Goal: Task Accomplishment & Management: Manage account settings

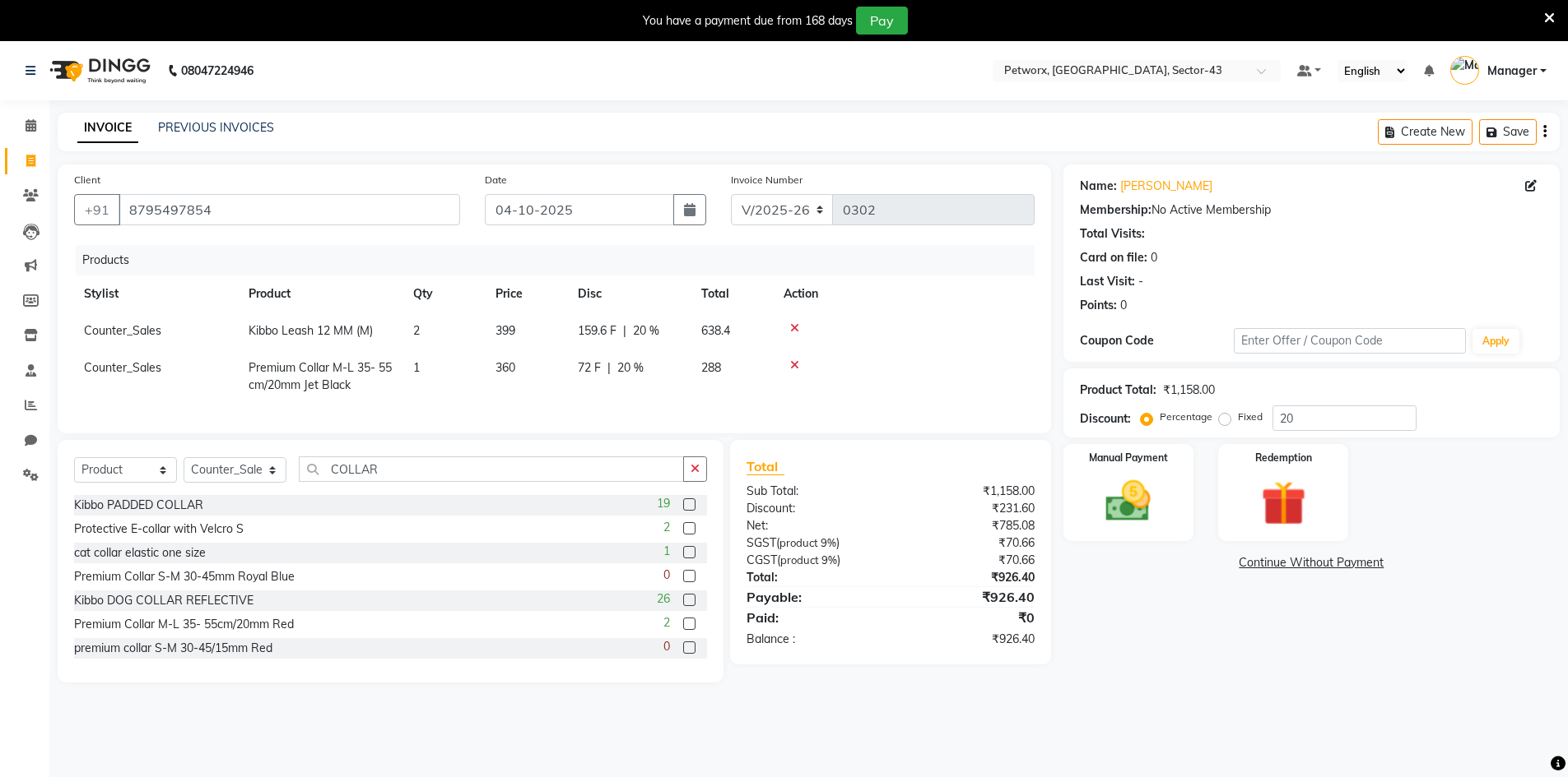
select select "8169"
select select "product"
select select "76779"
click at [404, 482] on input "COLLAR" at bounding box center [492, 468] width 385 height 25
type input "C"
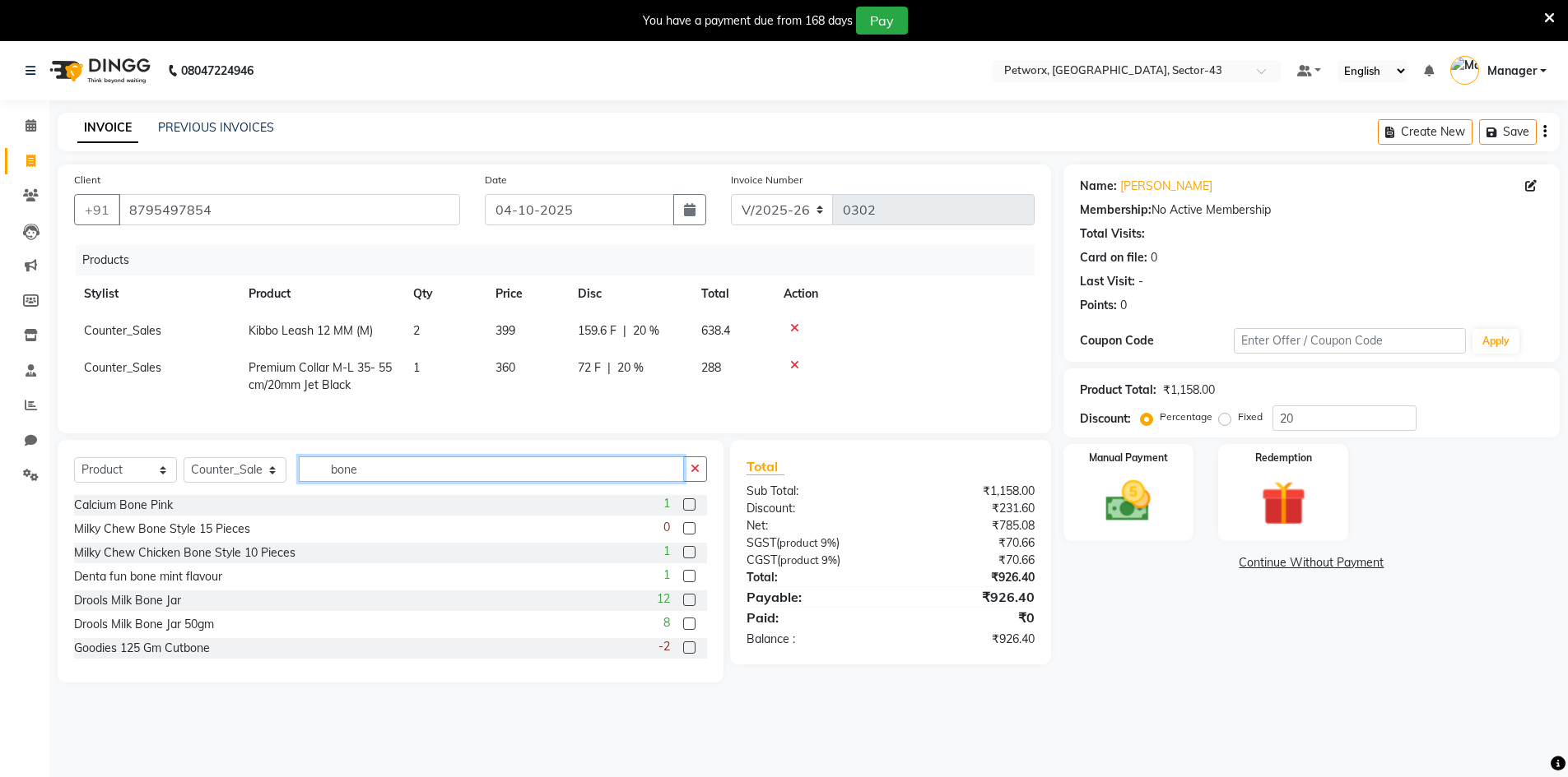
type input "bone"
click at [271, 200] on input "8795497854" at bounding box center [289, 210] width 341 height 32
type input "879549785"
type input "0"
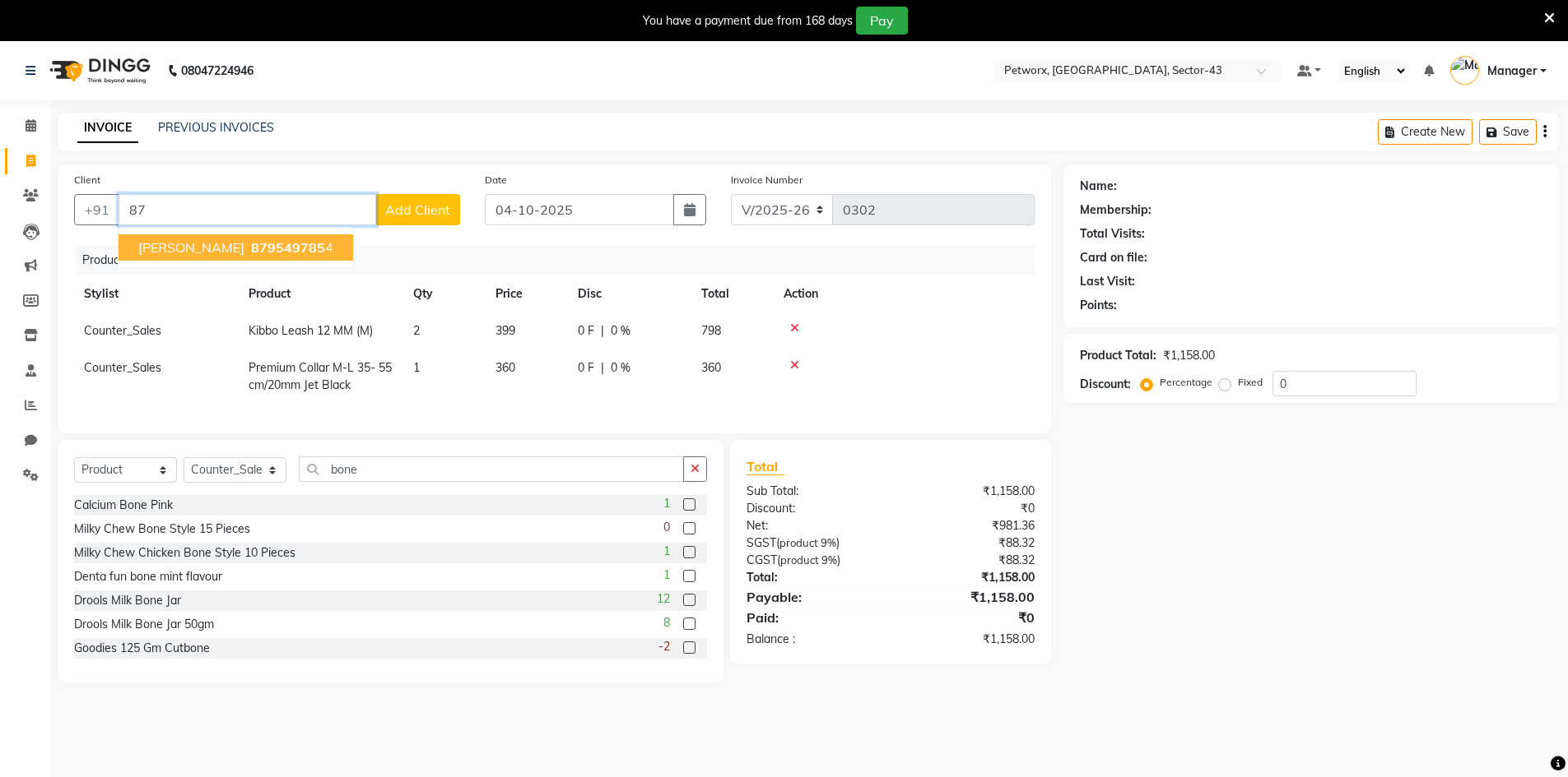
type input "8"
type input "9654981233"
click at [444, 219] on button "Add Client" at bounding box center [418, 210] width 84 height 32
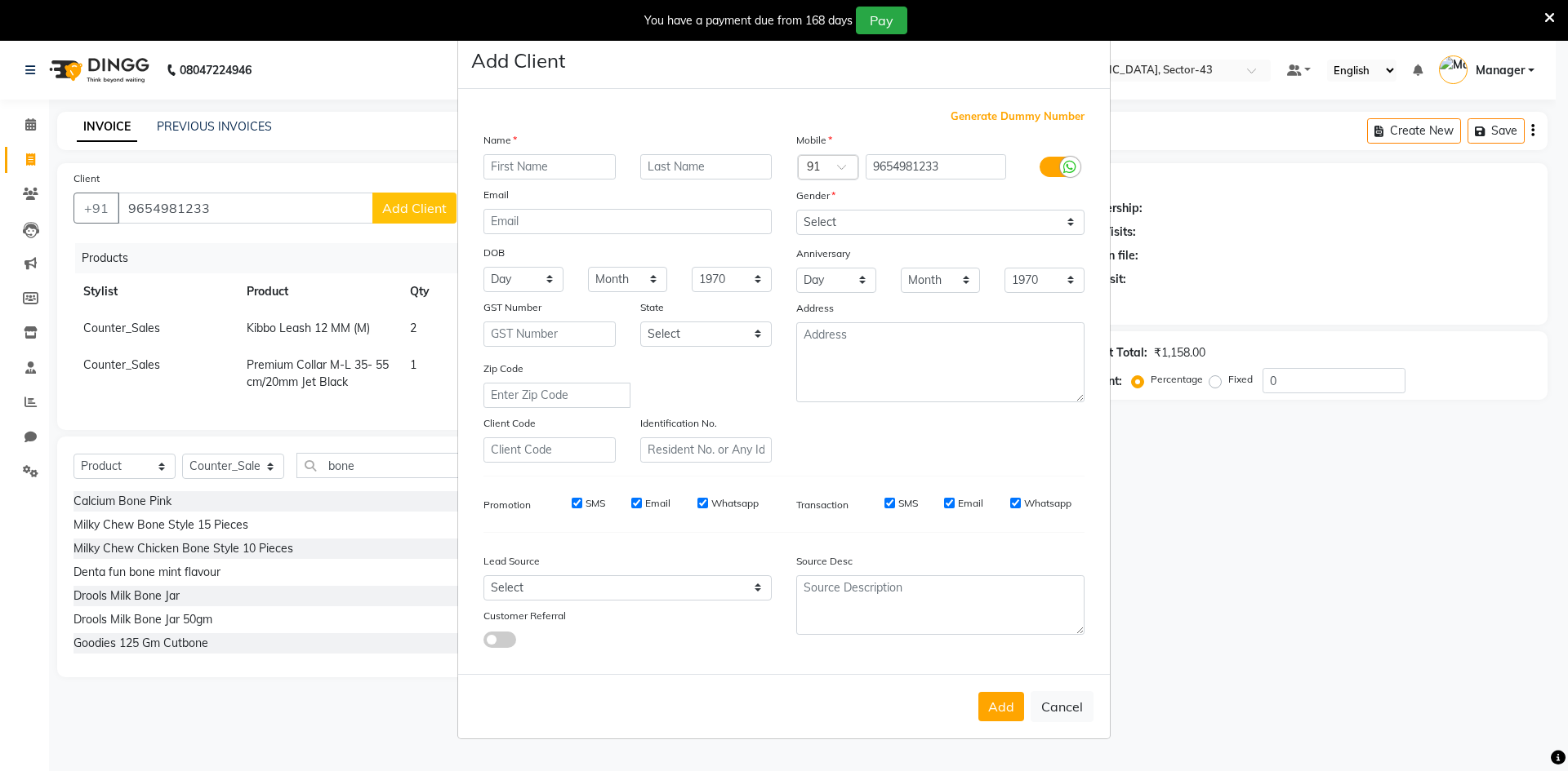
drag, startPoint x: 223, startPoint y: 209, endPoint x: 263, endPoint y: 213, distance: 40.2
click at [181, 211] on ngb-modal-window "Add Client Generate Dummy Number Name Email DOB Day 01 02 03 04 05 06 07 08 09 …" at bounding box center [784, 386] width 1568 height 771
click at [522, 147] on div "Name" at bounding box center [497, 143] width 52 height 23
drag, startPoint x: 522, startPoint y: 149, endPoint x: 524, endPoint y: 179, distance: 30.1
click at [524, 179] on div "Name Email DOB Day 01 02 03 04 05 06 07 08 09 10 11 12 13 14 15 16 17 18 19 20 …" at bounding box center [627, 297] width 312 height 331
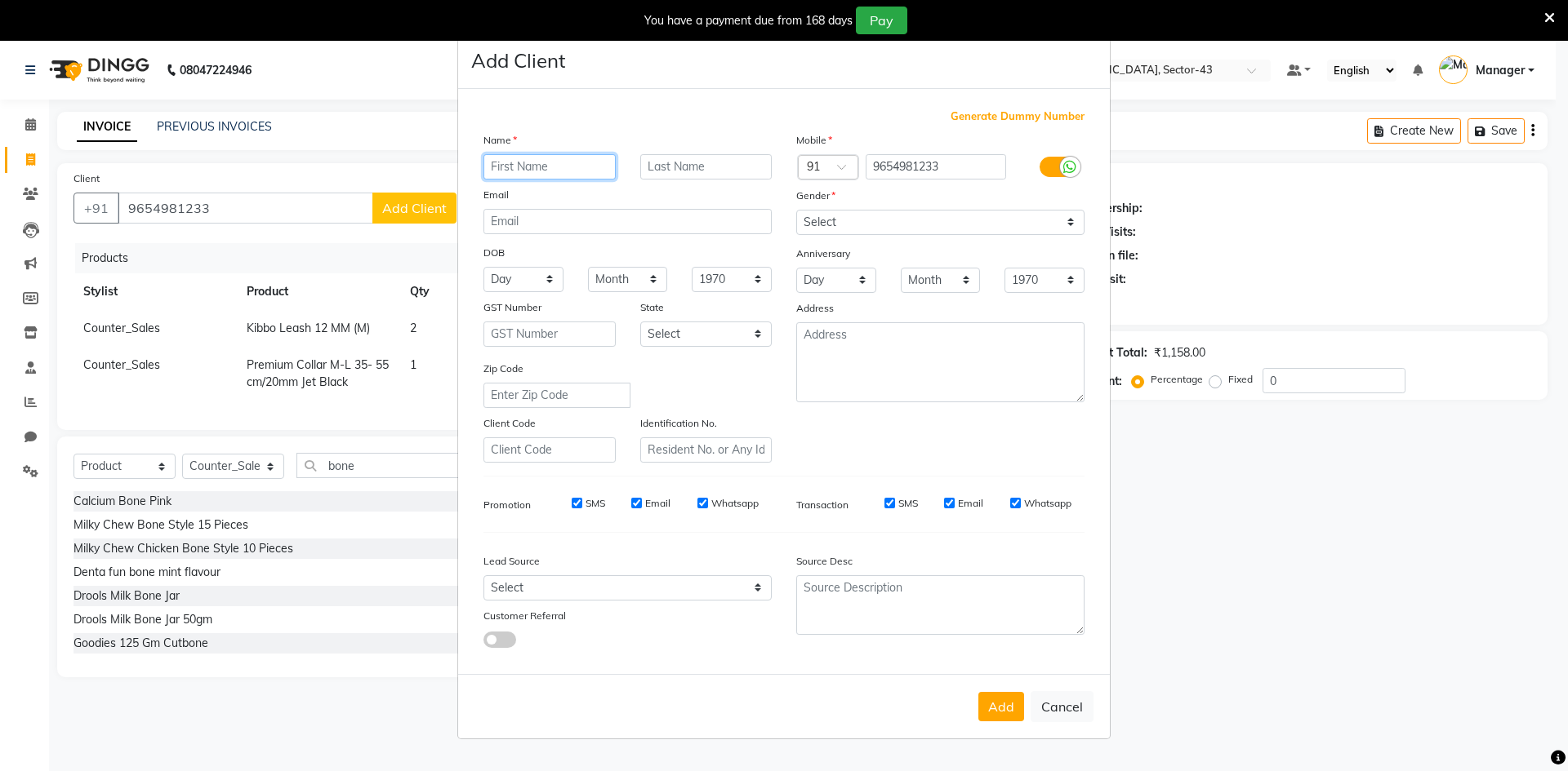
click at [526, 182] on div "Name Email DOB Day 01 02 03 04 05 06 07 08 09 10 11 12 13 14 15 16 17 18 19 20 …" at bounding box center [627, 297] width 312 height 331
type input "[PERSON_NAME]"
click at [664, 171] on input "text" at bounding box center [707, 167] width 133 height 25
type input "[DEMOGRAPHIC_DATA]"
click at [1004, 710] on button "Add" at bounding box center [1001, 707] width 45 height 30
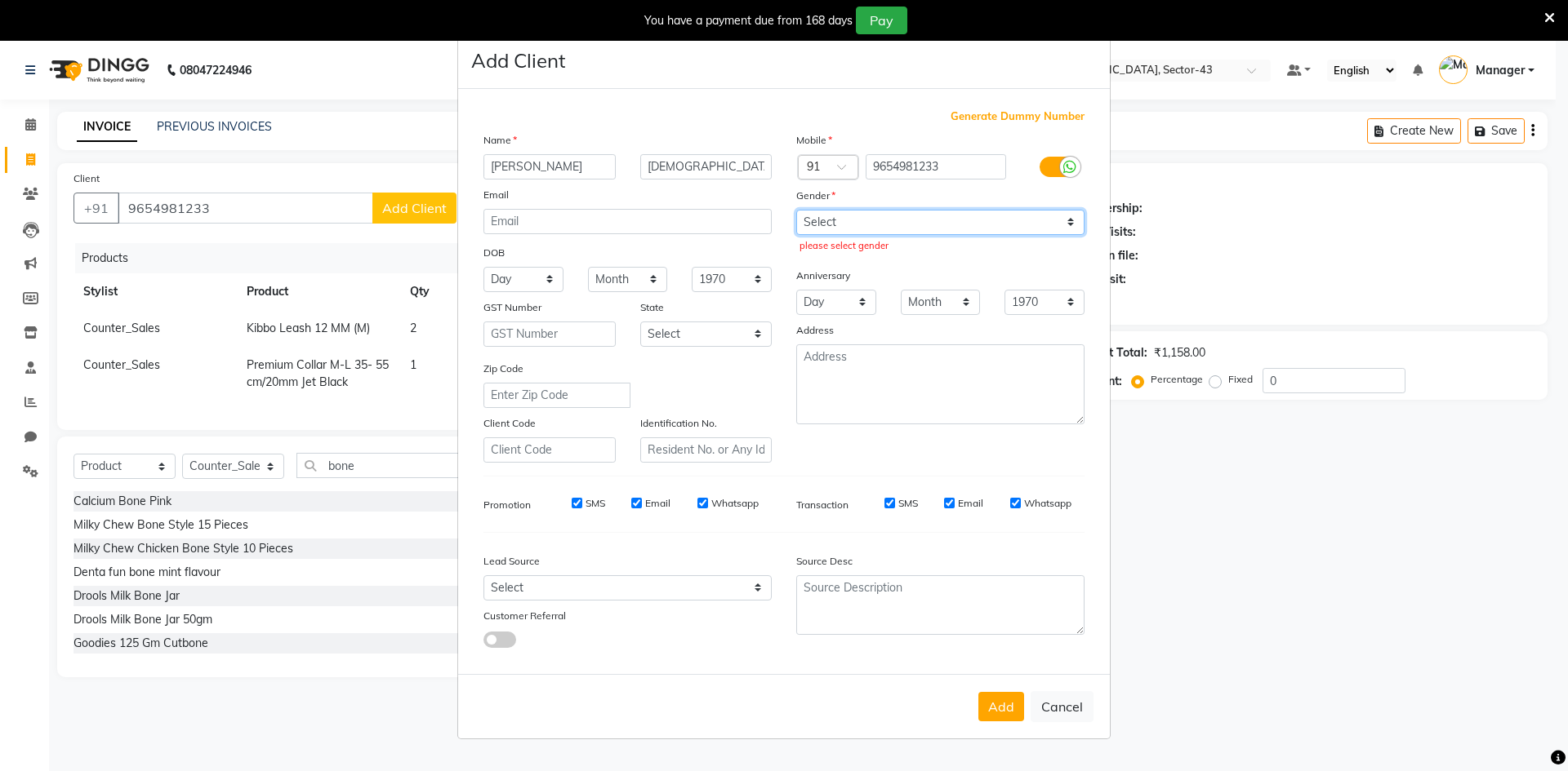
click at [1041, 221] on select "Select [DEMOGRAPHIC_DATA] [DEMOGRAPHIC_DATA] Other Prefer Not To Say" at bounding box center [940, 222] width 288 height 25
select select "[DEMOGRAPHIC_DATA]"
click at [796, 210] on select "Select [DEMOGRAPHIC_DATA] [DEMOGRAPHIC_DATA] Other Prefer Not To Say" at bounding box center [940, 222] width 288 height 25
click at [1011, 709] on button "Add" at bounding box center [1001, 707] width 45 height 30
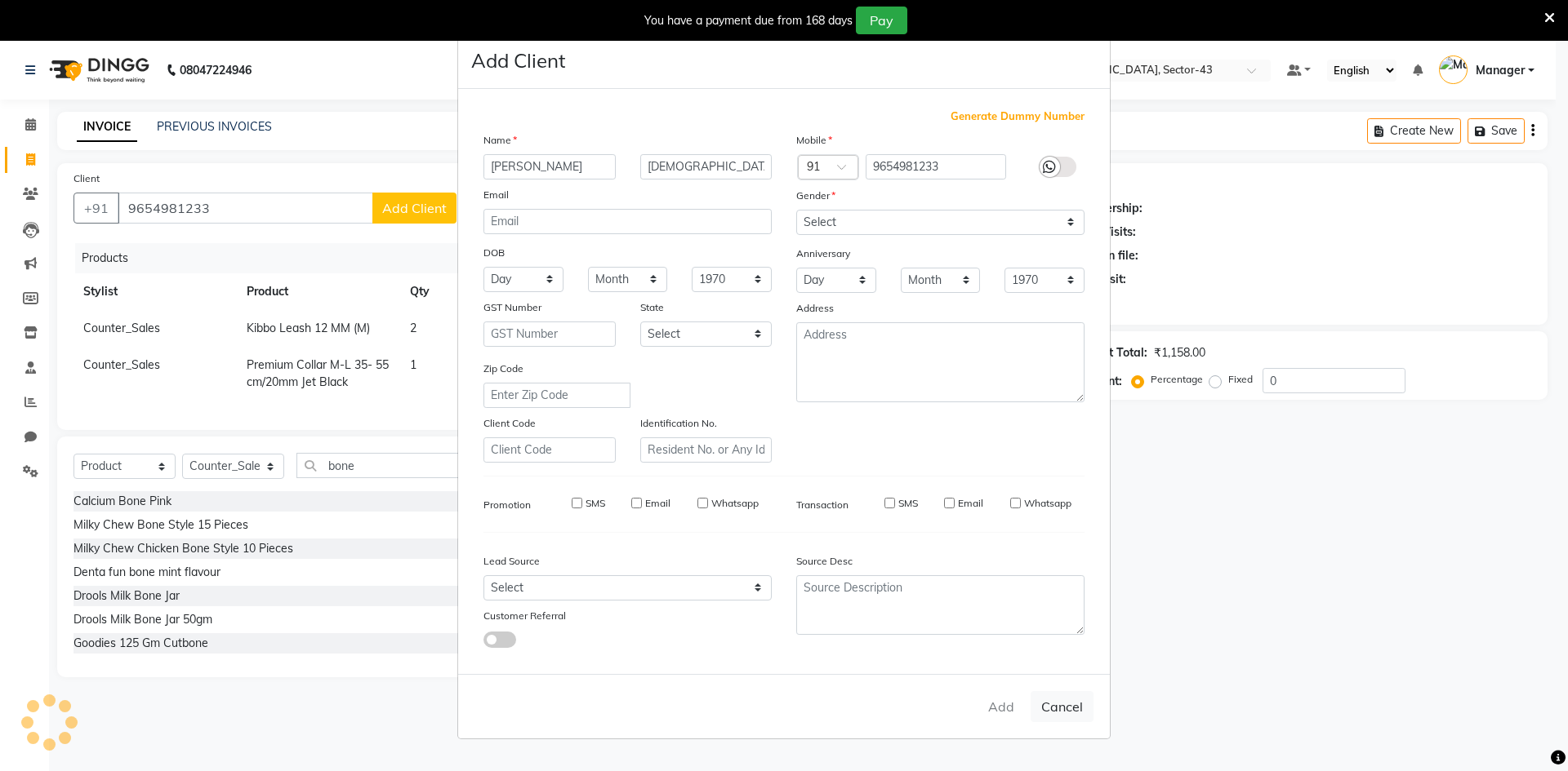
select select
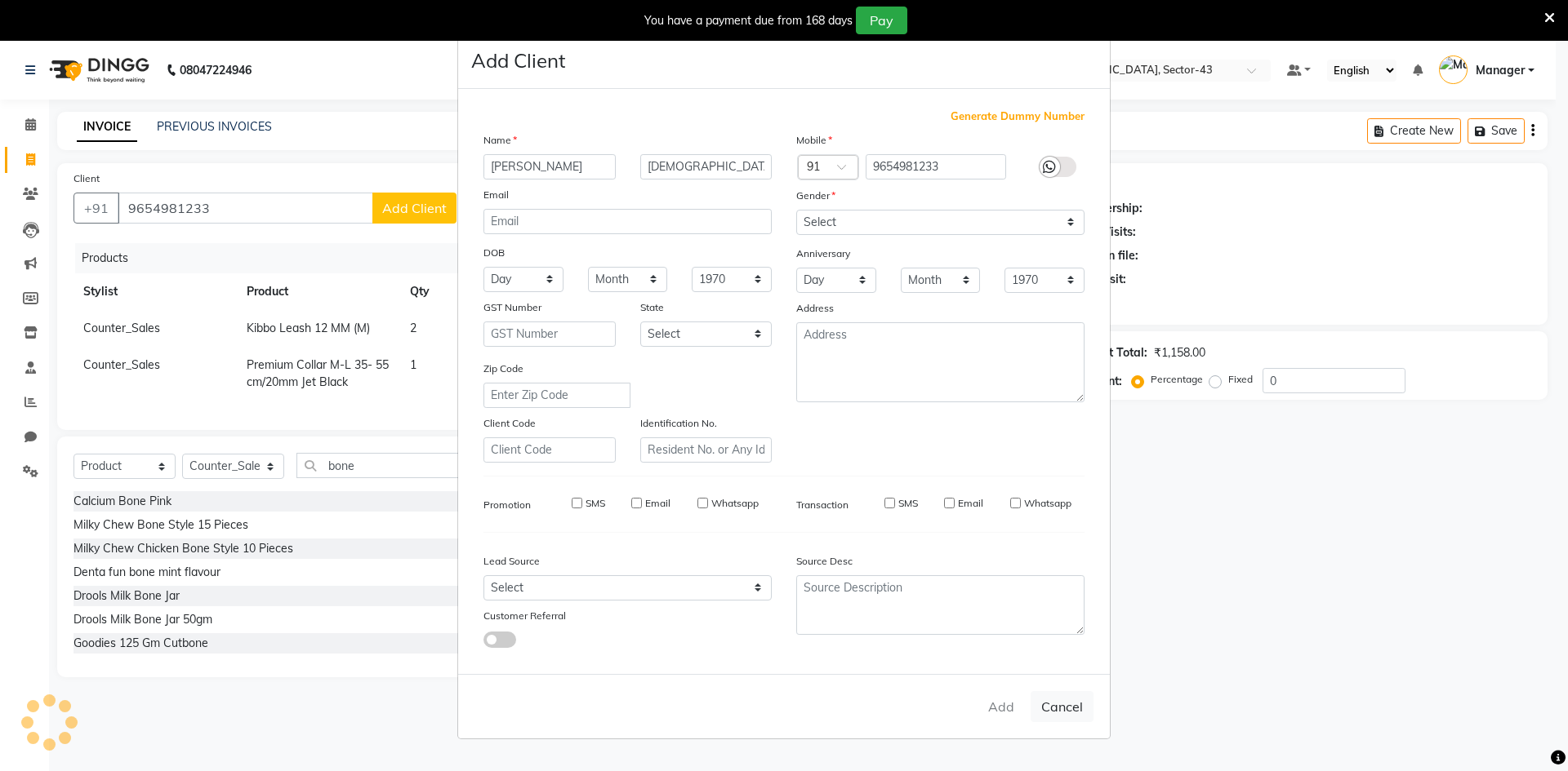
select select
checkbox input "false"
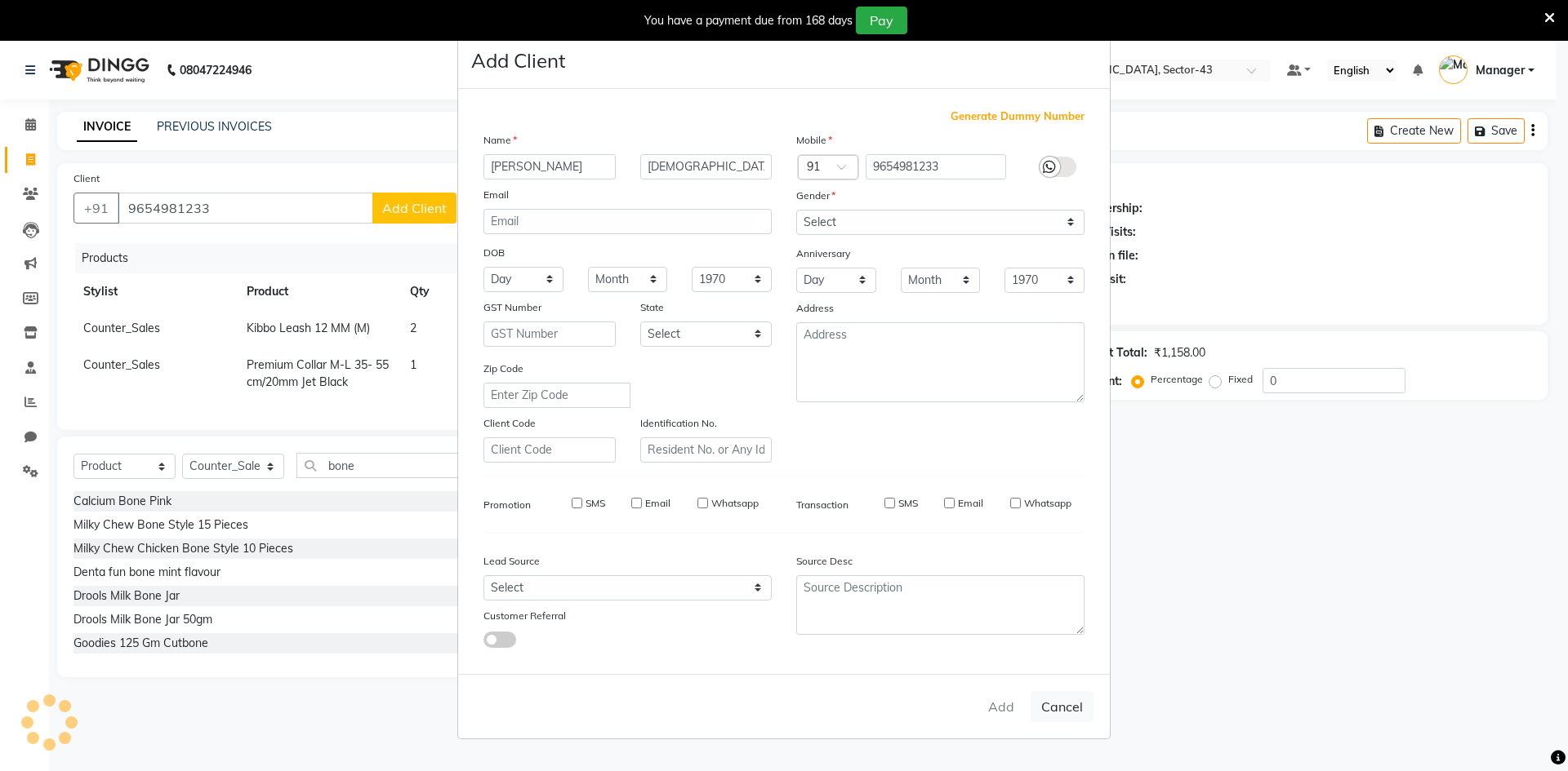
checkbox input "false"
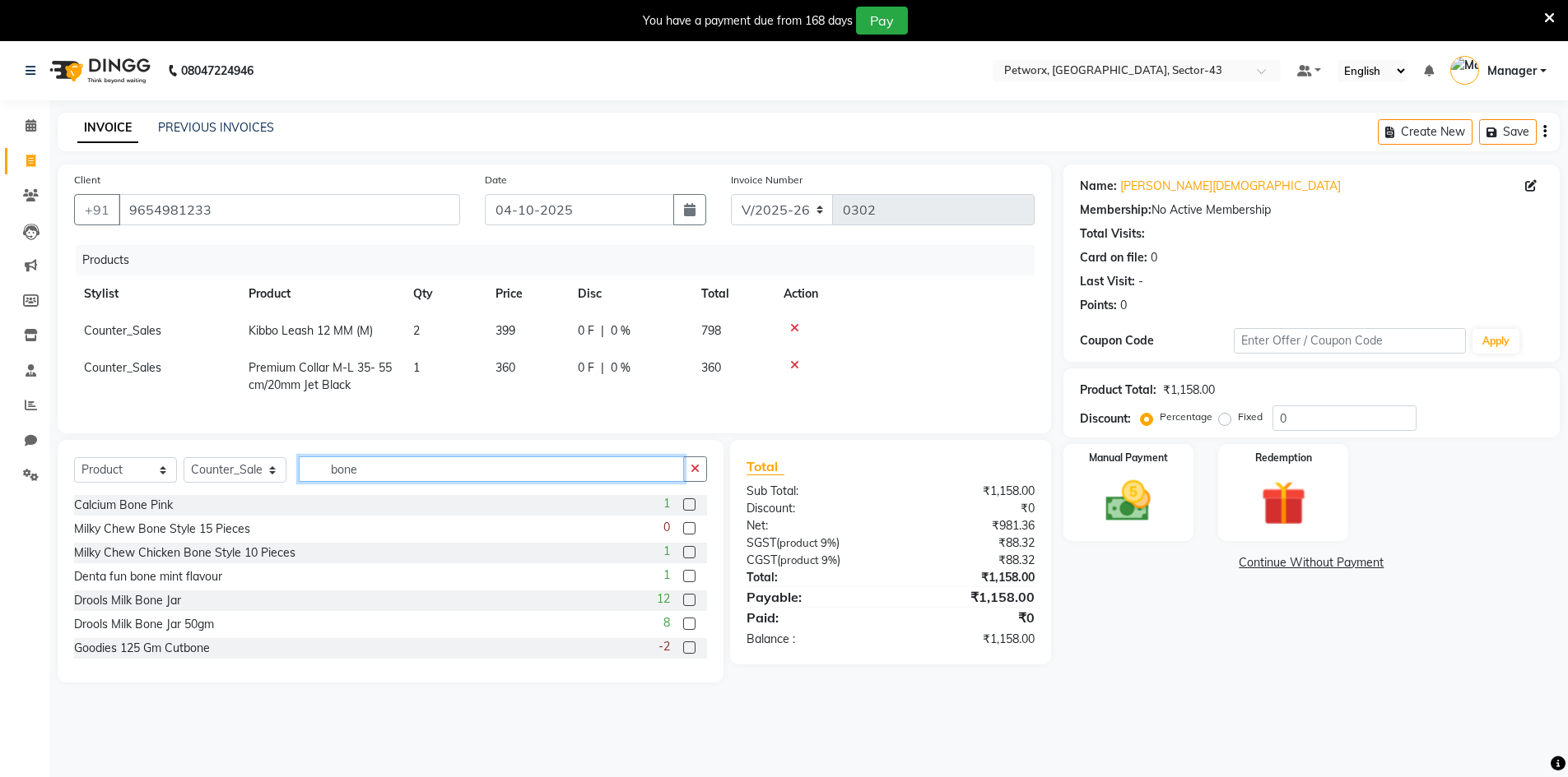
drag, startPoint x: 378, startPoint y: 476, endPoint x: 183, endPoint y: 500, distance: 196.5
click at [186, 495] on div "Select Service Product Membership Package Voucher Prepaid Gift Card Select Styl…" at bounding box center [390, 476] width 633 height 39
type input "oat"
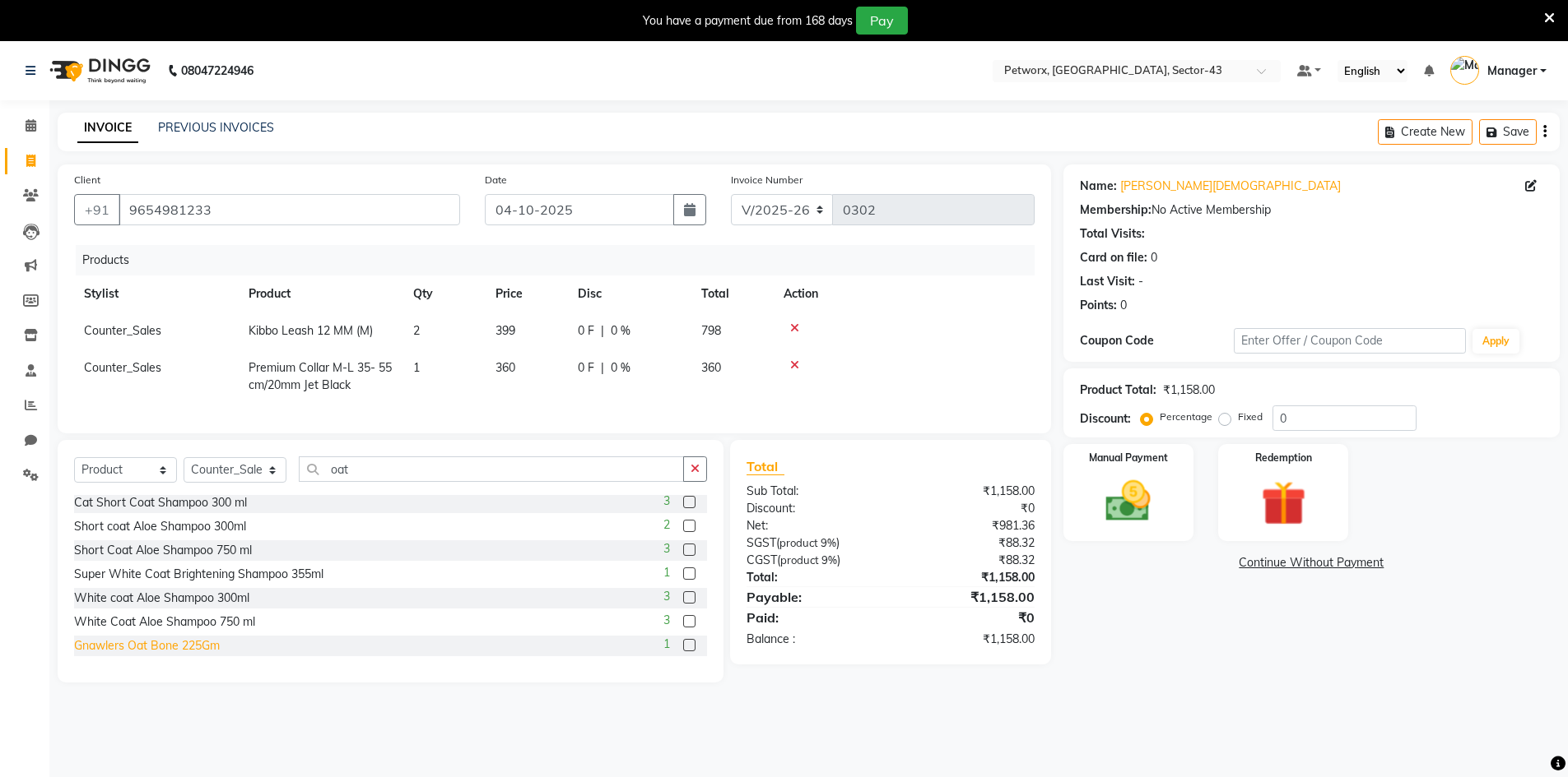
click at [207, 655] on div "Gnawlers Oat Bone 225Gm" at bounding box center [147, 646] width 146 height 18
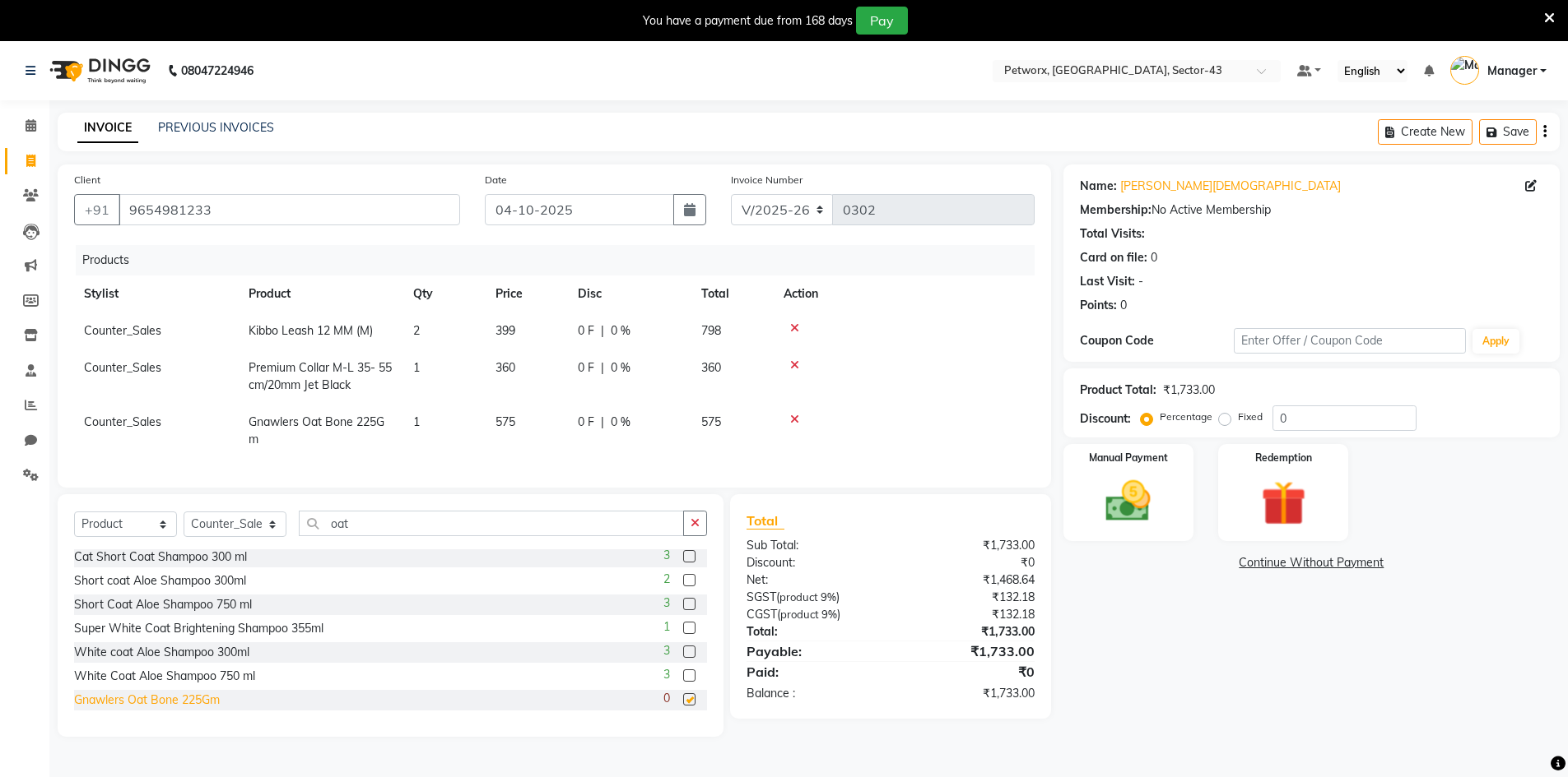
checkbox input "false"
click at [1284, 418] on input "0" at bounding box center [1345, 418] width 144 height 25
type input "1"
type input "20"
click at [1346, 709] on div "Name: [PERSON_NAME][DEMOGRAPHIC_DATA] Membership: No Active Membership Total Vi…" at bounding box center [1317, 450] width 508 height 572
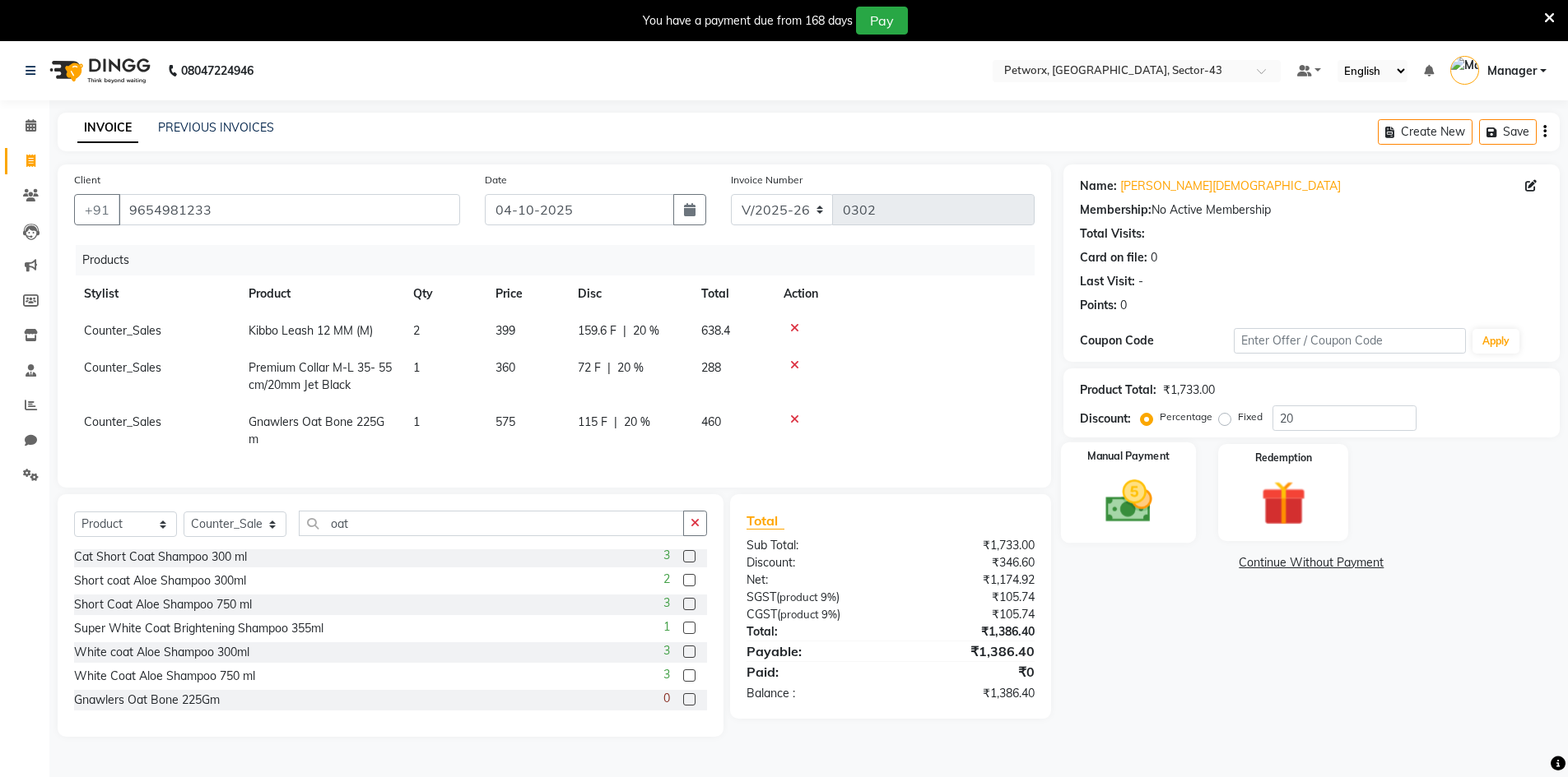
click at [1136, 476] on img at bounding box center [1128, 501] width 76 height 54
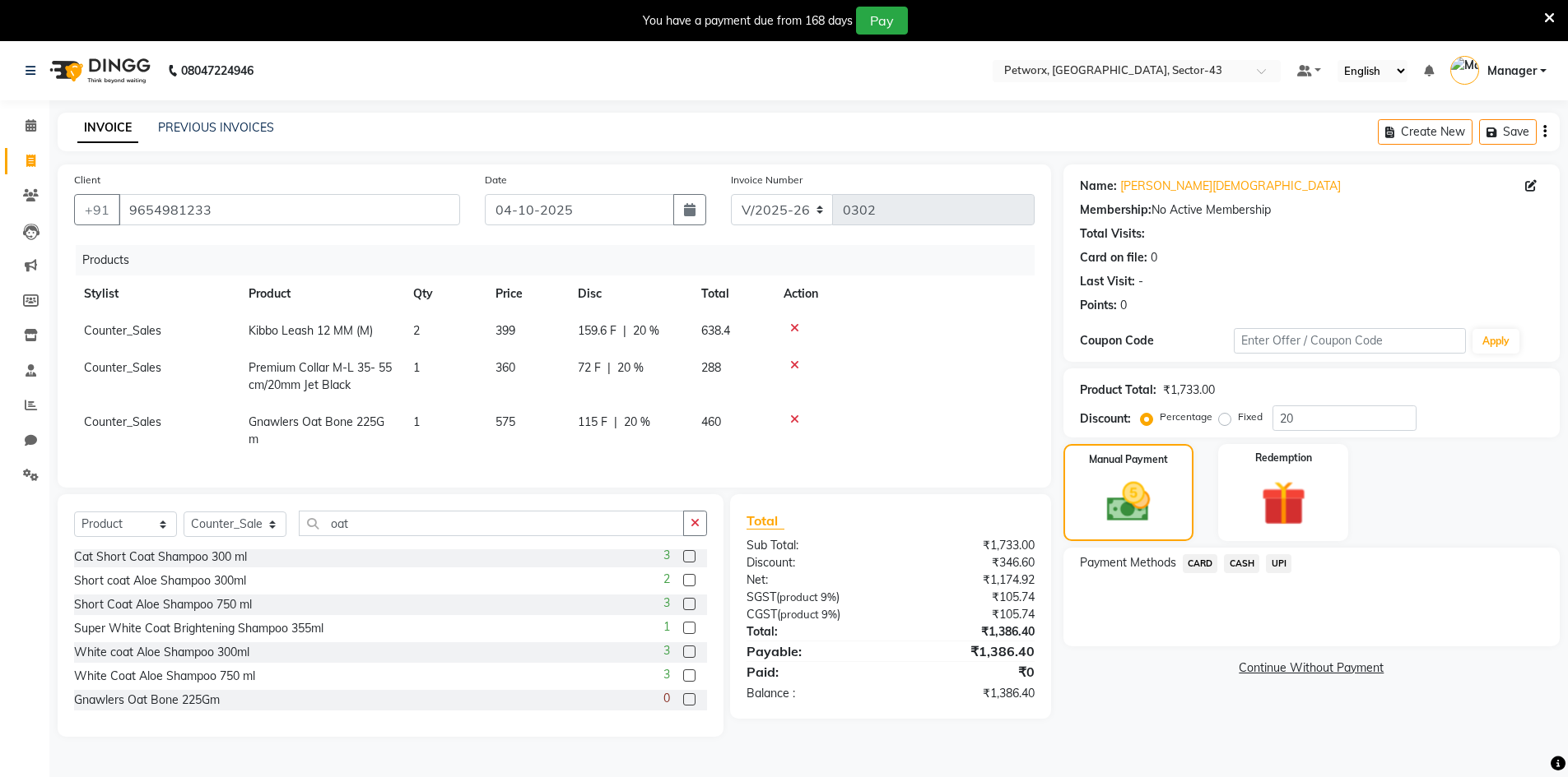
click at [1274, 564] on span "UPI" at bounding box center [1278, 564] width 26 height 19
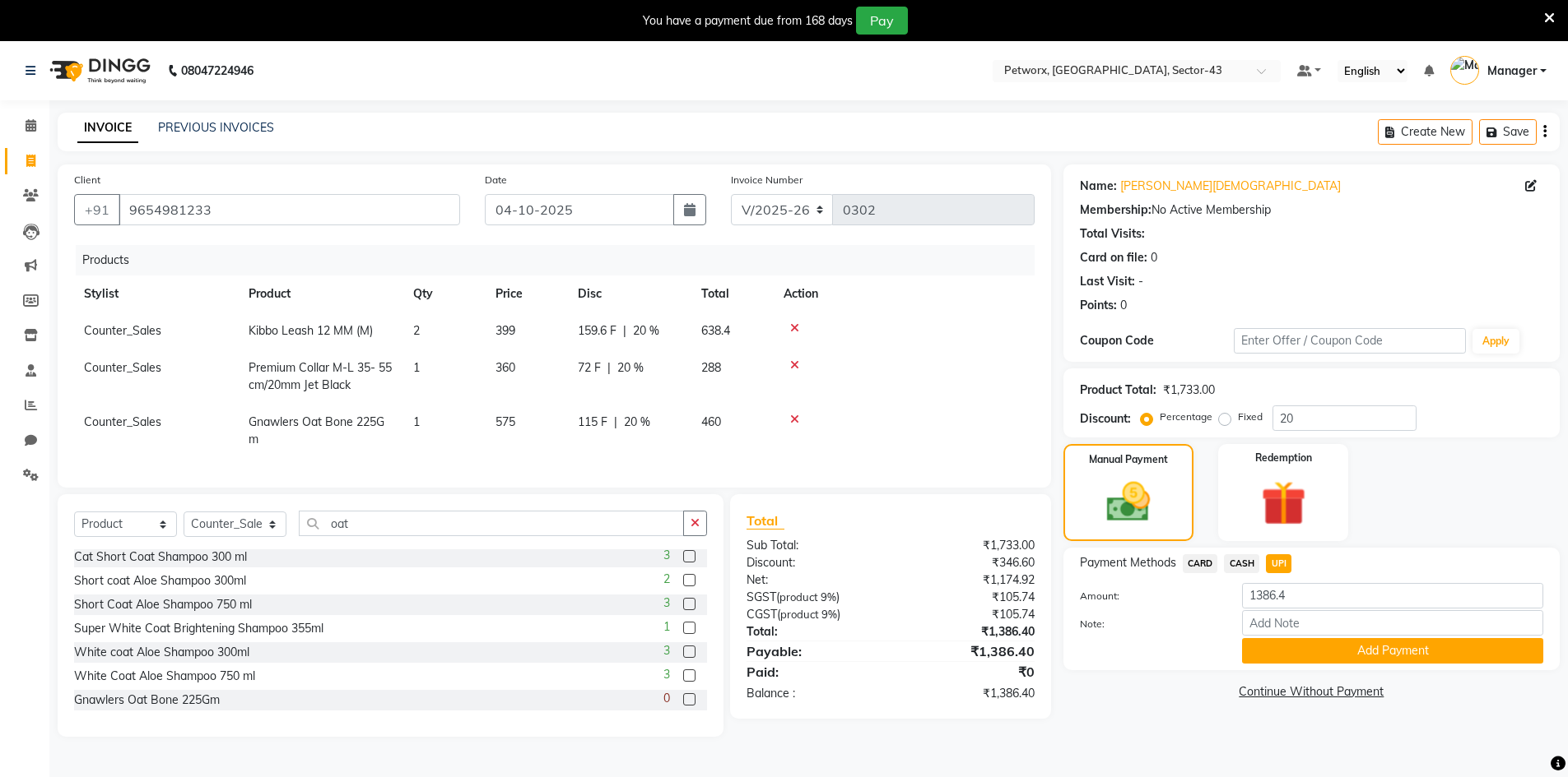
click at [1279, 572] on span "UPI" at bounding box center [1278, 564] width 26 height 19
click at [1279, 570] on span "UPI" at bounding box center [1278, 564] width 26 height 19
drag, startPoint x: 1297, startPoint y: 593, endPoint x: 1200, endPoint y: 571, distance: 99.5
click at [1212, 585] on div "Amount: 1386.4" at bounding box center [1311, 598] width 488 height 28
click at [1394, 543] on div "Name: [PERSON_NAME][DEMOGRAPHIC_DATA] Membership: No Active Membership Total Vi…" at bounding box center [1317, 450] width 508 height 572
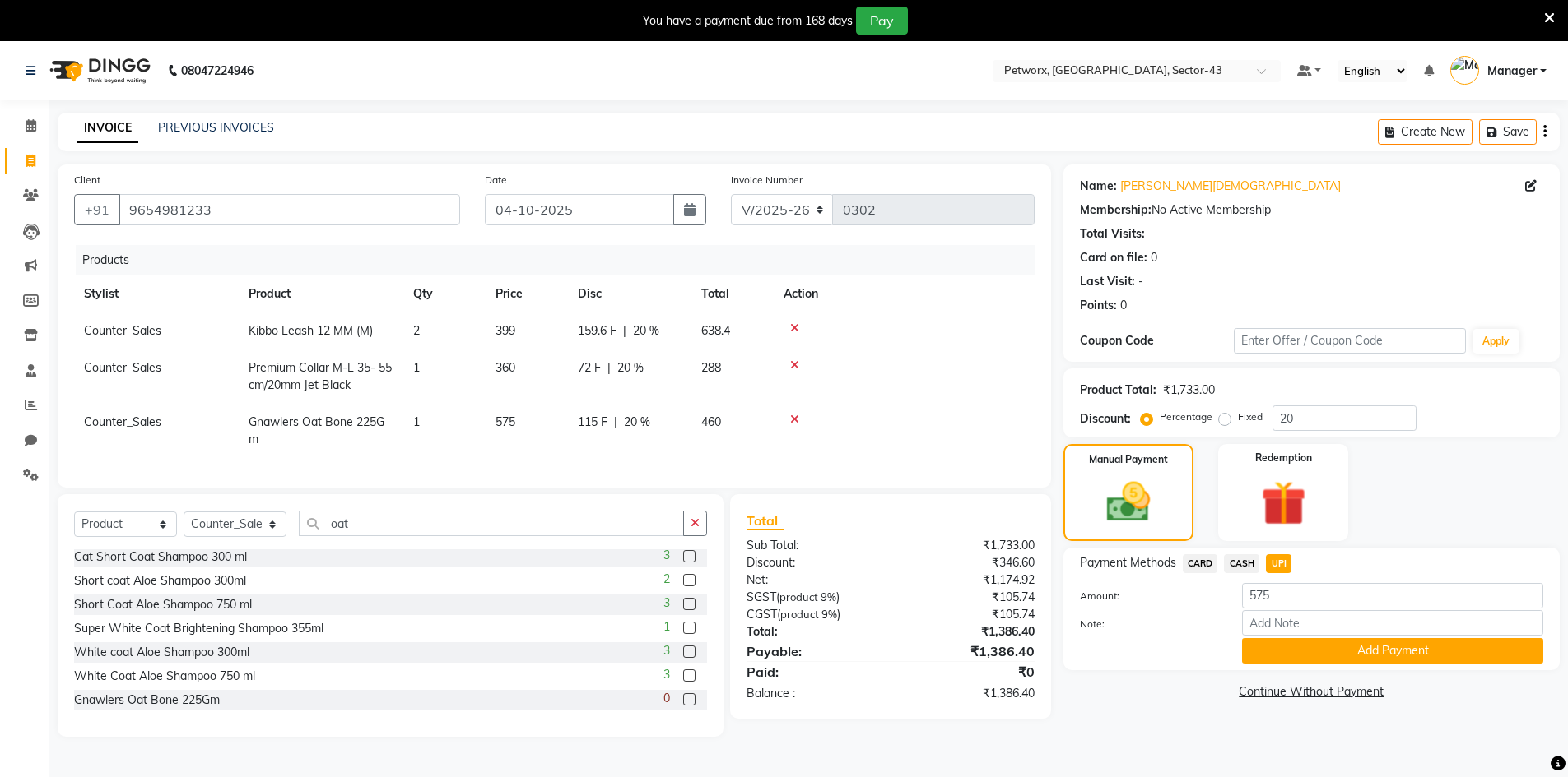
click at [1206, 560] on span "CARD" at bounding box center [1200, 564] width 35 height 19
type input "1386.4"
click at [1244, 567] on span "CASH" at bounding box center [1242, 564] width 35 height 19
click at [1272, 563] on span "UPI" at bounding box center [1278, 564] width 26 height 19
click at [1276, 564] on span "UPI" at bounding box center [1278, 564] width 26 height 19
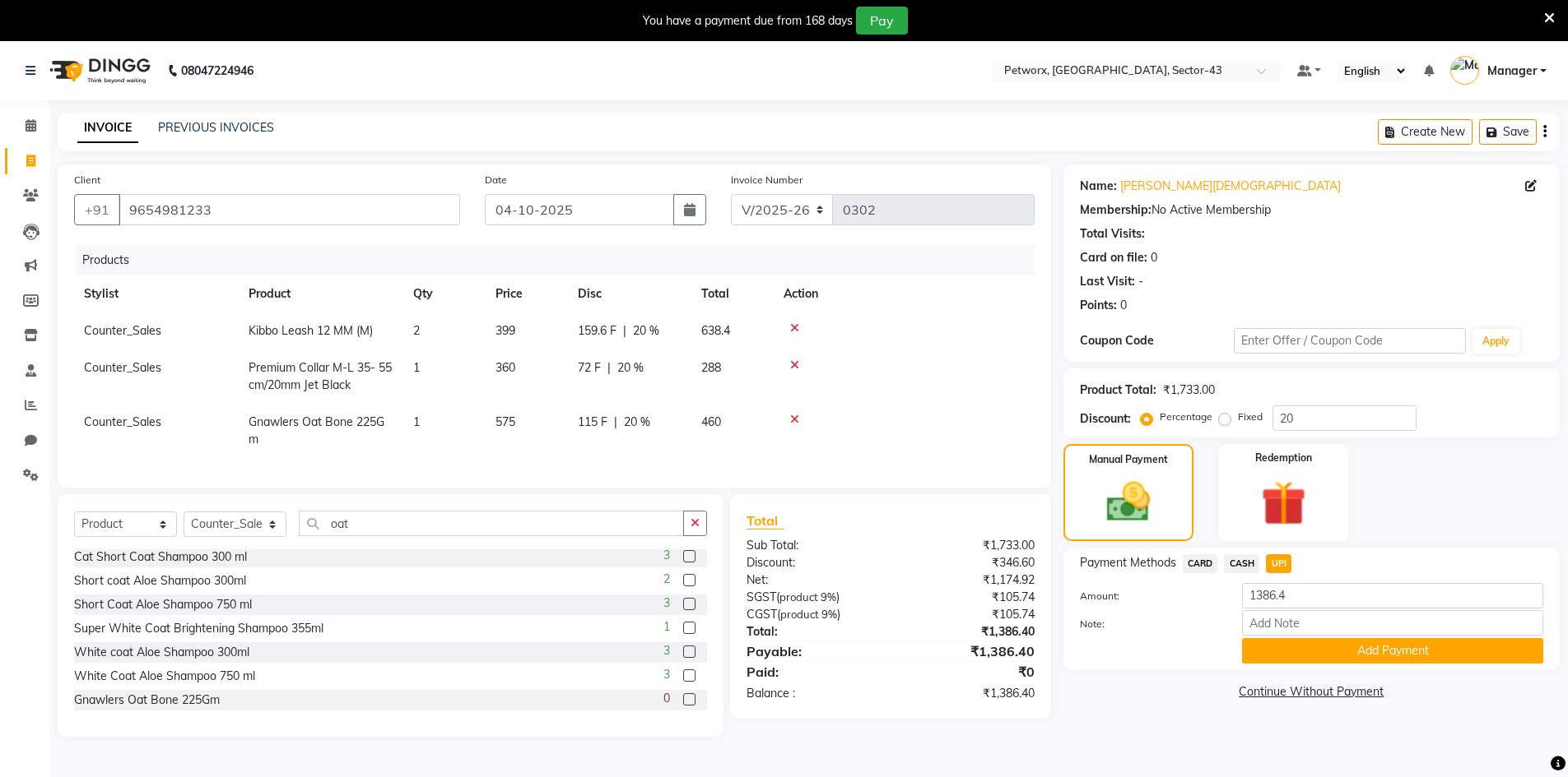
click at [1287, 699] on link "Continue Without Payment" at bounding box center [1311, 693] width 490 height 18
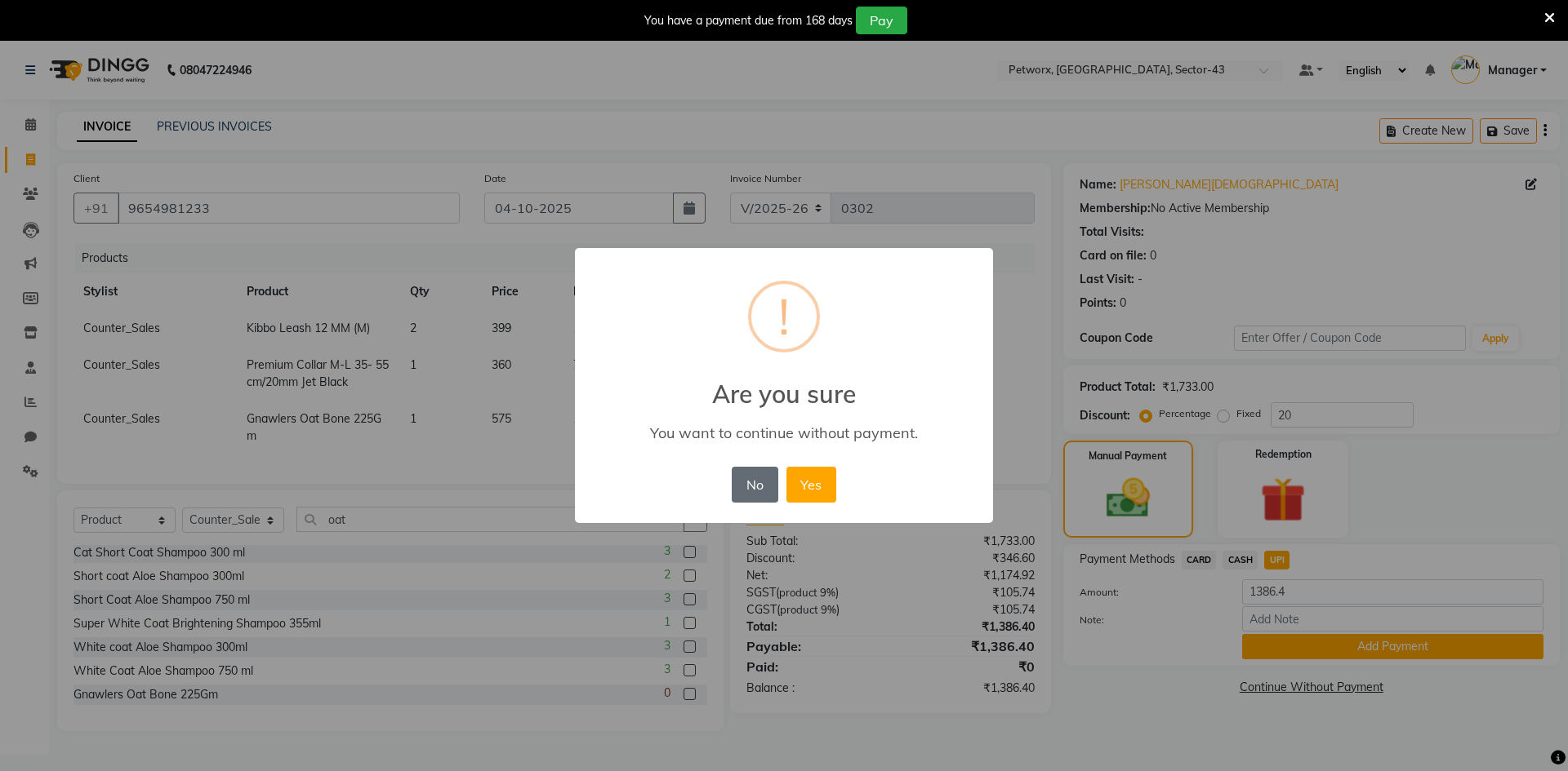
click at [773, 492] on button "No" at bounding box center [755, 484] width 45 height 36
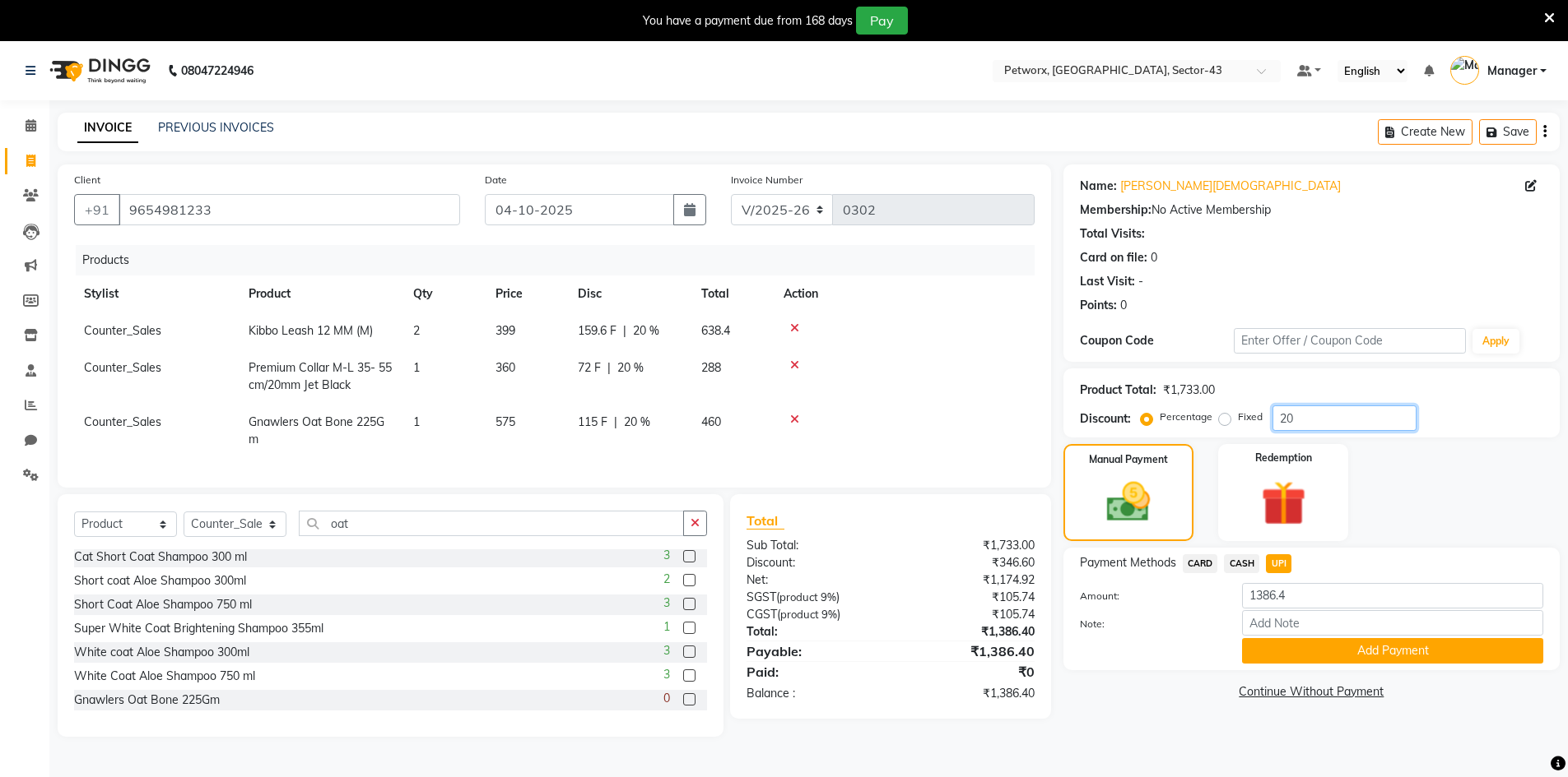
click at [1287, 417] on input "20" at bounding box center [1345, 418] width 144 height 25
type input "10"
click at [1365, 506] on div "Manual Payment Redemption" at bounding box center [1311, 492] width 521 height 97
click at [792, 324] on icon at bounding box center [794, 328] width 9 height 11
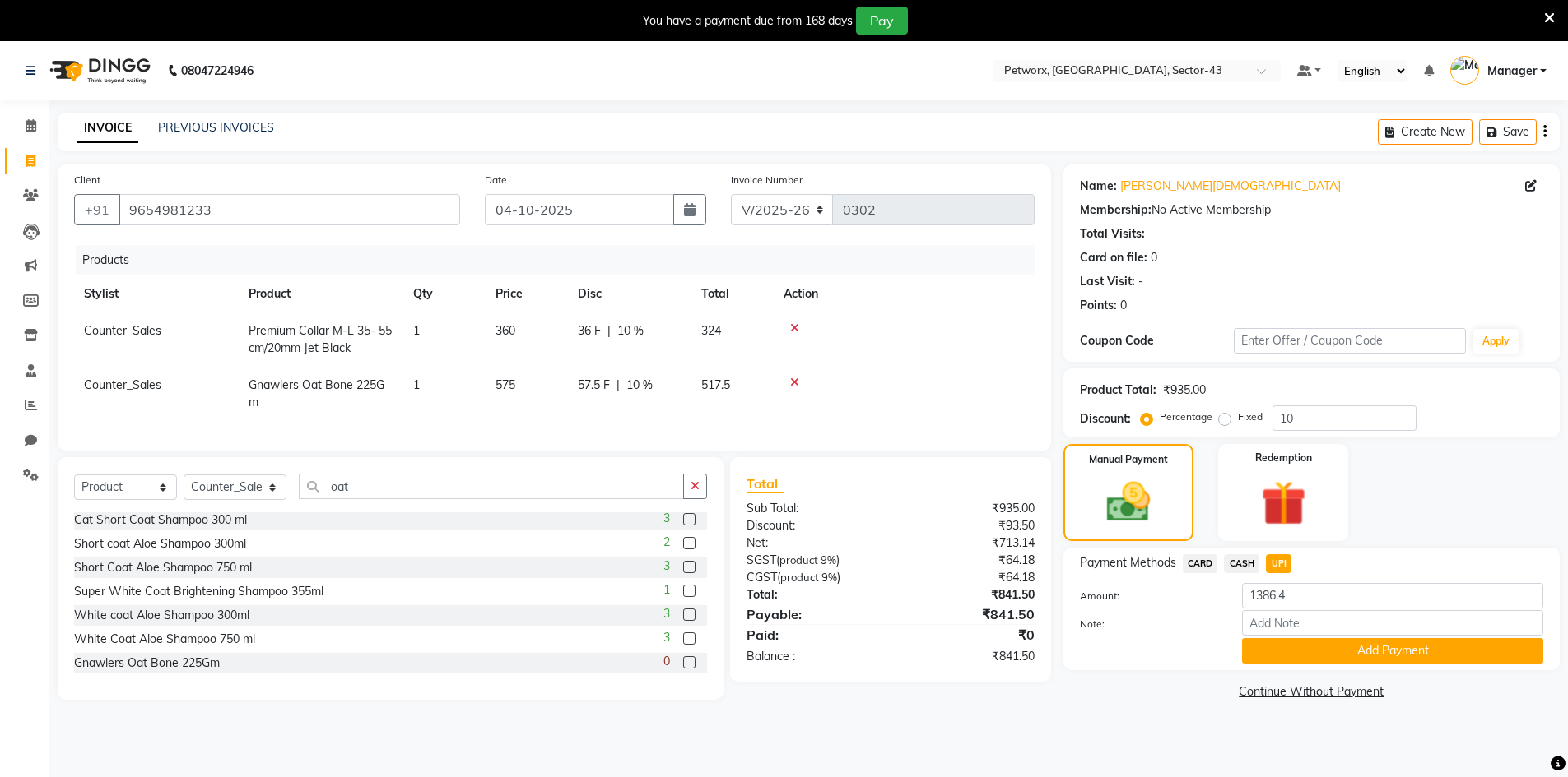
click at [792, 324] on icon at bounding box center [794, 328] width 9 height 11
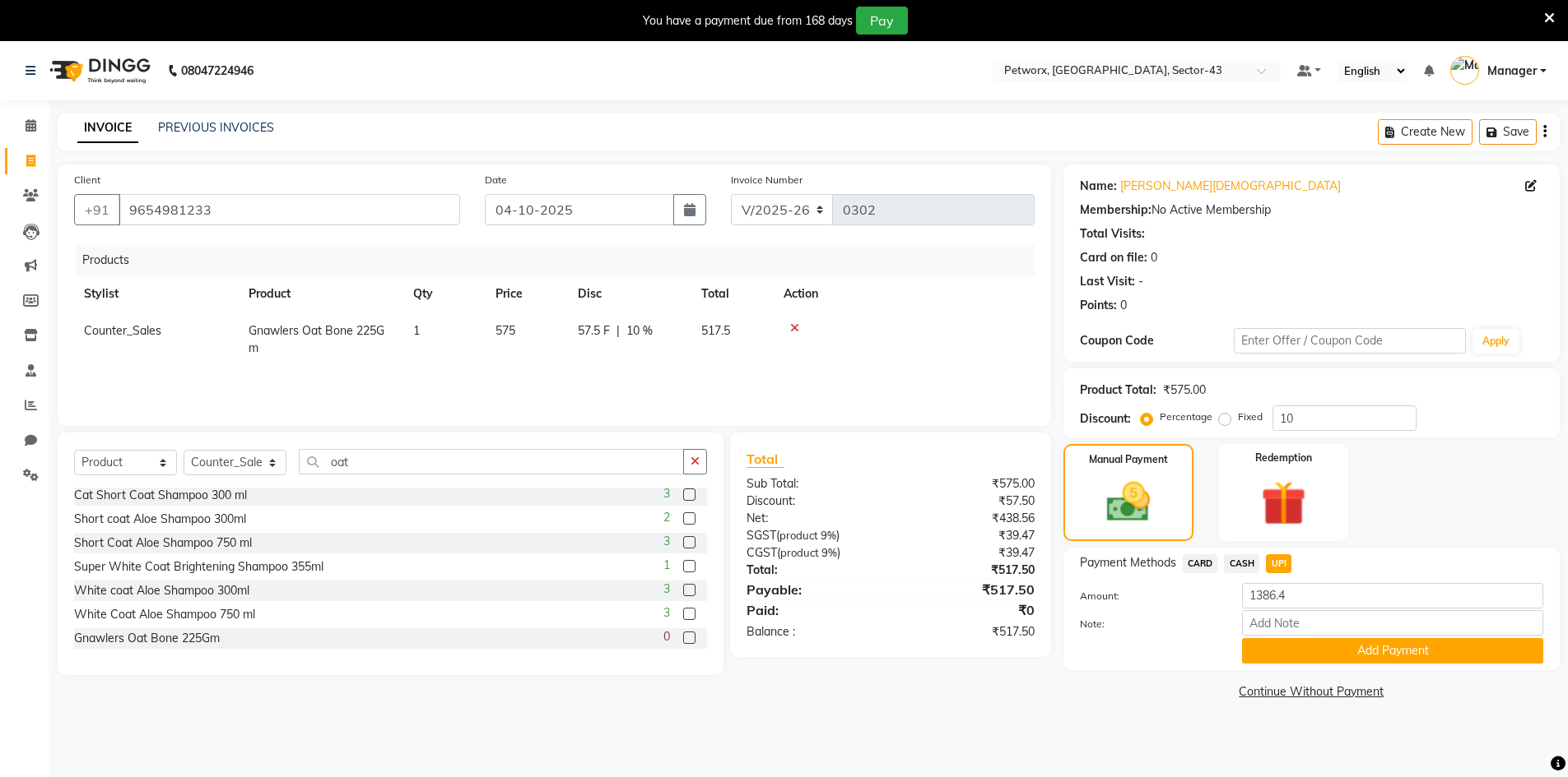
click at [792, 324] on icon at bounding box center [794, 328] width 9 height 11
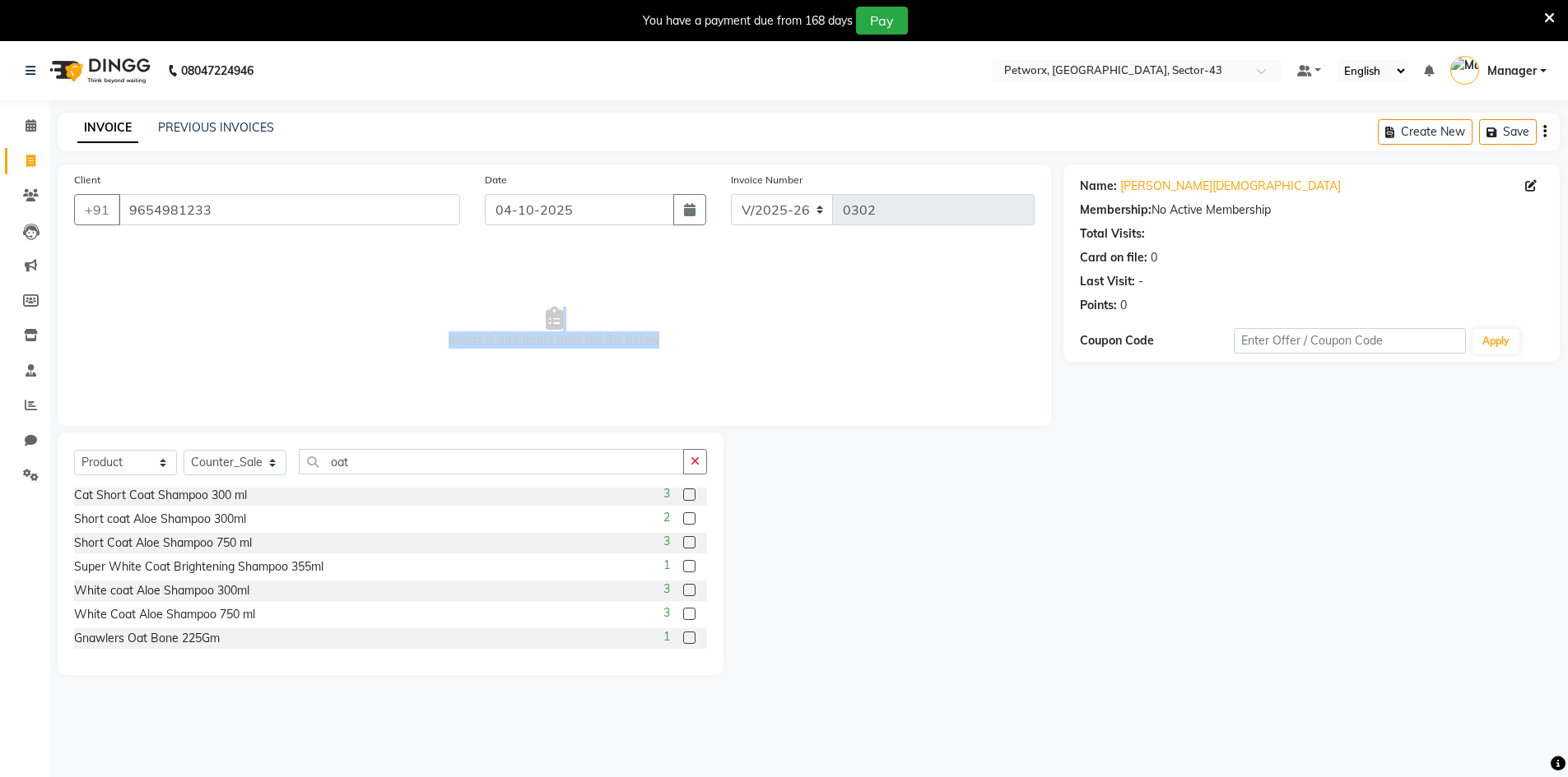
click at [732, 296] on span "Select & add items from the list below" at bounding box center [554, 327] width 960 height 164
click at [683, 637] on label at bounding box center [689, 638] width 12 height 12
click at [683, 637] on input "checkbox" at bounding box center [689, 639] width 11 height 11
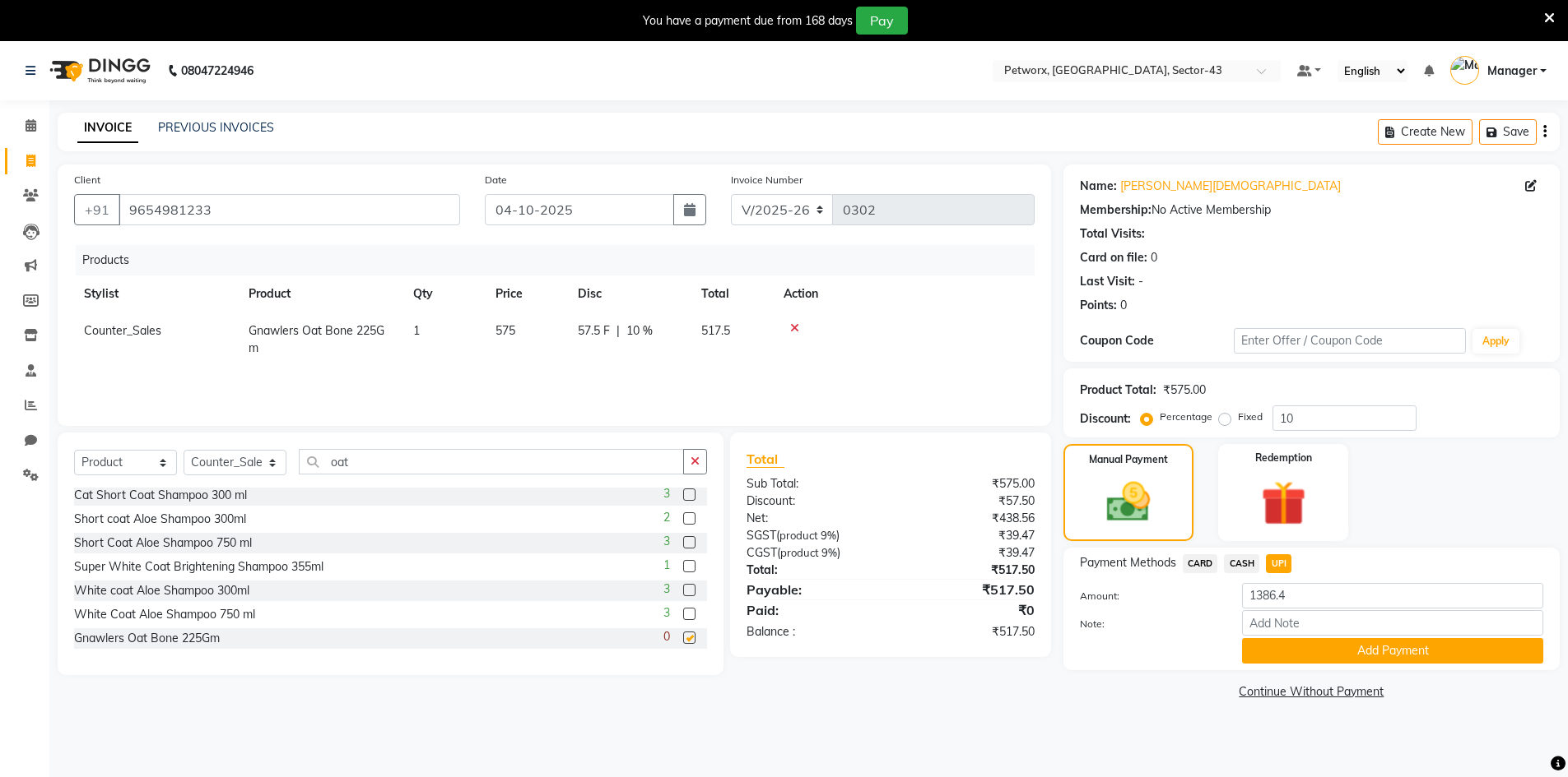
checkbox input "false"
drag, startPoint x: 361, startPoint y: 462, endPoint x: 300, endPoint y: 465, distance: 61.1
click at [300, 465] on input "oat" at bounding box center [492, 461] width 385 height 25
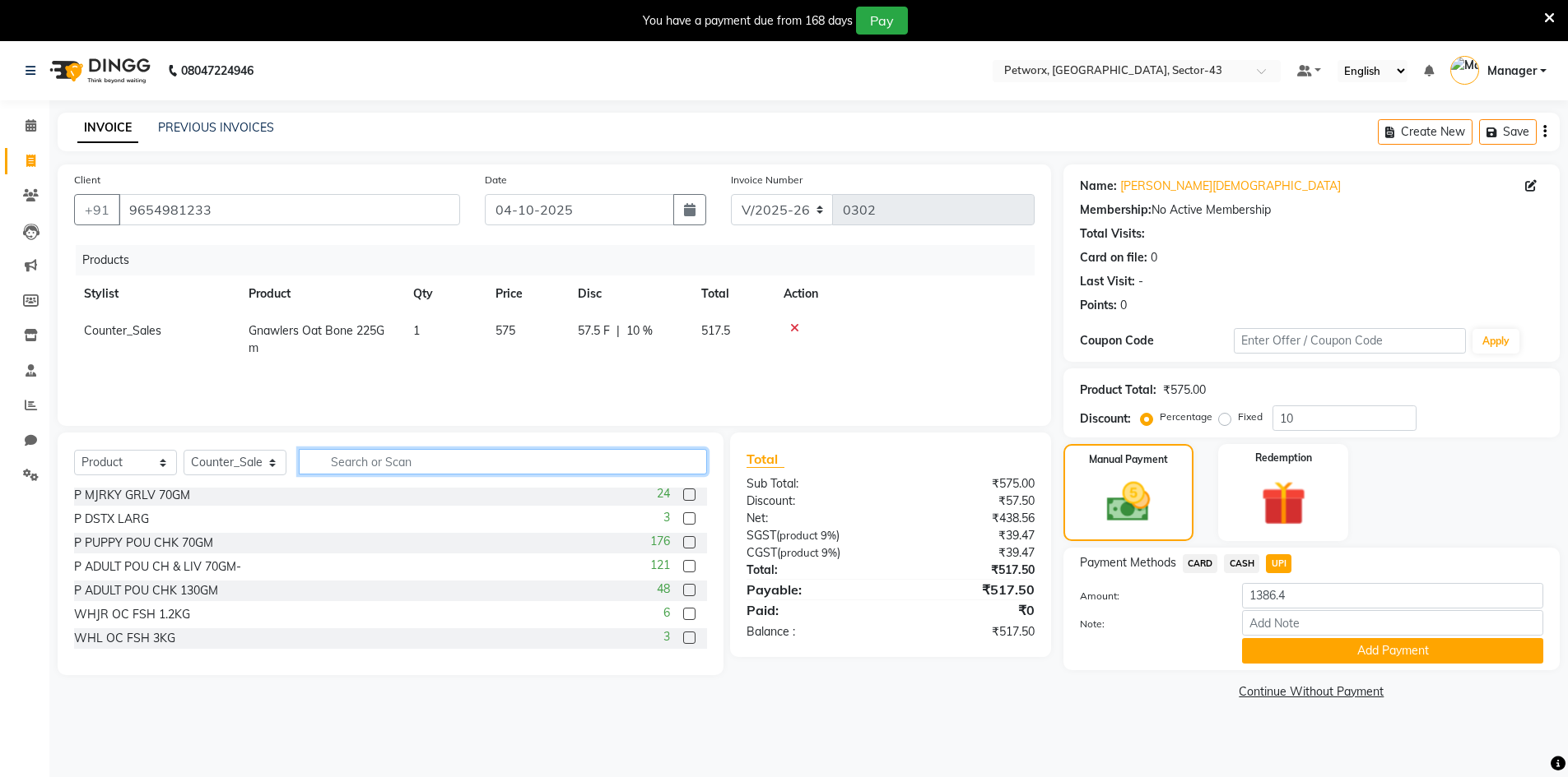
drag, startPoint x: 430, startPoint y: 474, endPoint x: 391, endPoint y: 474, distance: 39.0
click at [391, 474] on input "text" at bounding box center [503, 461] width 408 height 25
click at [388, 466] on input "text" at bounding box center [503, 461] width 408 height 25
drag, startPoint x: 418, startPoint y: 463, endPoint x: 312, endPoint y: 457, distance: 106.2
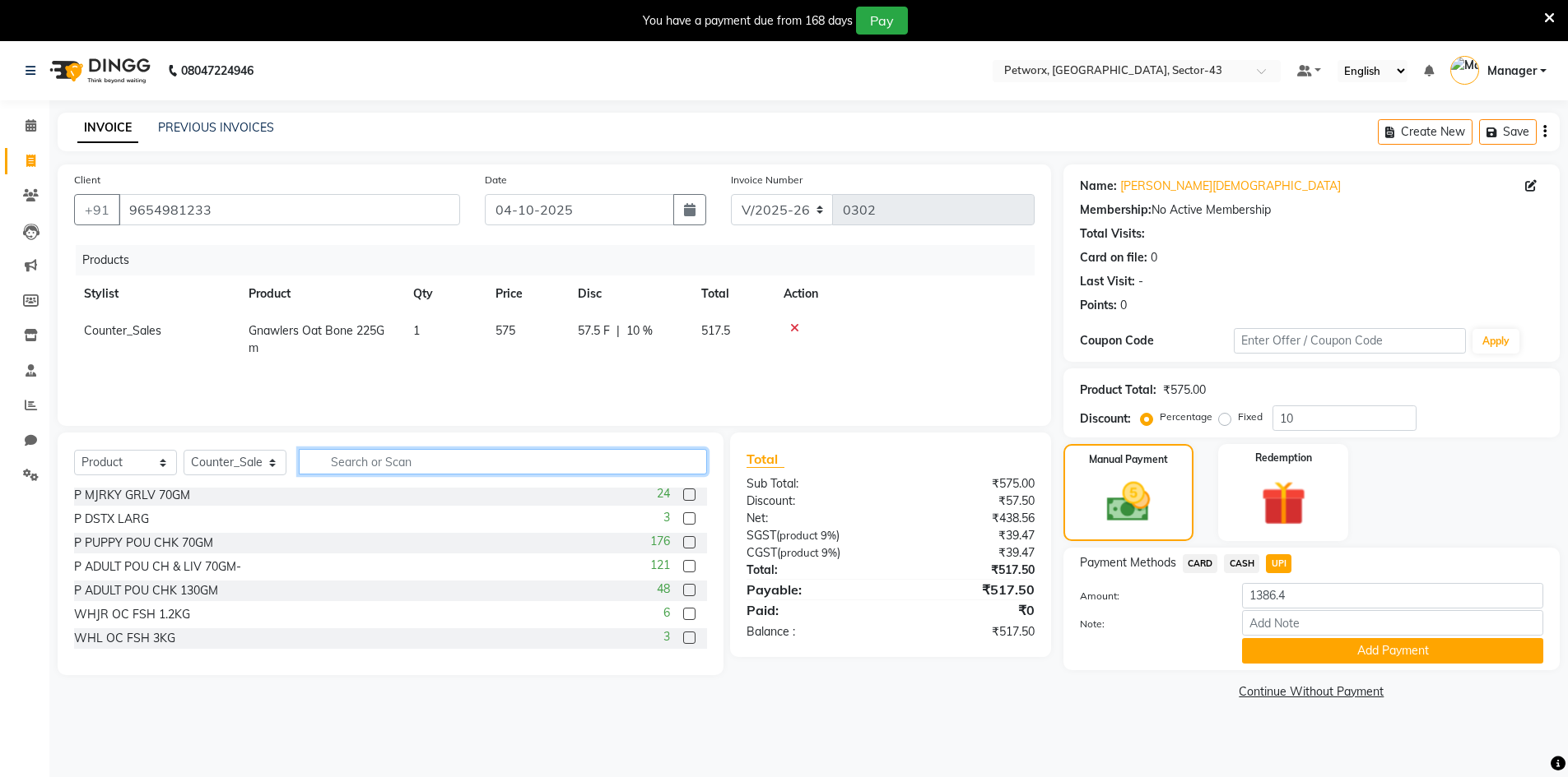
click at [312, 457] on input "text" at bounding box center [503, 461] width 408 height 25
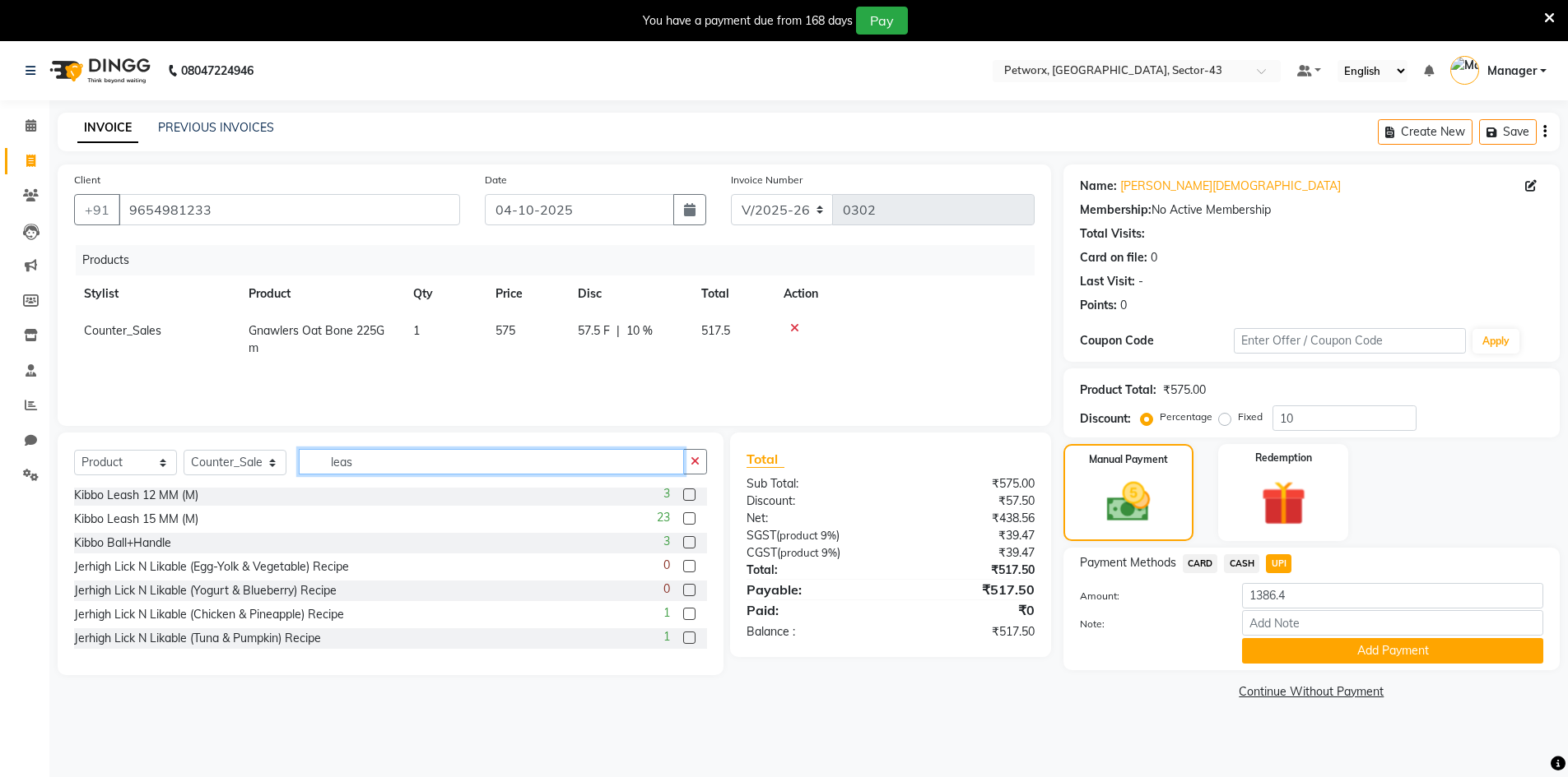
scroll to position [3, 0]
type input "leash"
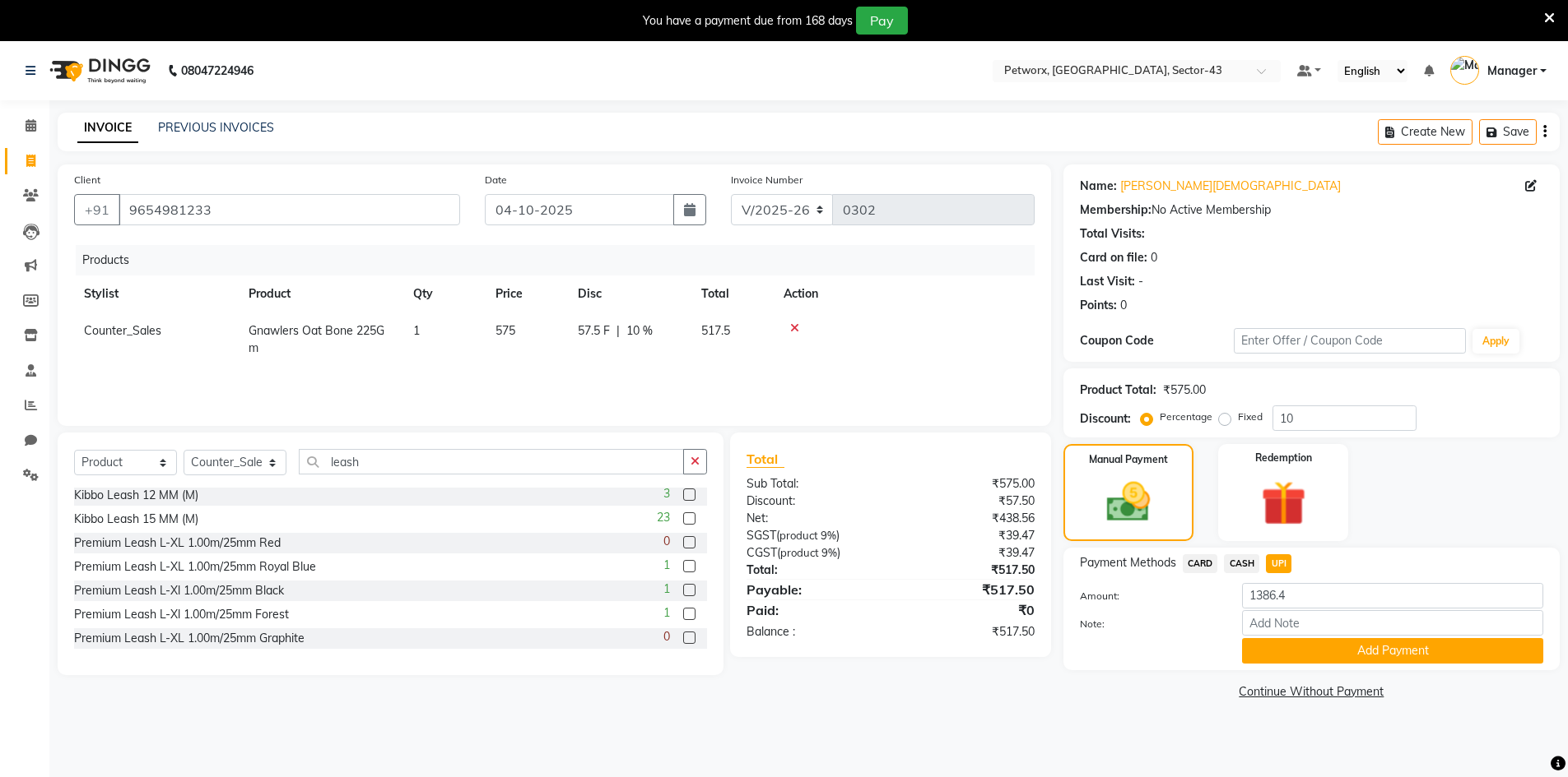
click at [683, 494] on label at bounding box center [689, 495] width 12 height 12
click at [683, 494] on input "checkbox" at bounding box center [689, 496] width 11 height 11
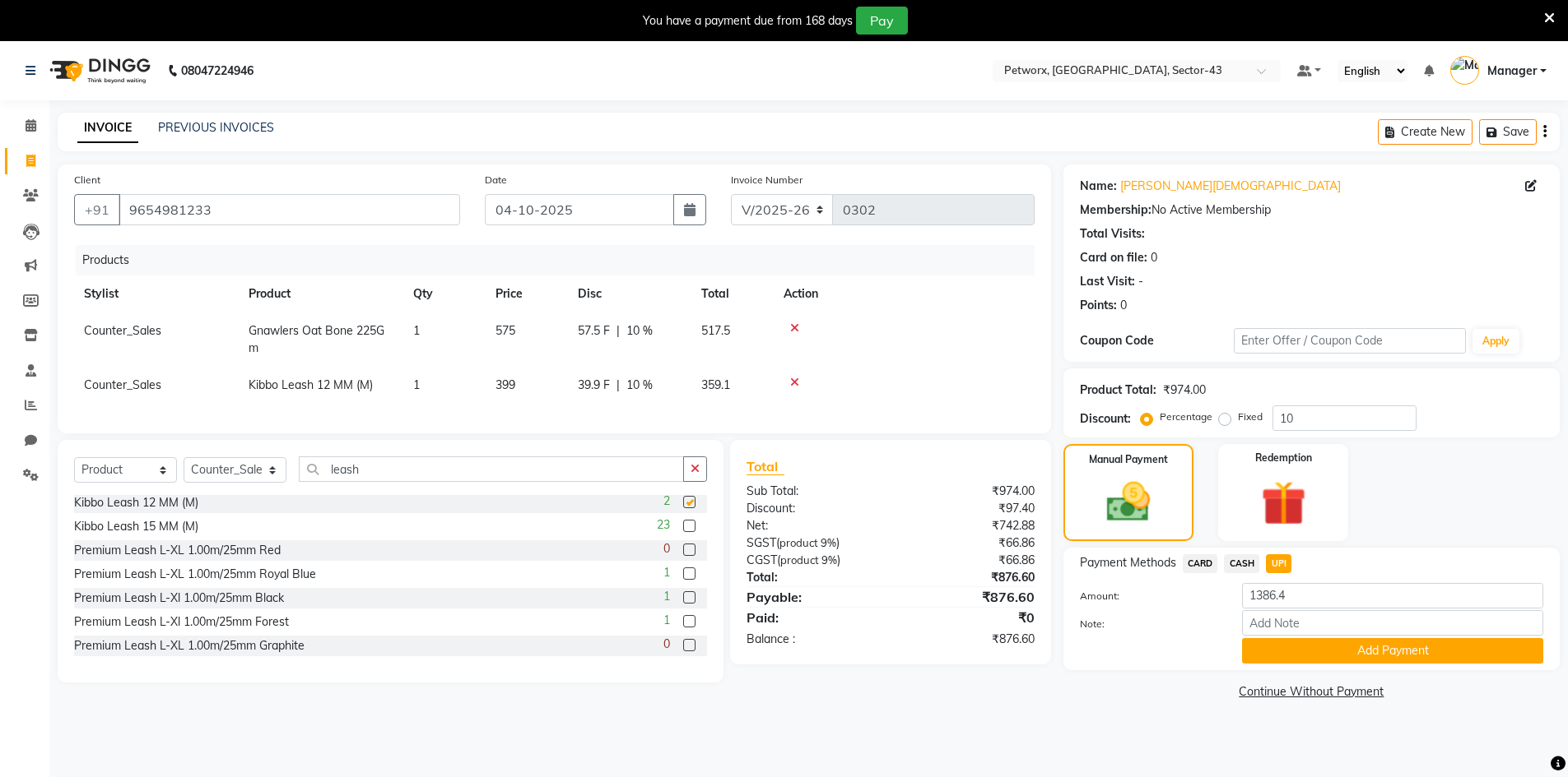
checkbox input "false"
drag, startPoint x: 420, startPoint y: 385, endPoint x: 409, endPoint y: 380, distance: 12.1
click at [419, 385] on td "1" at bounding box center [445, 385] width 83 height 37
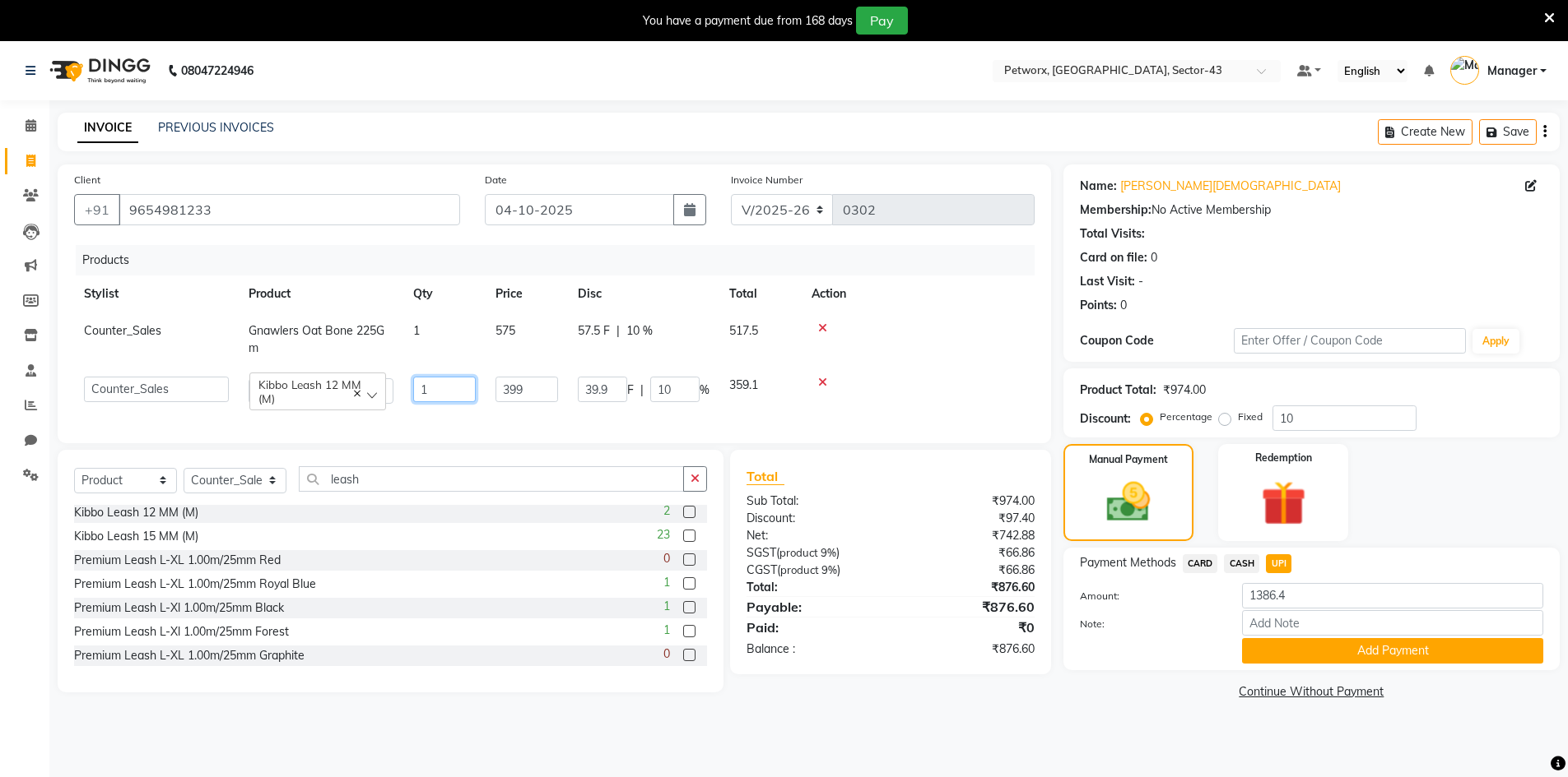
drag, startPoint x: 429, startPoint y: 386, endPoint x: 418, endPoint y: 388, distance: 11.2
click at [418, 388] on input "1" at bounding box center [444, 389] width 62 height 25
type input "2"
click at [1187, 733] on div "08047224946 Select Location × Petworx, [GEOGRAPHIC_DATA], Sector-43 Default Pan…" at bounding box center [784, 430] width 1568 height 777
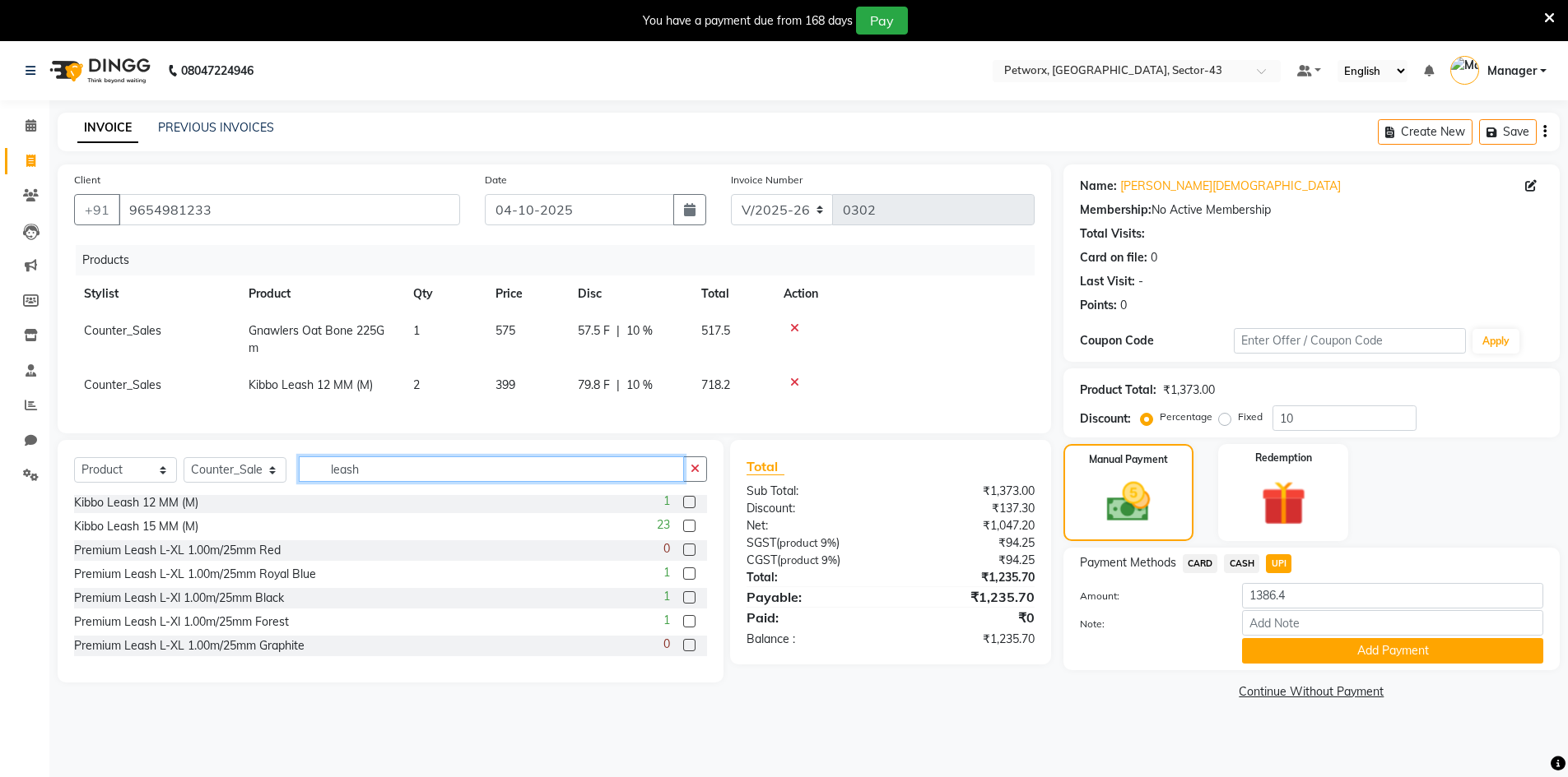
drag, startPoint x: 371, startPoint y: 490, endPoint x: 263, endPoint y: 494, distance: 108.1
click at [267, 495] on div "Select Service Product Membership Package Voucher Prepaid Gift Card Select Styl…" at bounding box center [390, 476] width 633 height 39
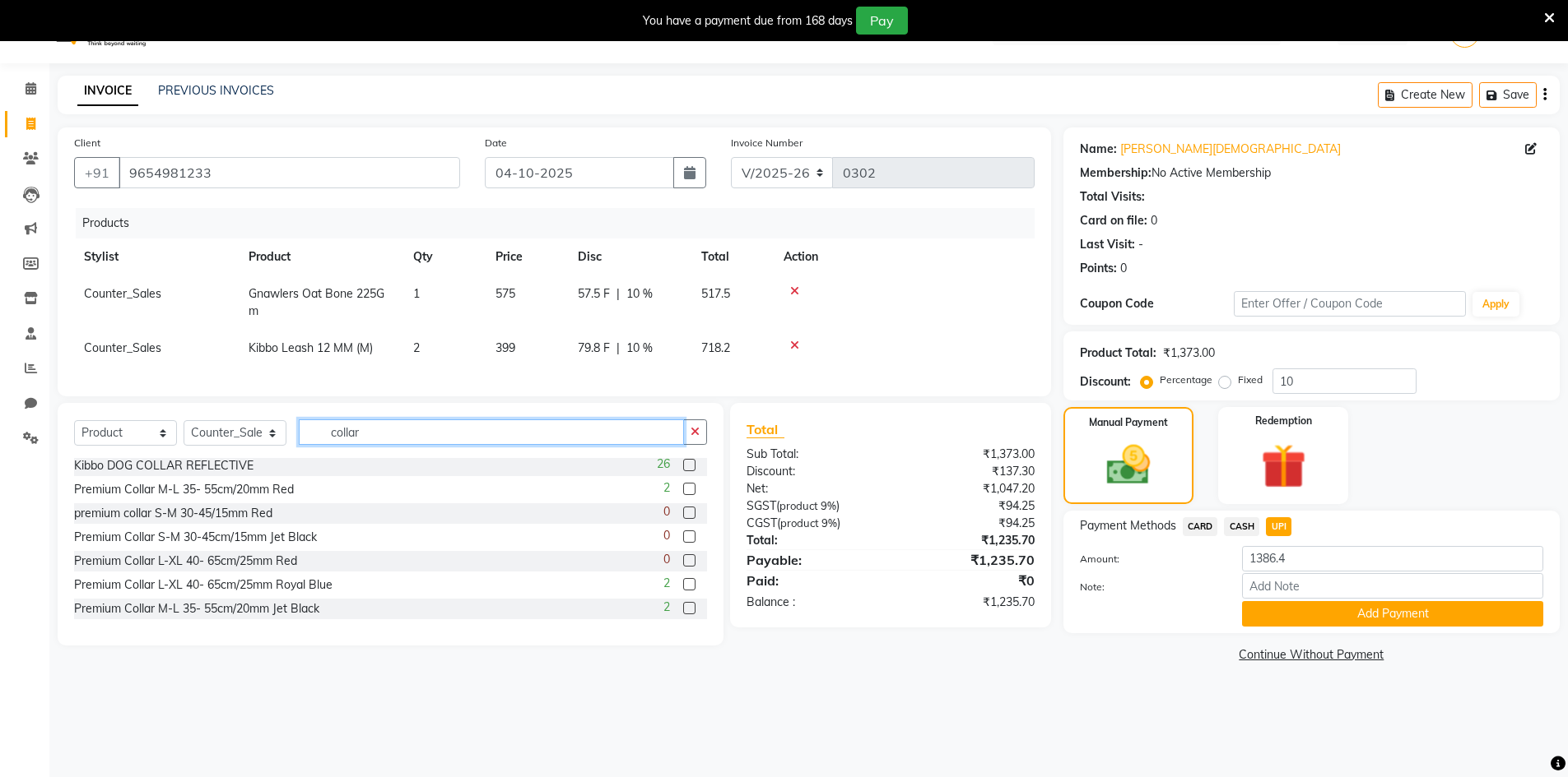
scroll to position [41, 0]
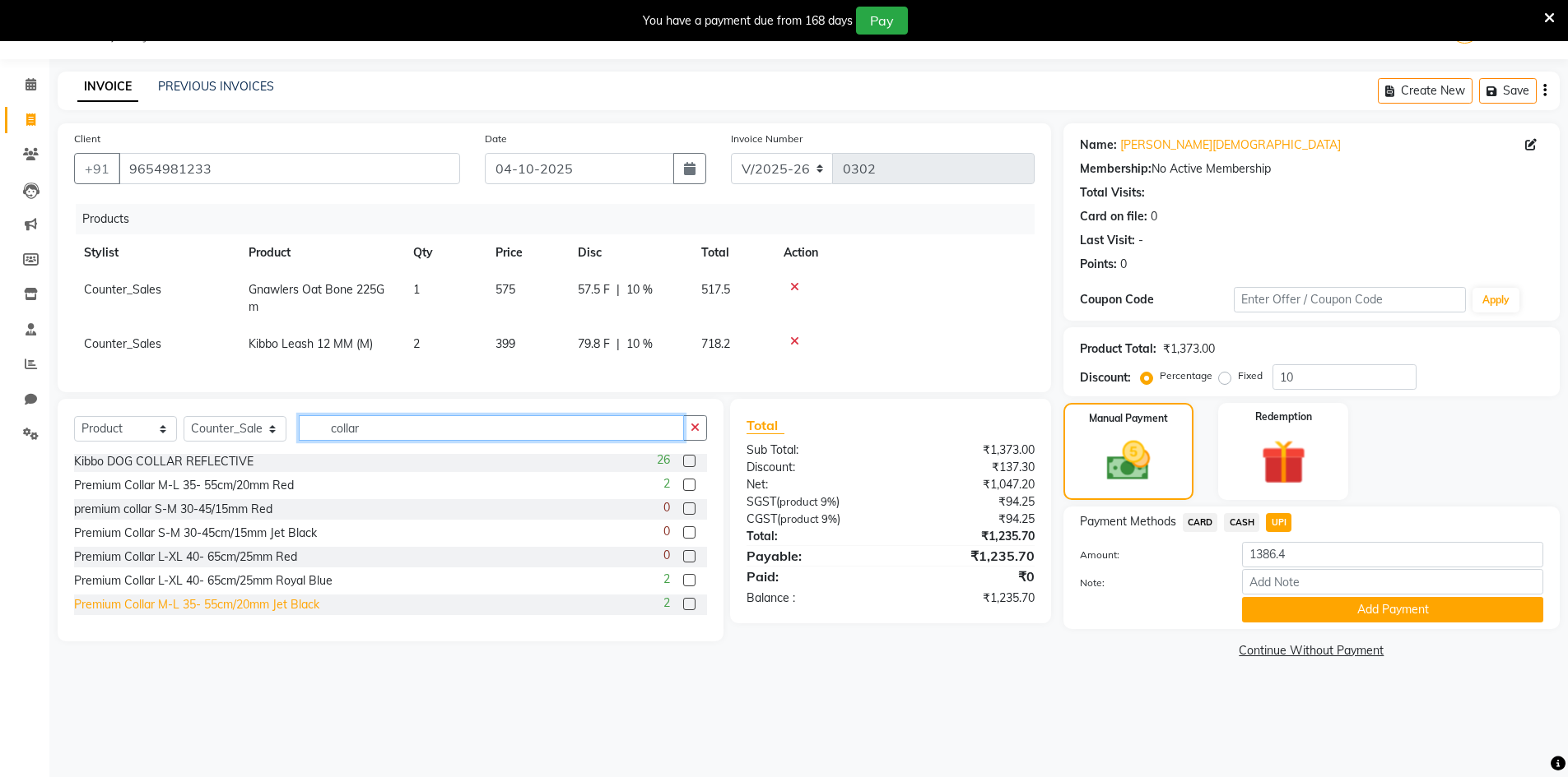
type input "collar"
click at [303, 609] on div "Premium Collar M-L 35- 55cm/20mm Jet Black" at bounding box center [196, 605] width 245 height 18
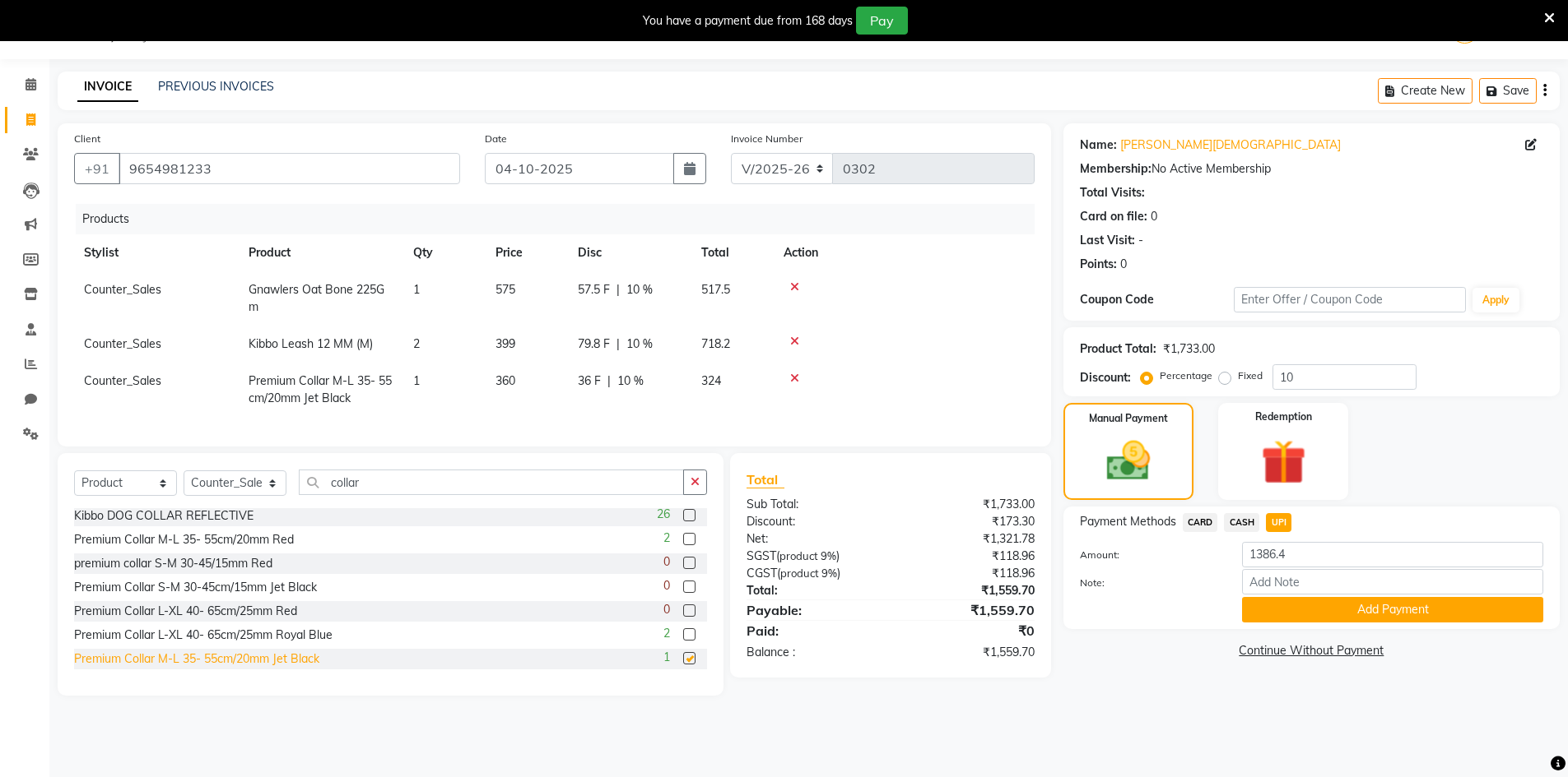
checkbox input "false"
drag, startPoint x: 229, startPoint y: 176, endPoint x: 27, endPoint y: 185, distance: 202.2
click at [38, 185] on app-home "08047224946 Select Location × Petworx, [GEOGRAPHIC_DATA], Sector-43 Default Pan…" at bounding box center [784, 360] width 1568 height 721
type input "d"
type input "0"
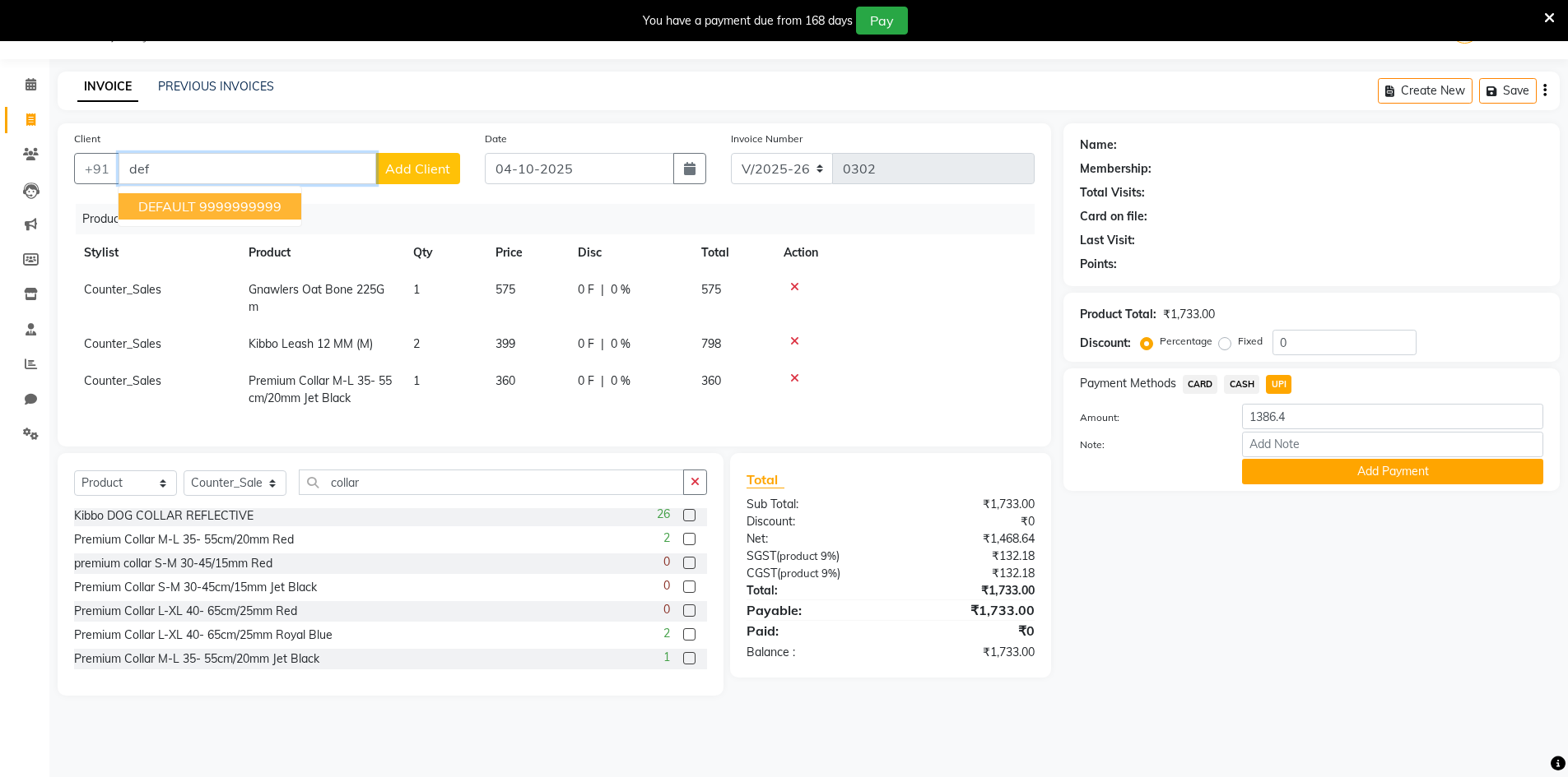
click at [182, 201] on span "DEFAULT" at bounding box center [167, 207] width 58 height 17
type input "9999999999"
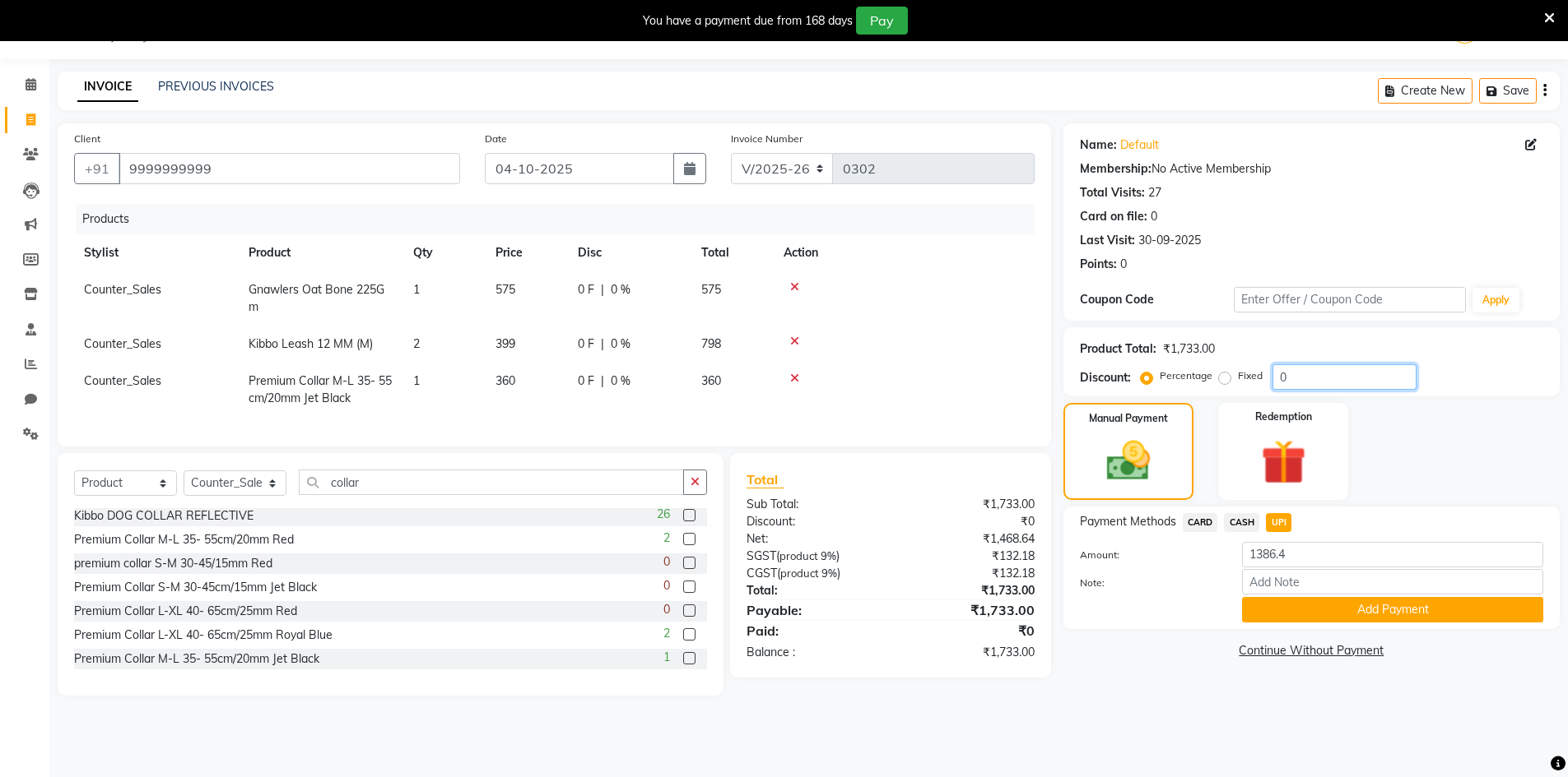
drag, startPoint x: 1297, startPoint y: 380, endPoint x: 1249, endPoint y: 380, distance: 48.0
click at [1249, 380] on div "Percentage Fixed 0" at bounding box center [1280, 377] width 273 height 25
type input "20"
click at [1318, 219] on div "Card on file: 0" at bounding box center [1311, 217] width 463 height 18
click at [1107, 675] on div "Name: Default Membership: No Active Membership Total Visits: 27 Card on file: 0…" at bounding box center [1317, 409] width 508 height 572
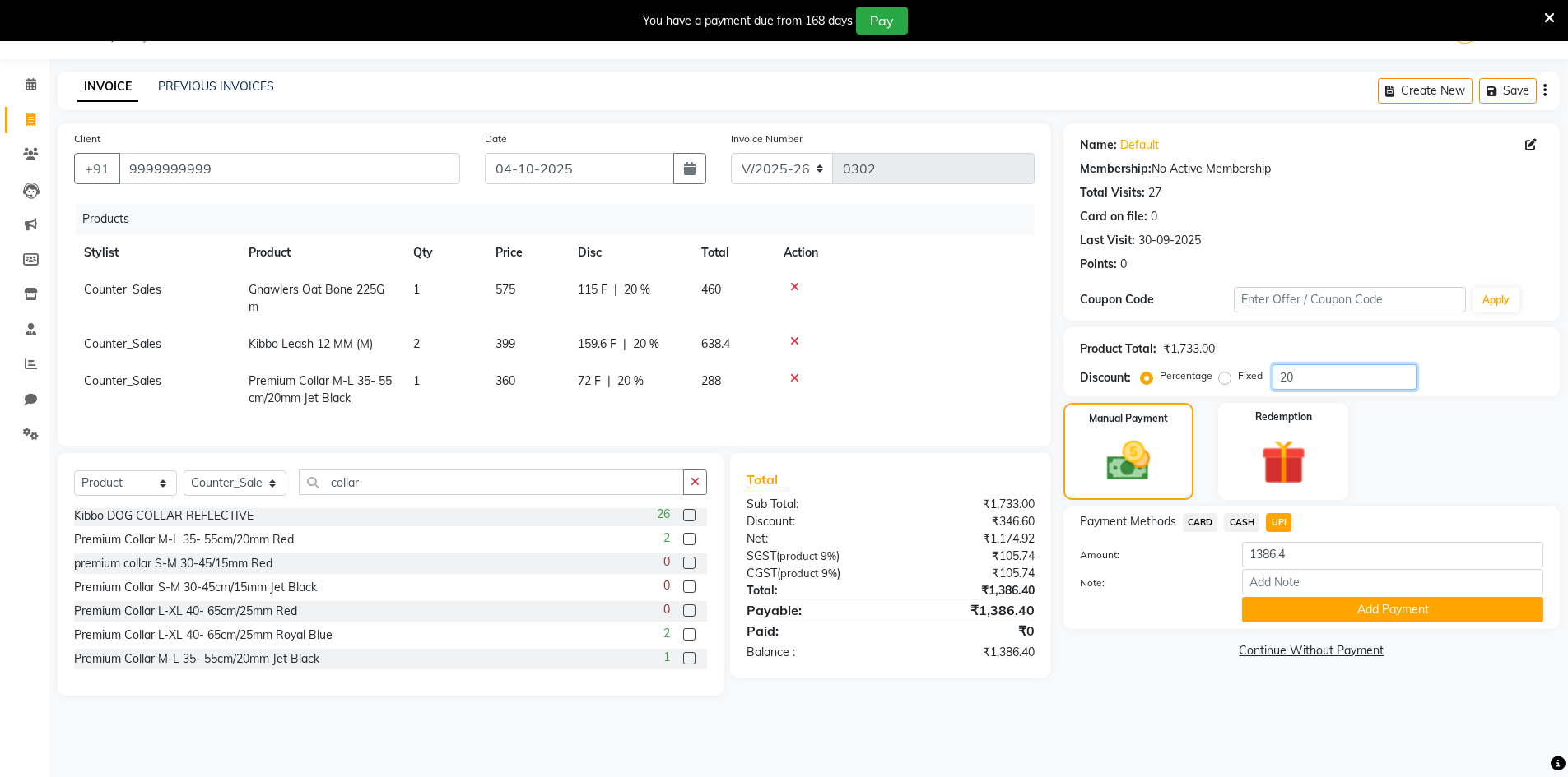
drag, startPoint x: 1293, startPoint y: 382, endPoint x: 1228, endPoint y: 390, distance: 65.5
click at [1228, 390] on div "Product Total: ₹1,733.00 Discount: Percentage Fixed 20" at bounding box center [1311, 361] width 496 height 69
click at [1090, 721] on main "INVOICE PREVIOUS INVOICES Create New Save Client [PHONE_NUMBER] Date [DATE] Inv…" at bounding box center [808, 396] width 1519 height 649
click at [1100, 672] on div "Name: Default Membership: No Active Membership Total Visits: 27 Card on file: 0…" at bounding box center [1317, 409] width 508 height 572
click at [917, 304] on td at bounding box center [904, 299] width 261 height 54
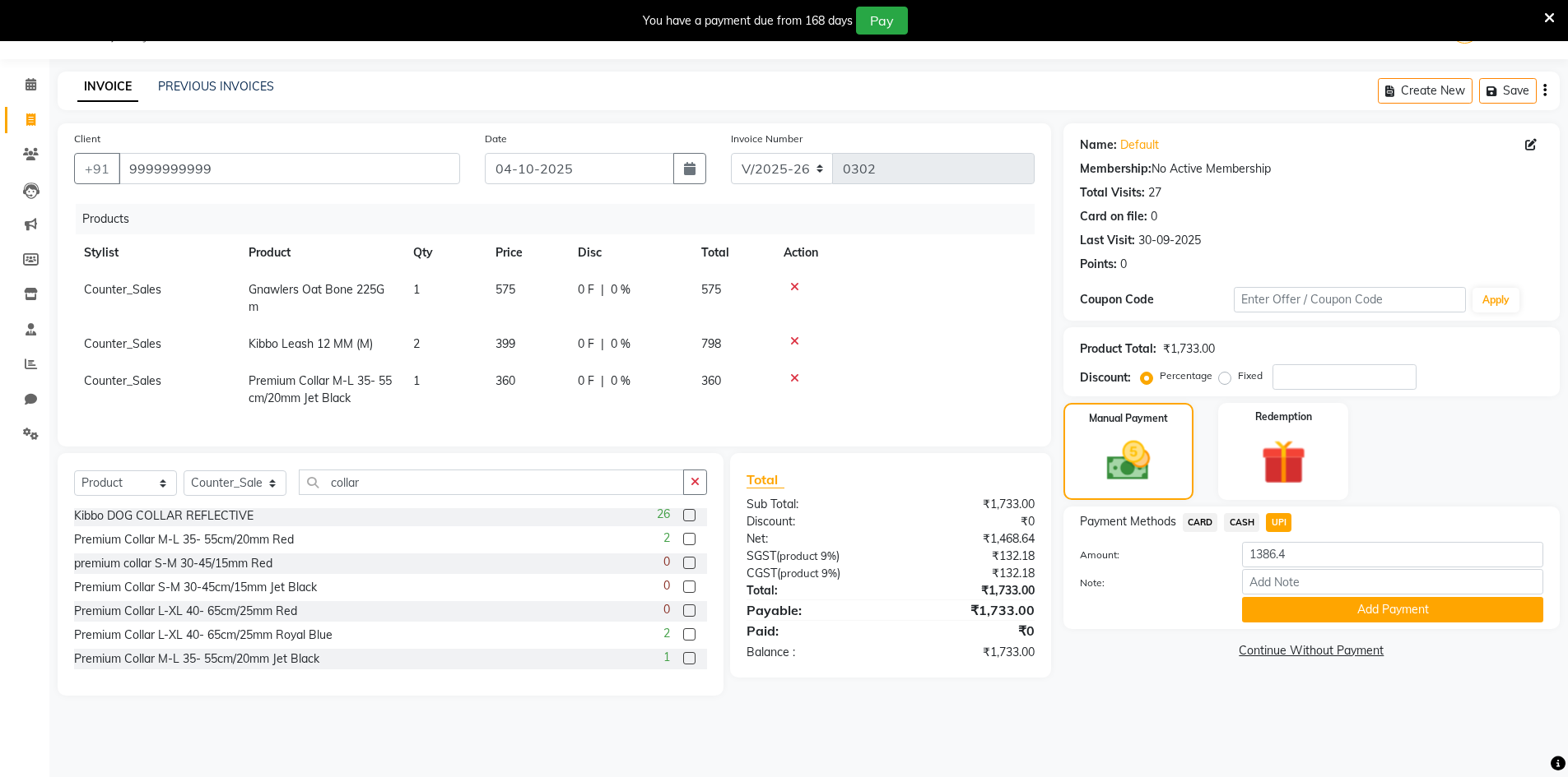
click at [917, 304] on td at bounding box center [904, 299] width 261 height 54
click at [917, 303] on td at bounding box center [904, 299] width 261 height 54
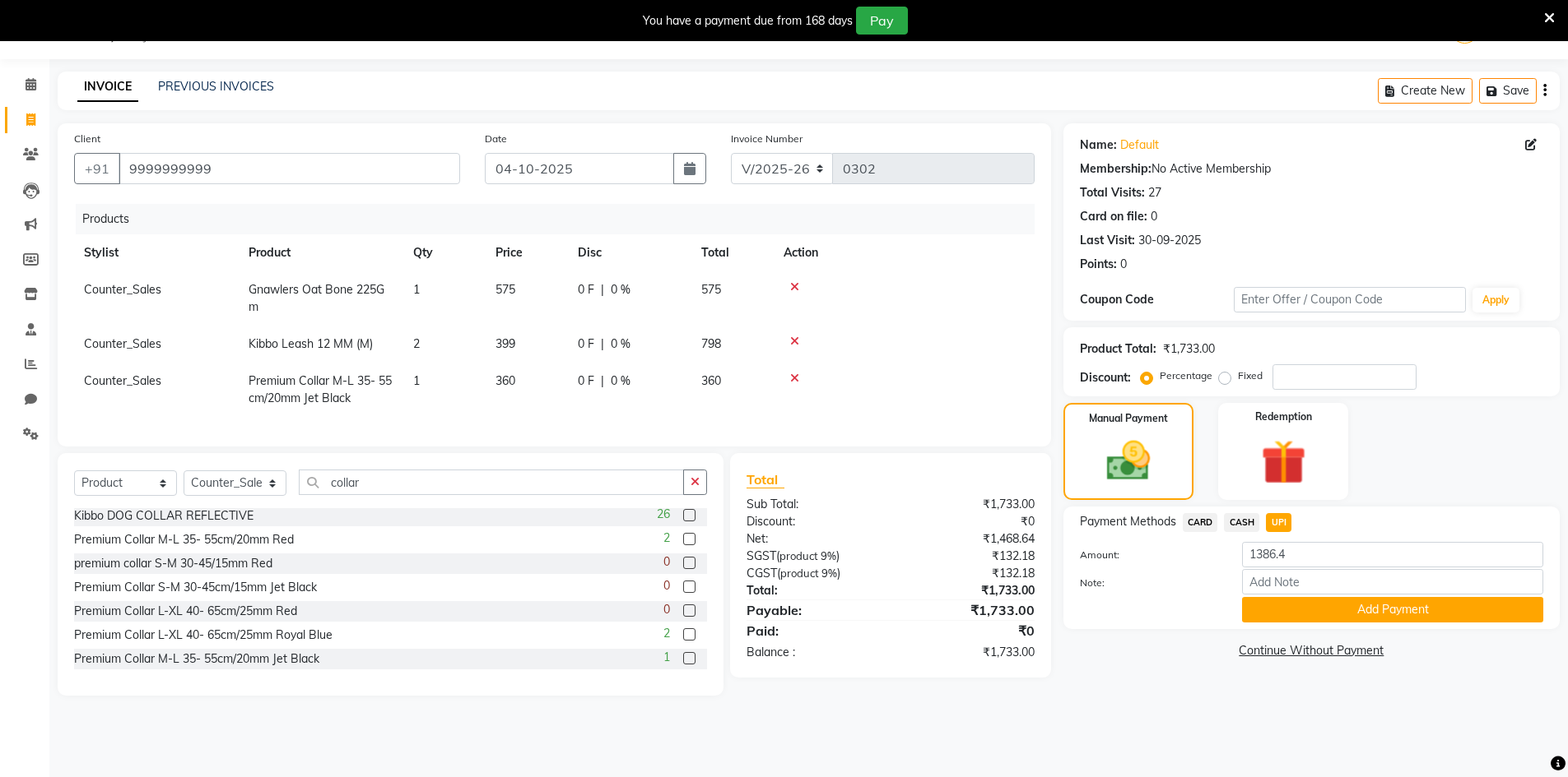
click at [917, 303] on td at bounding box center [904, 299] width 261 height 54
drag, startPoint x: 1301, startPoint y: 554, endPoint x: 1165, endPoint y: 554, distance: 136.0
click at [1171, 554] on div "Amount: 1386.4" at bounding box center [1311, 556] width 488 height 28
click at [1024, 749] on div "08047224946 Select Location × Petworx, [GEOGRAPHIC_DATA], Sector-43 Default Pan…" at bounding box center [784, 388] width 1568 height 777
click at [1290, 377] on input "number" at bounding box center [1345, 377] width 144 height 25
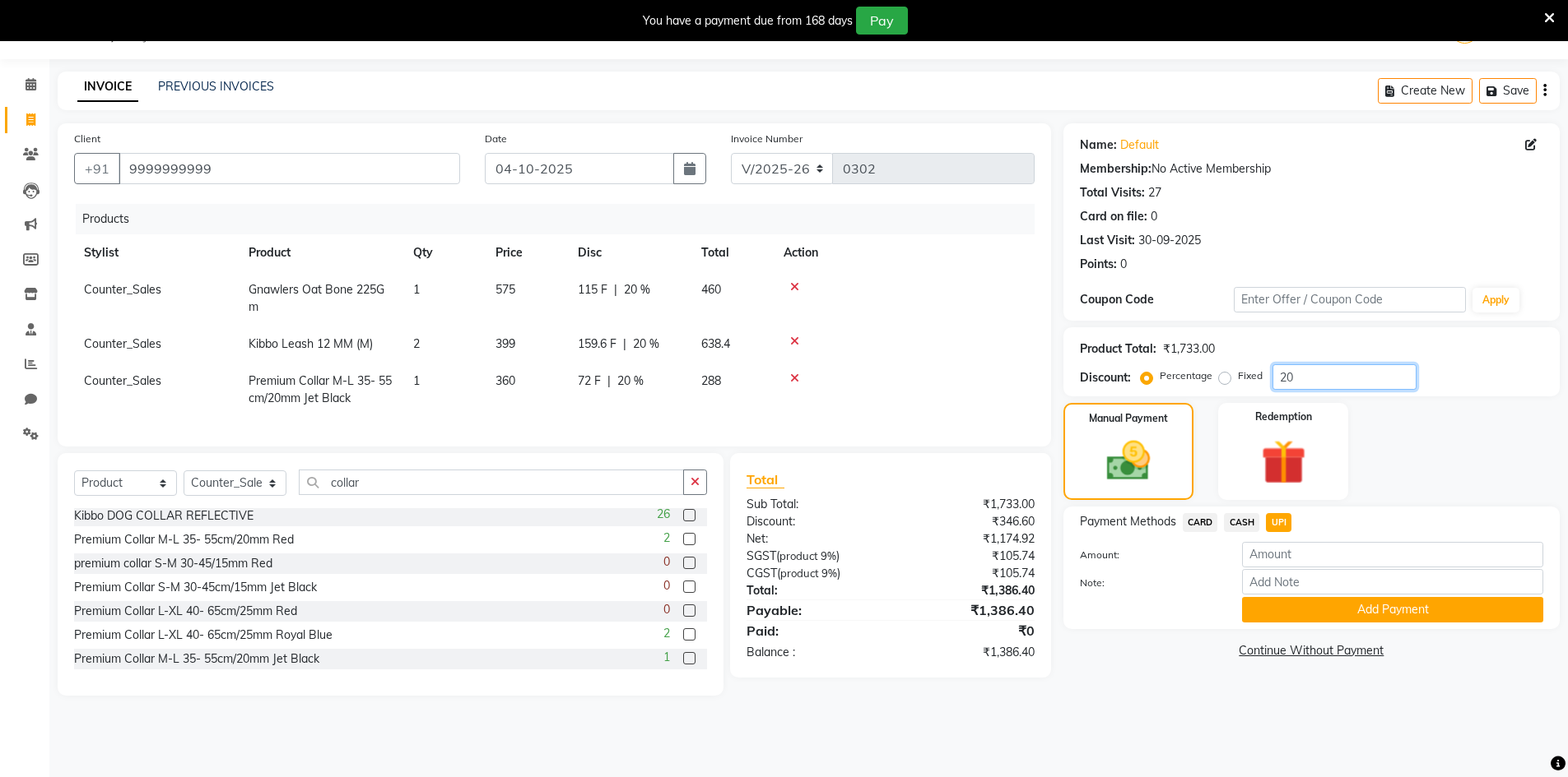
type input "20"
click at [1159, 708] on main "INVOICE PREVIOUS INVOICES Create New Save Client [PHONE_NUMBER] Date [DATE] Inv…" at bounding box center [808, 396] width 1519 height 649
click at [1277, 517] on span "UPI" at bounding box center [1278, 523] width 26 height 19
drag, startPoint x: 1302, startPoint y: 556, endPoint x: 1249, endPoint y: 563, distance: 53.5
click at [1249, 563] on input "1386.4" at bounding box center [1392, 555] width 302 height 25
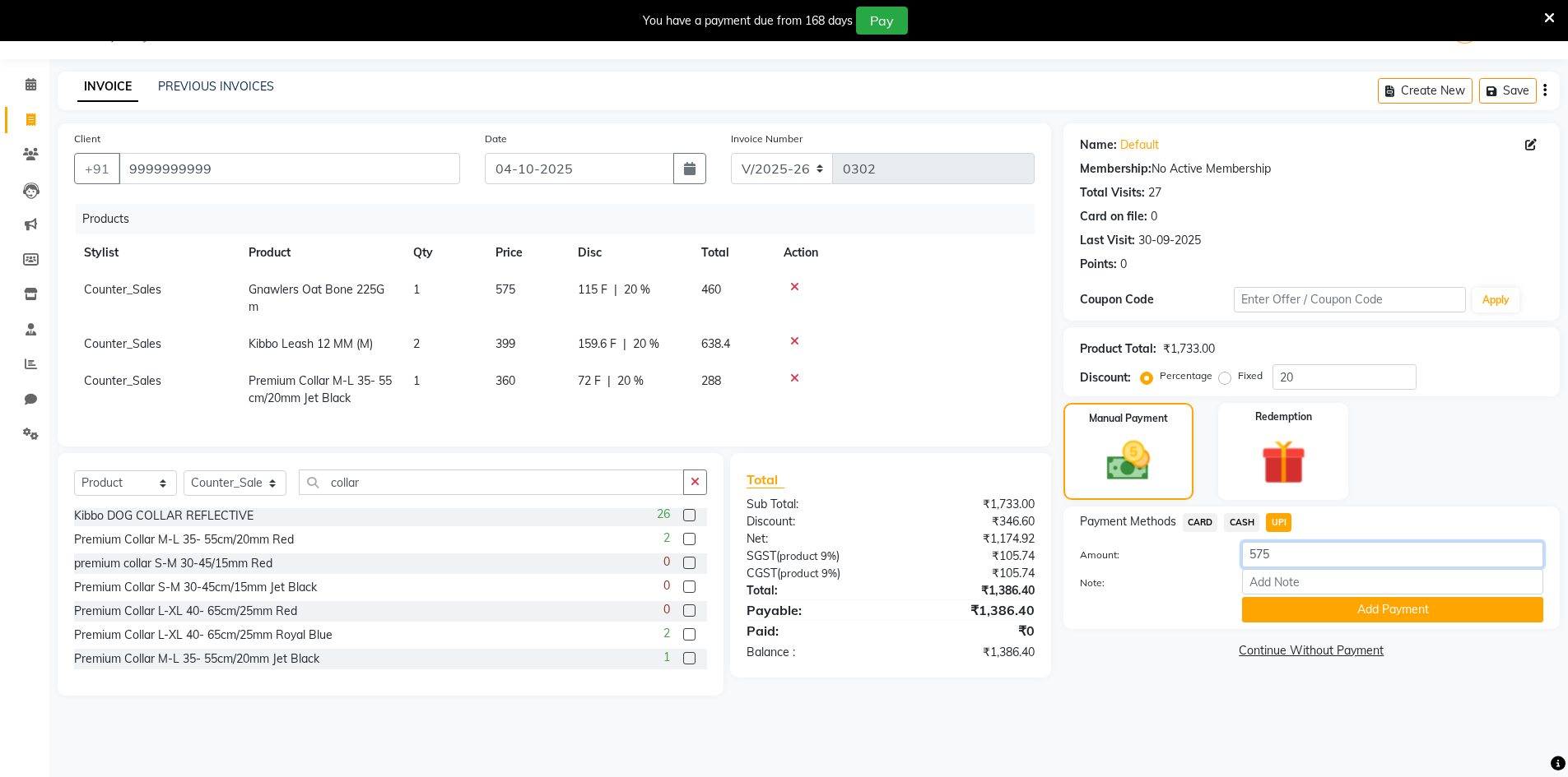
type input "575"
click at [1175, 666] on div "Name: Default Membership: No Active Membership Total Visits: 27 Card on file: 0…" at bounding box center [1317, 409] width 508 height 572
click at [1350, 611] on button "Add Payment" at bounding box center [1392, 609] width 302 height 25
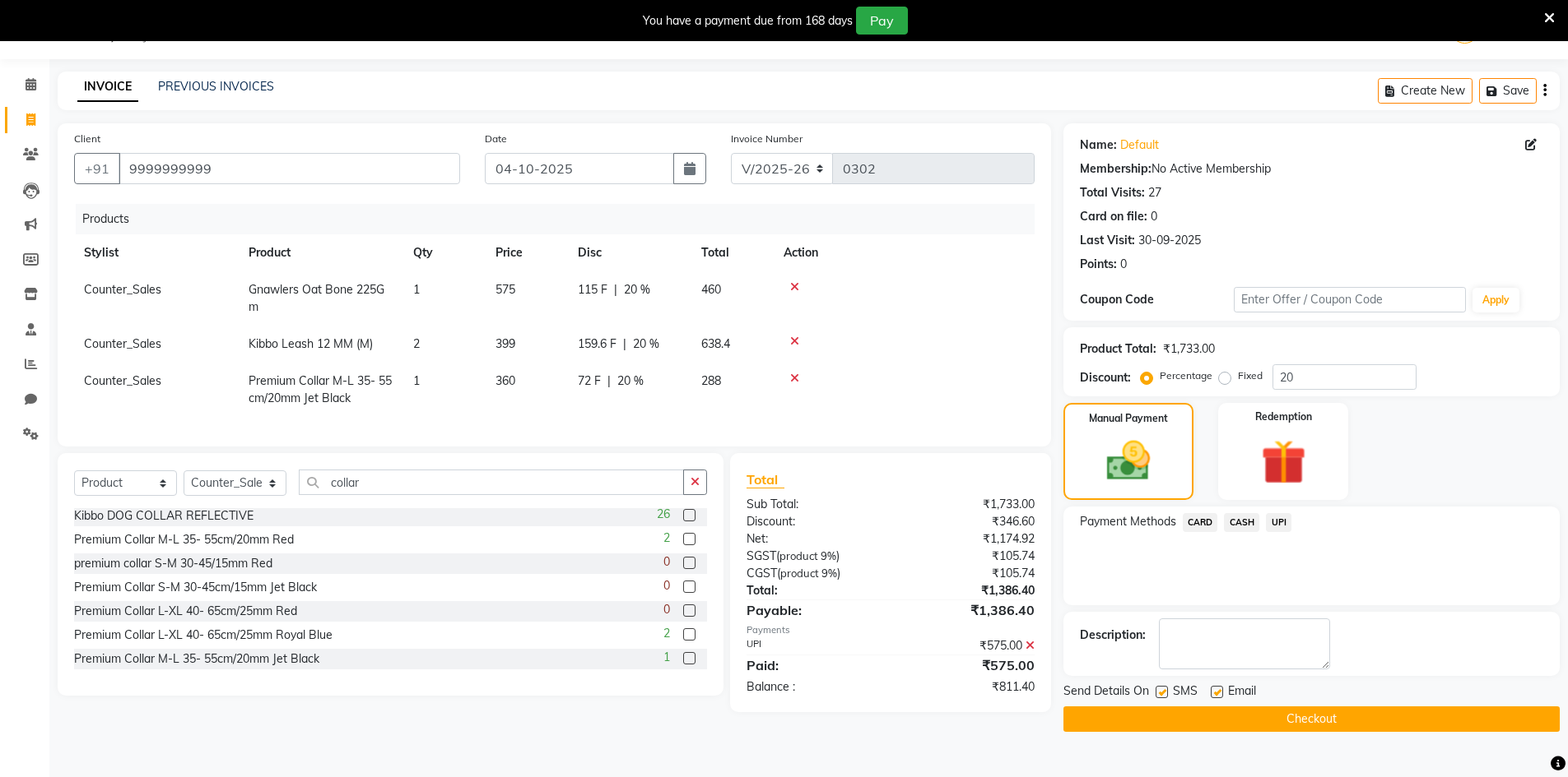
click at [1200, 525] on span "CARD" at bounding box center [1200, 523] width 35 height 19
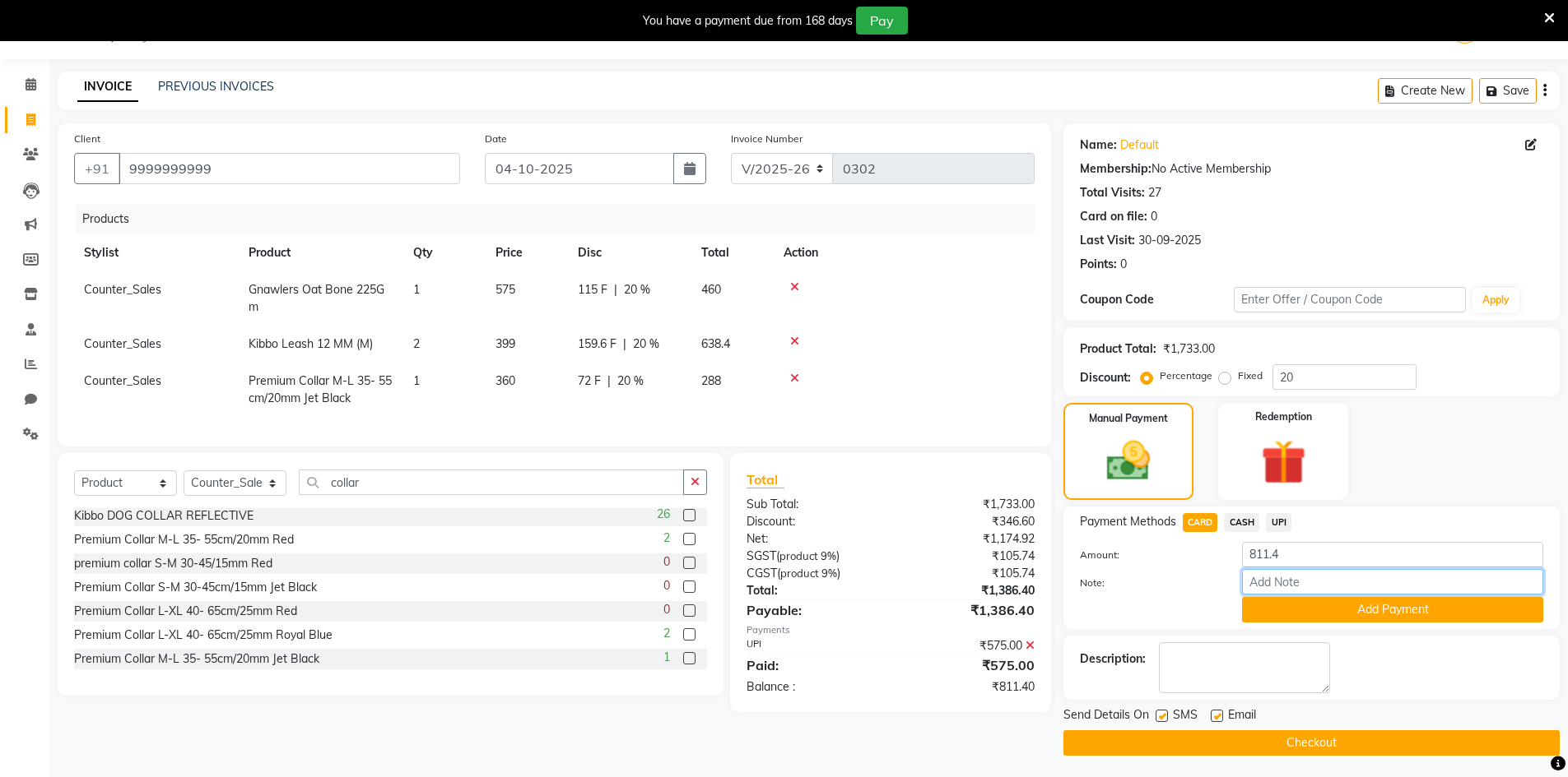
click at [1267, 587] on input "Note:" at bounding box center [1392, 582] width 302 height 25
type input "872441"
click at [1302, 618] on button "Add Payment" at bounding box center [1392, 609] width 302 height 25
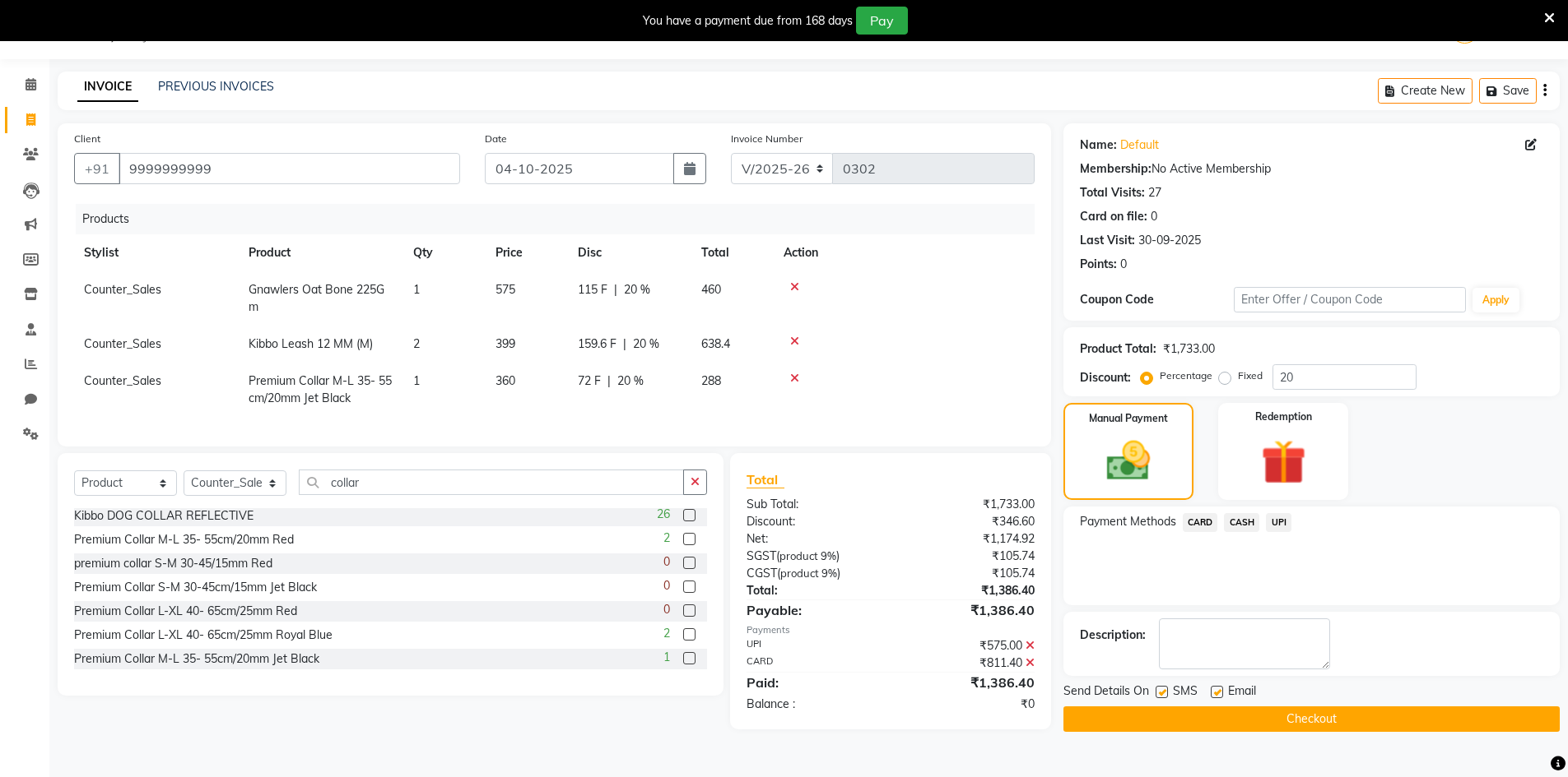
click at [1194, 719] on button "Checkout" at bounding box center [1311, 719] width 496 height 25
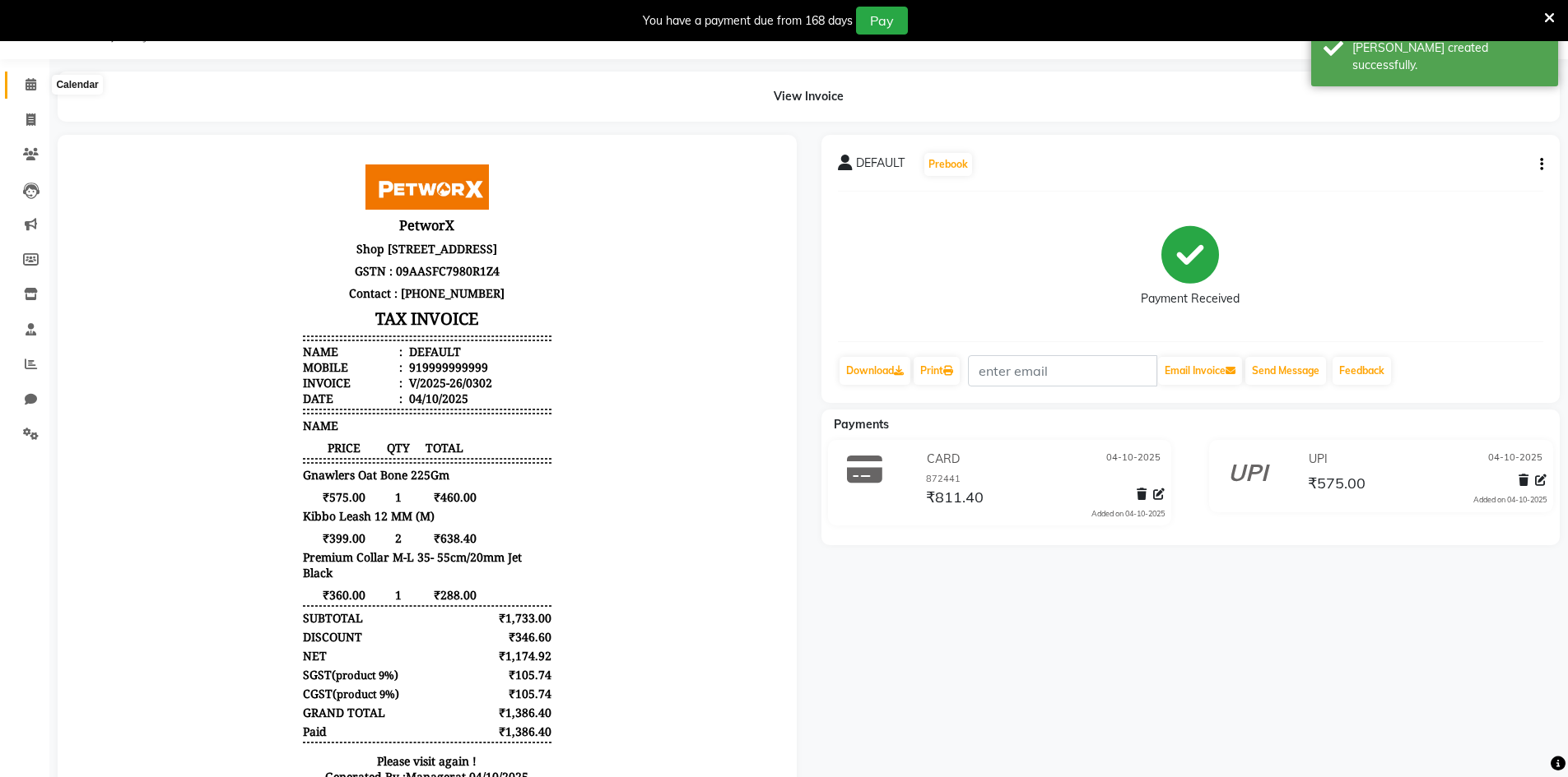
click at [29, 91] on span at bounding box center [31, 85] width 29 height 19
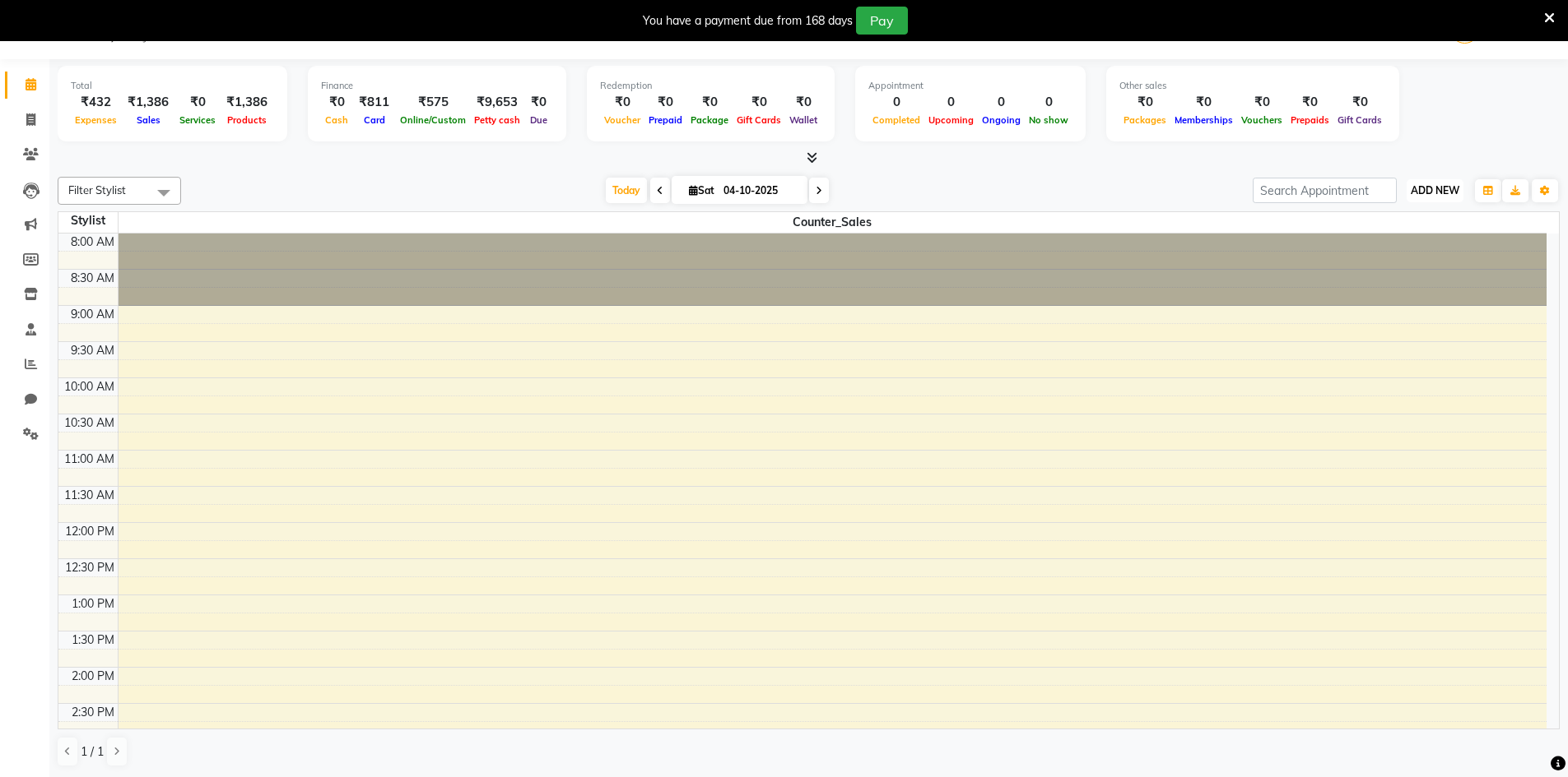
click at [1439, 193] on span "ADD NEW" at bounding box center [1434, 191] width 48 height 12
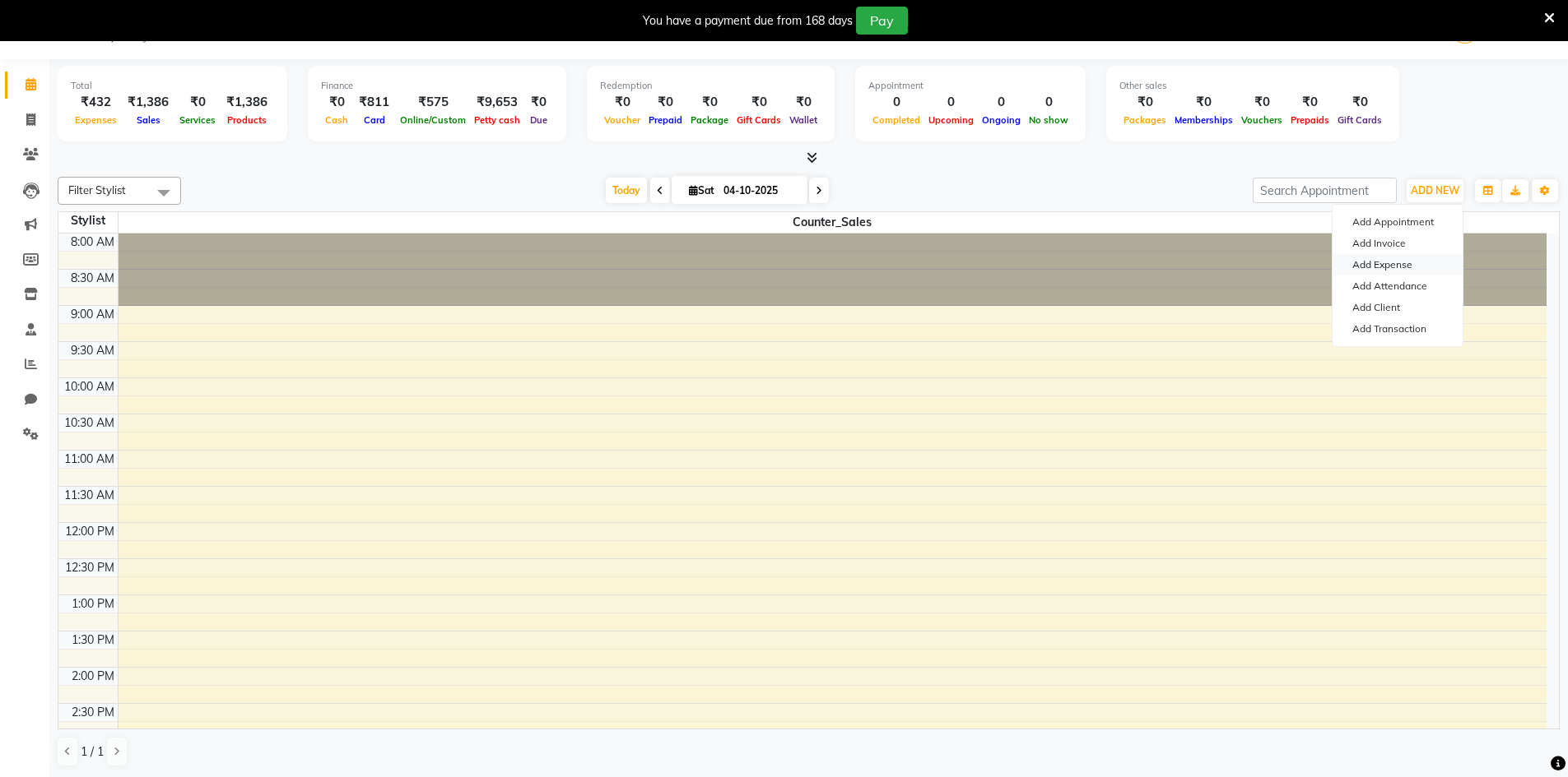
click at [1399, 263] on link "Add Expense" at bounding box center [1397, 265] width 130 height 21
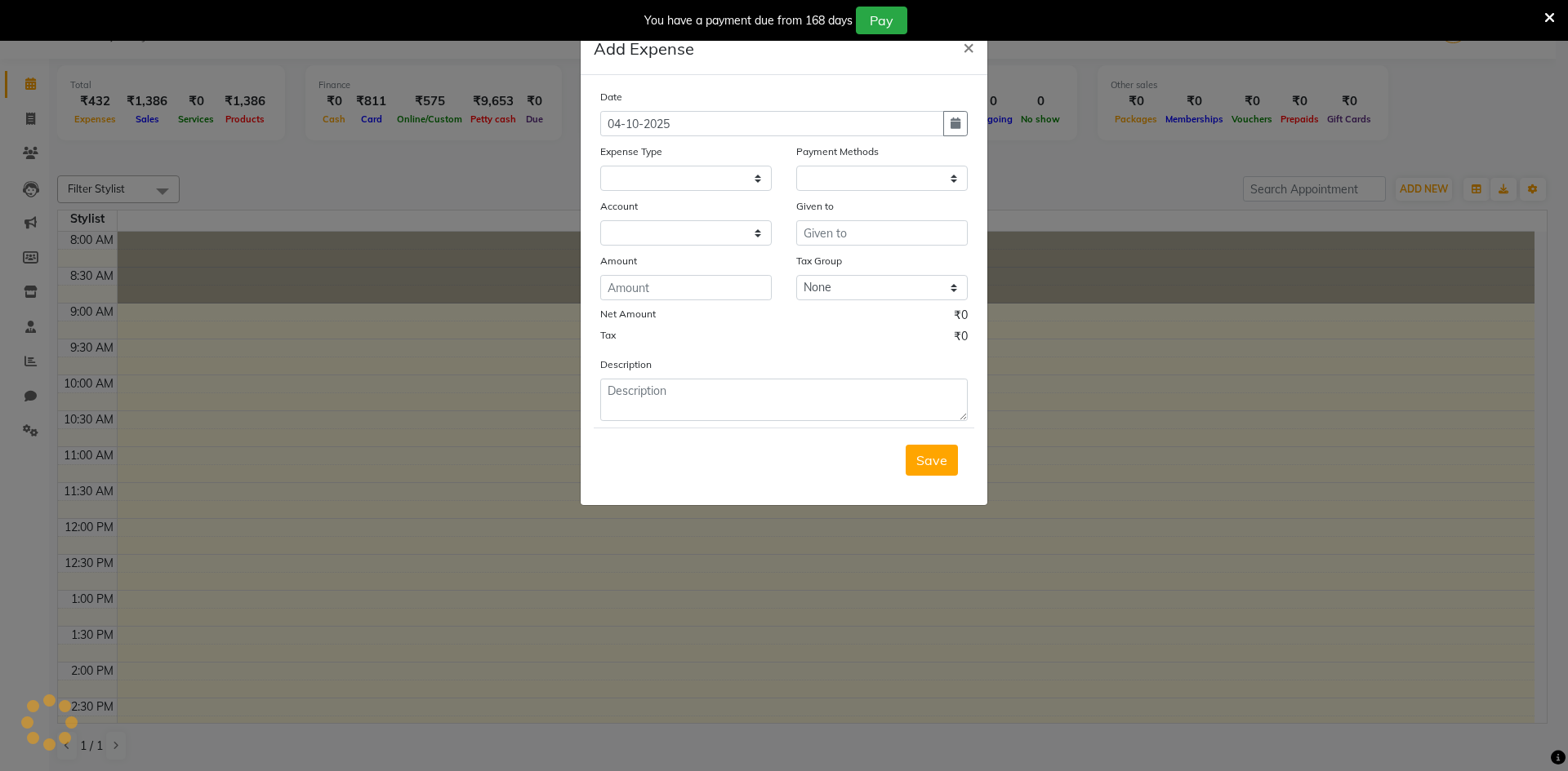
select select "1"
select select "7297"
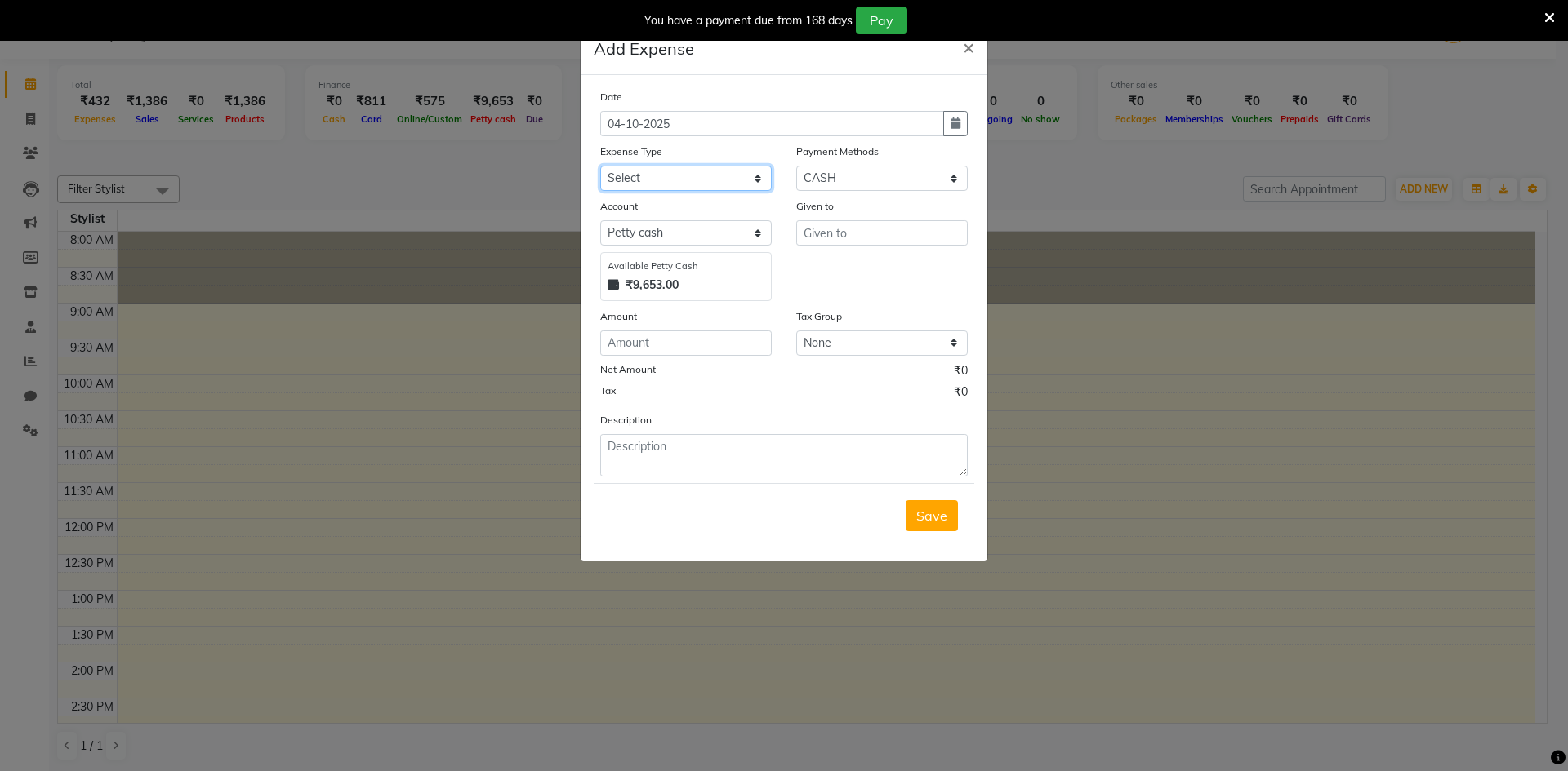
click at [638, 178] on select "Select Advance Salary Air defuser Bank charges Car maintenance Cash transfer to…" at bounding box center [686, 178] width 172 height 25
select select "22060"
click at [600, 166] on select "Select Advance Salary Air defuser Bank charges Car maintenance Cash transfer to…" at bounding box center [686, 178] width 172 height 25
click at [851, 225] on input "text" at bounding box center [881, 233] width 172 height 25
click at [819, 182] on select "Select Wallet CARD CASH UPI" at bounding box center [881, 178] width 172 height 25
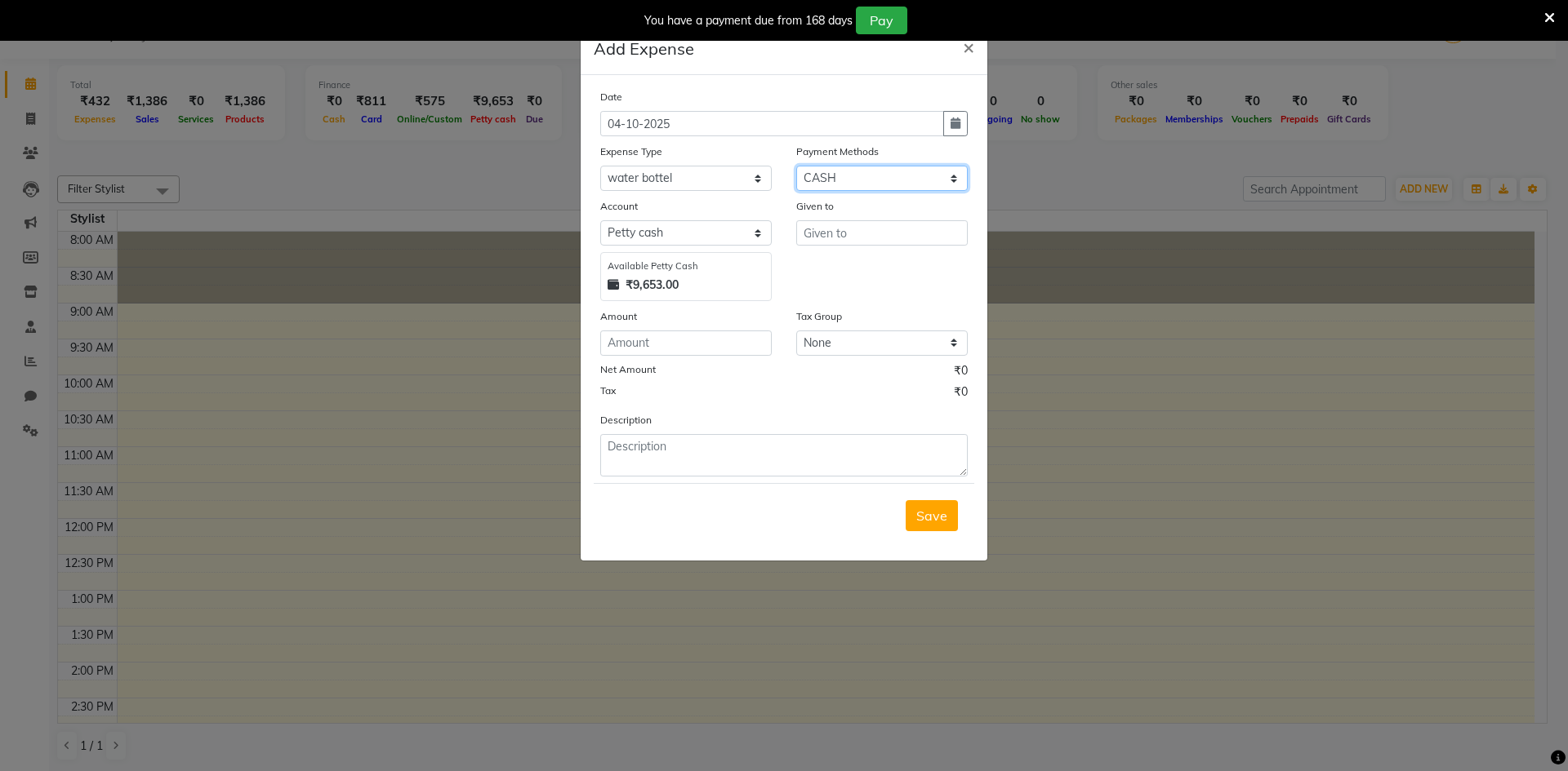
click at [796, 166] on select "Select Wallet CARD CASH UPI" at bounding box center [881, 178] width 172 height 25
click at [613, 345] on input "number" at bounding box center [686, 343] width 172 height 25
type input "100"
click at [815, 238] on input "text" at bounding box center [881, 233] width 172 height 25
type input "water stall"
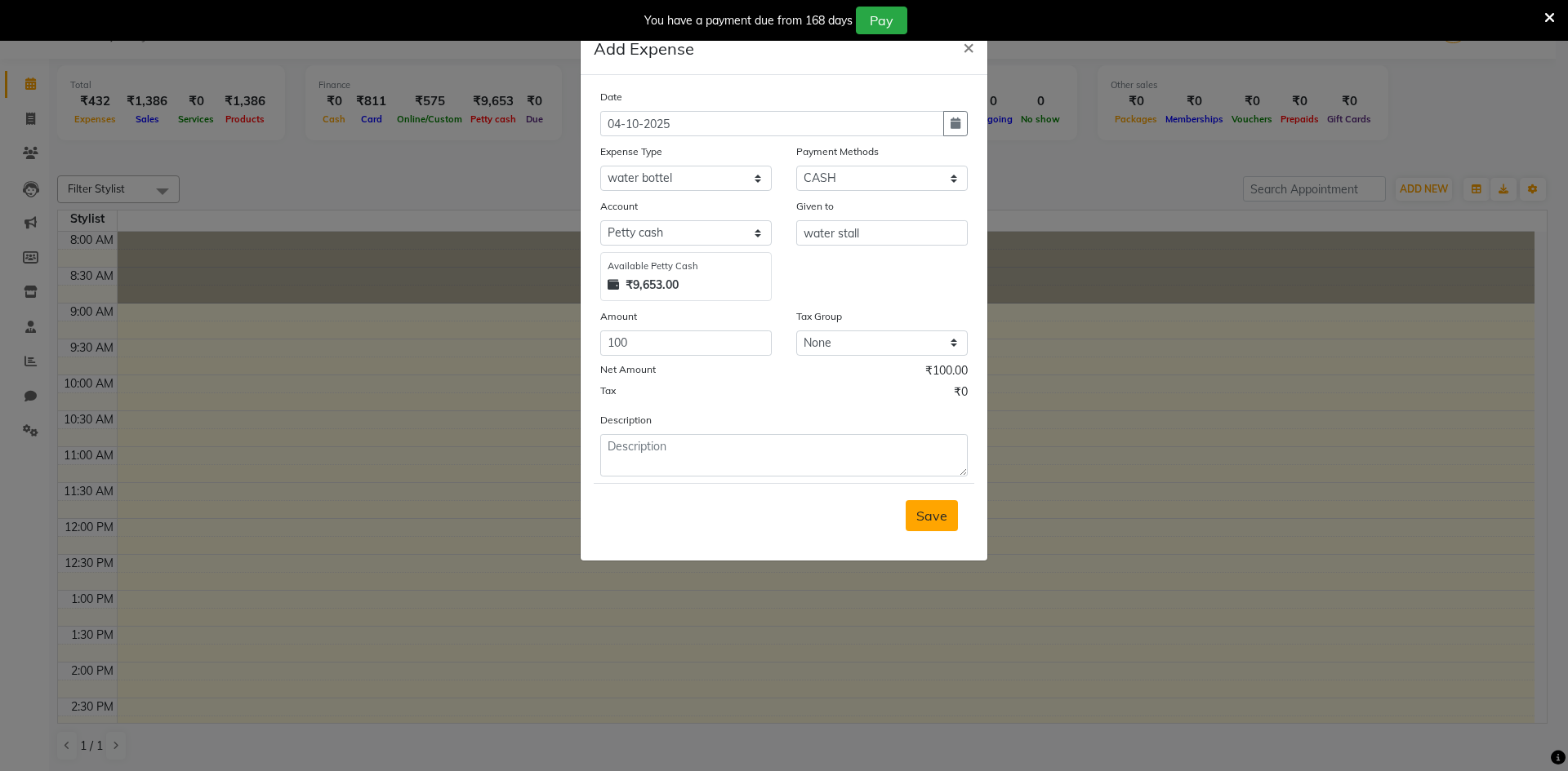
click at [935, 515] on span "Save" at bounding box center [932, 515] width 31 height 17
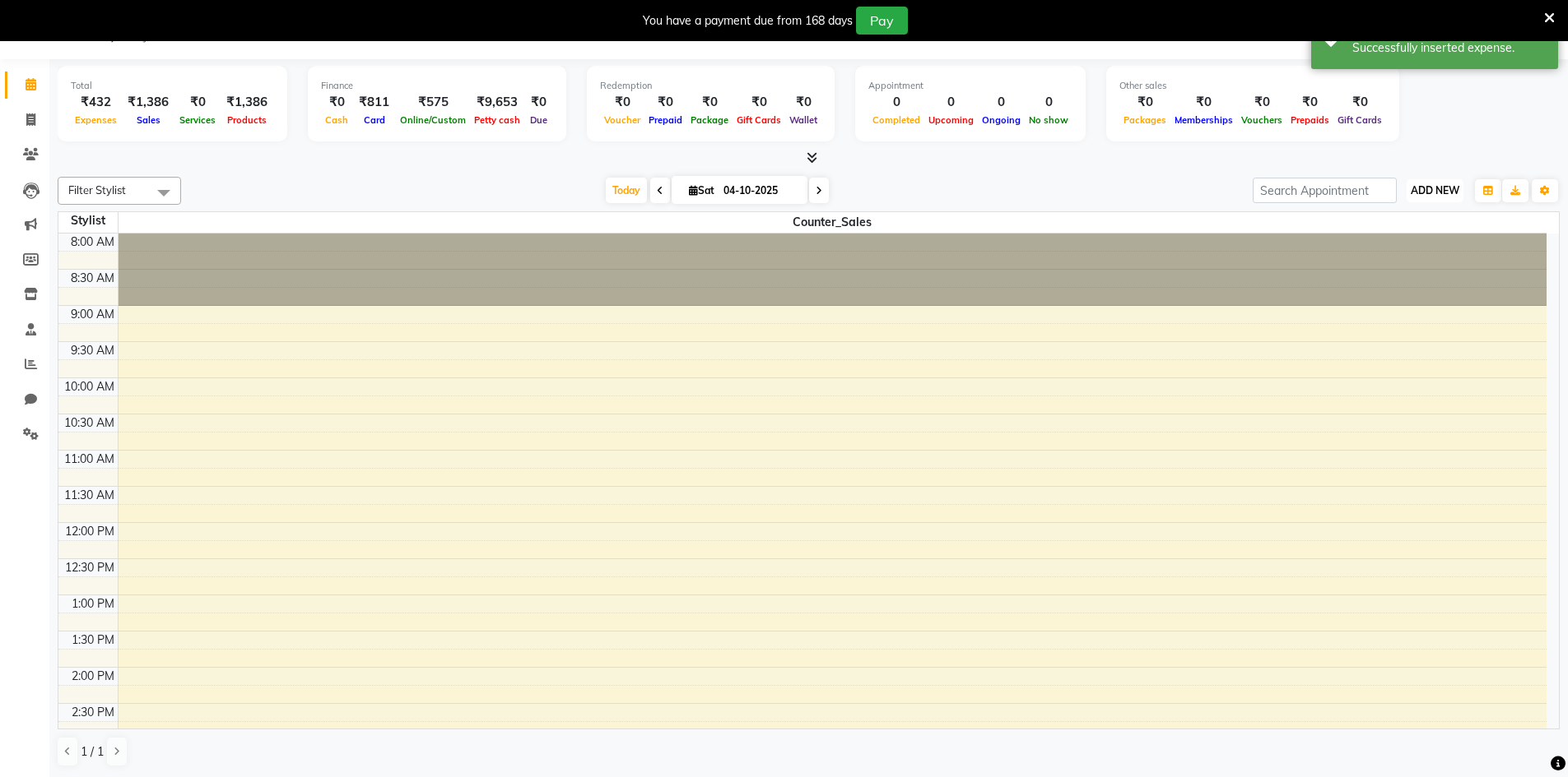
click at [1431, 189] on span "ADD NEW" at bounding box center [1434, 191] width 48 height 12
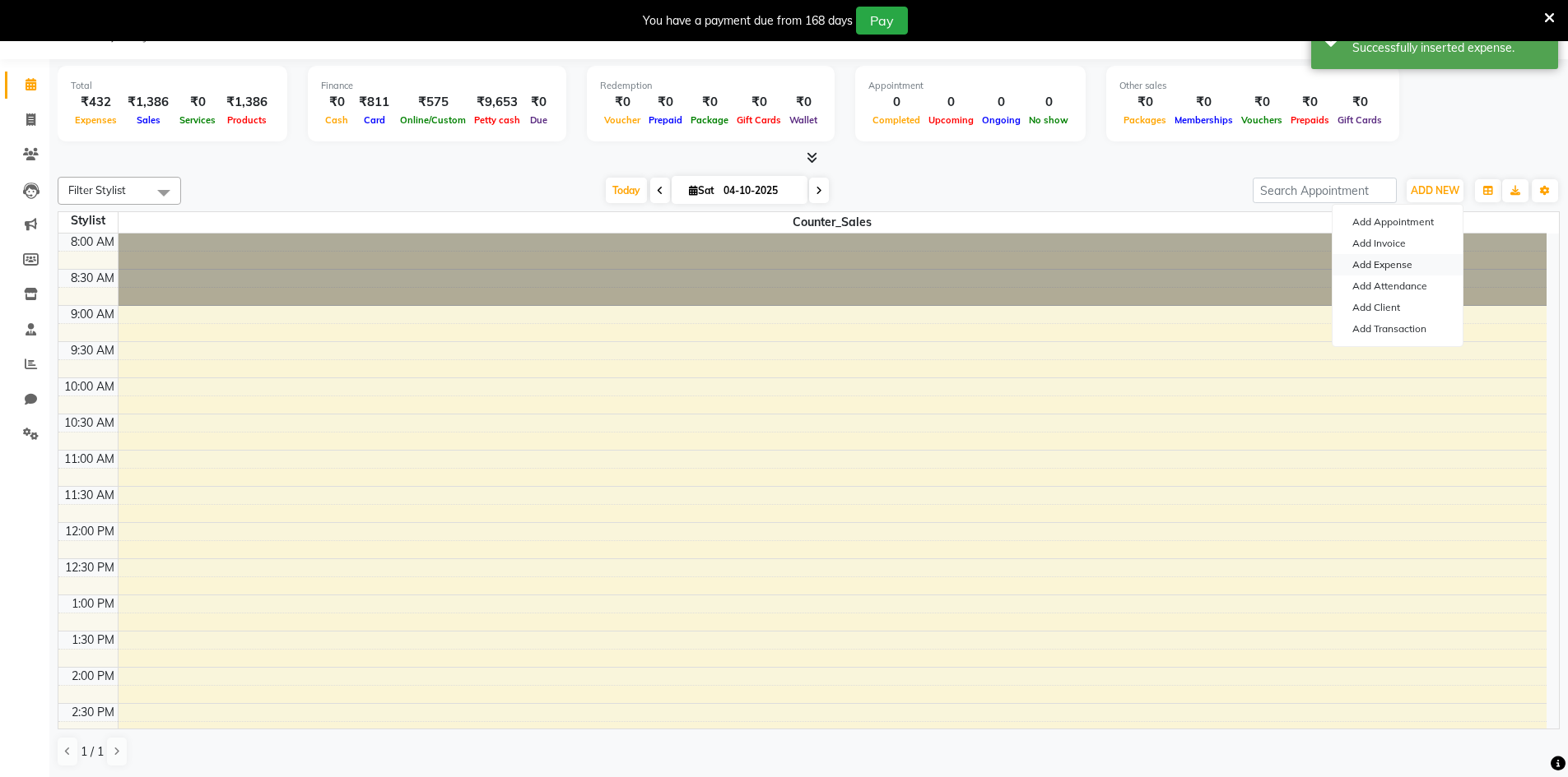
click at [1371, 272] on link "Add Expense" at bounding box center [1397, 265] width 130 height 21
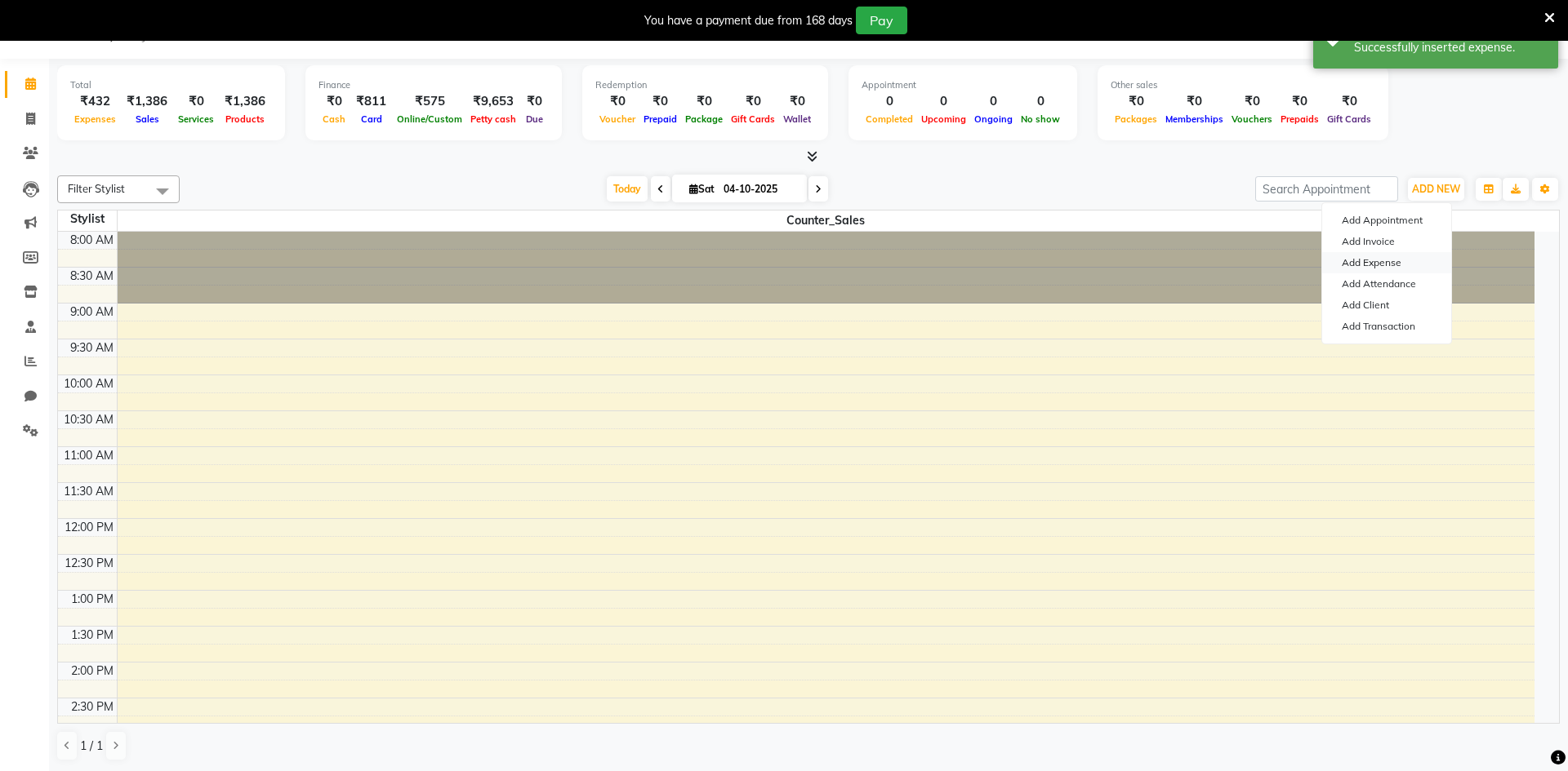
select select "1"
select select "7297"
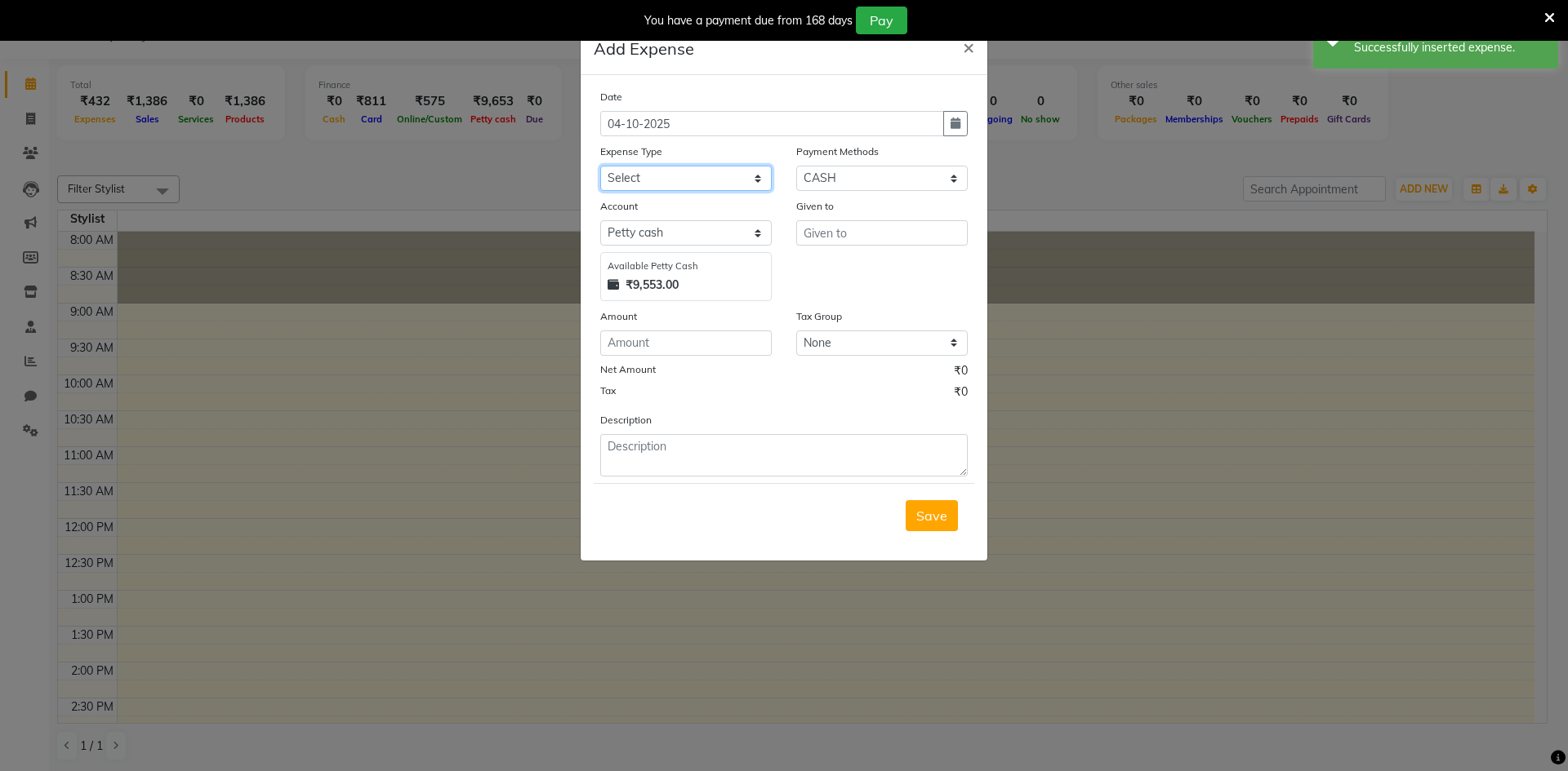
click at [640, 182] on select "Select Advance Salary Air defuser Bank charges Car maintenance Cash transfer to…" at bounding box center [686, 178] width 172 height 25
select select "22059"
click at [600, 166] on select "Select Advance Salary Air defuser Bank charges Car maintenance Cash transfer to…" at bounding box center [686, 178] width 172 height 25
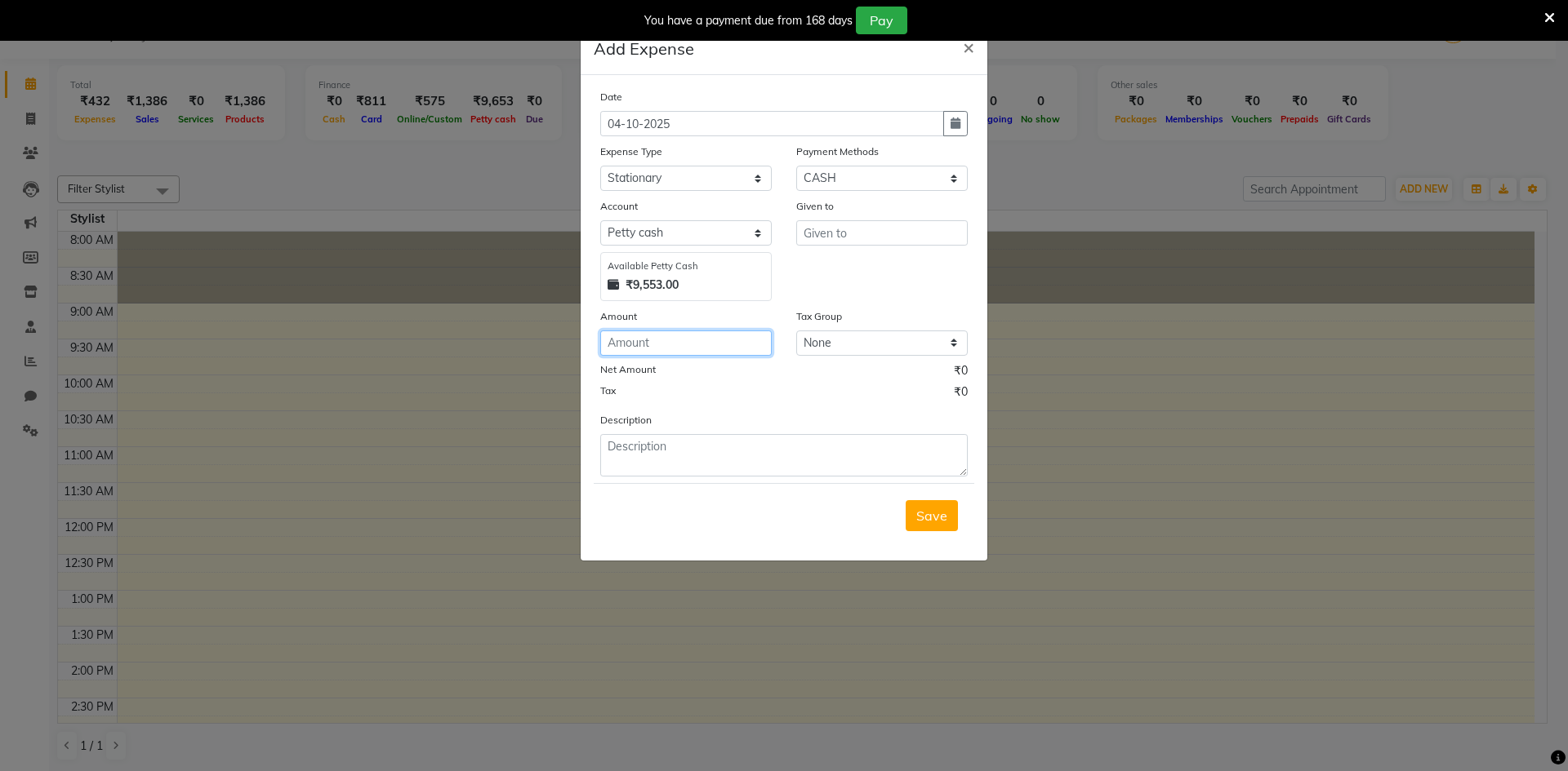
click at [634, 347] on input "number" at bounding box center [686, 343] width 172 height 25
type input "200"
click at [854, 235] on input "text" at bounding box center [881, 233] width 172 height 25
type input "local store"
click at [947, 512] on span "Save" at bounding box center [932, 515] width 31 height 17
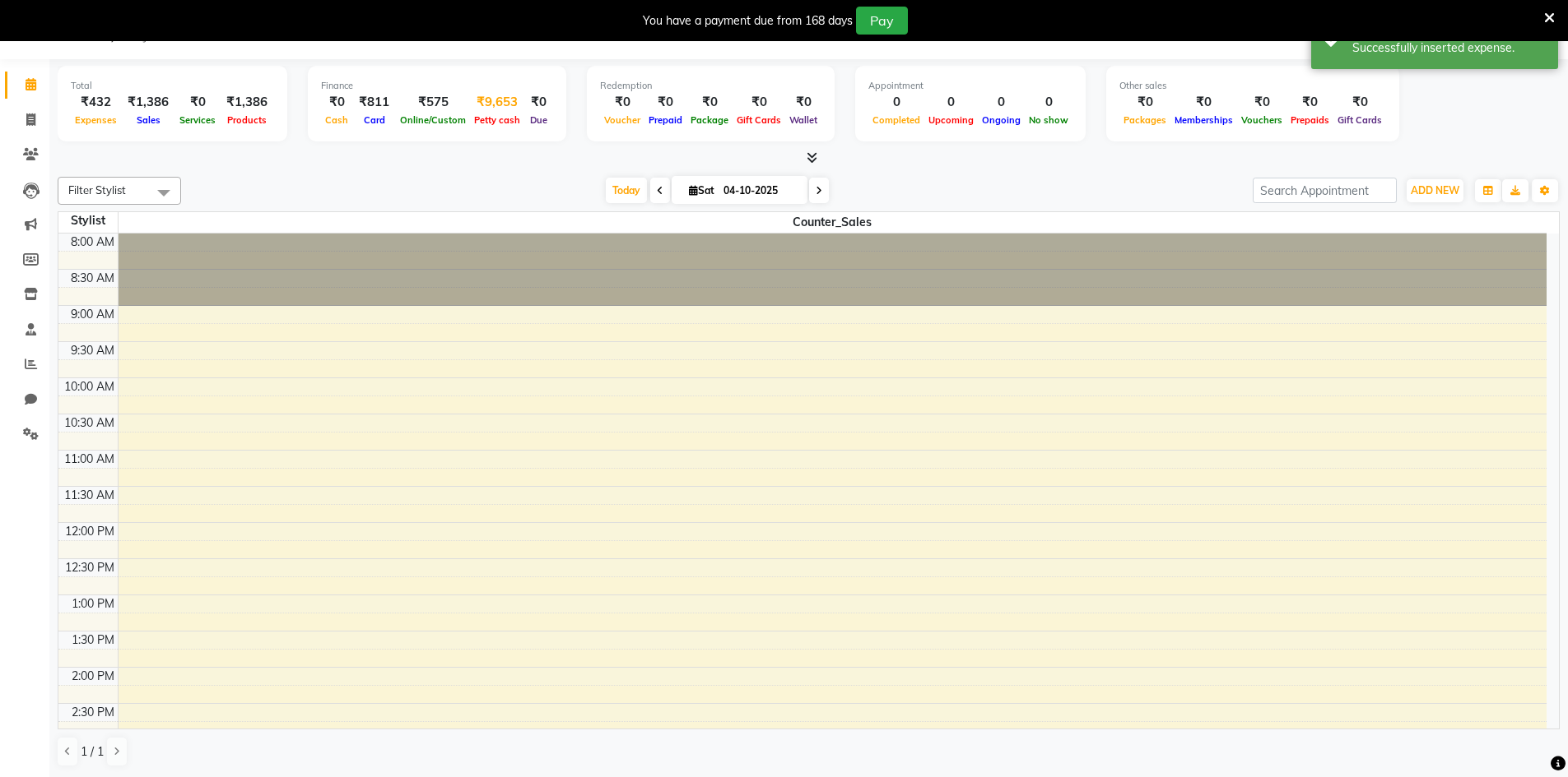
click at [507, 111] on div "Petty cash" at bounding box center [497, 120] width 55 height 18
click at [482, 101] on div "₹9,653" at bounding box center [497, 103] width 55 height 19
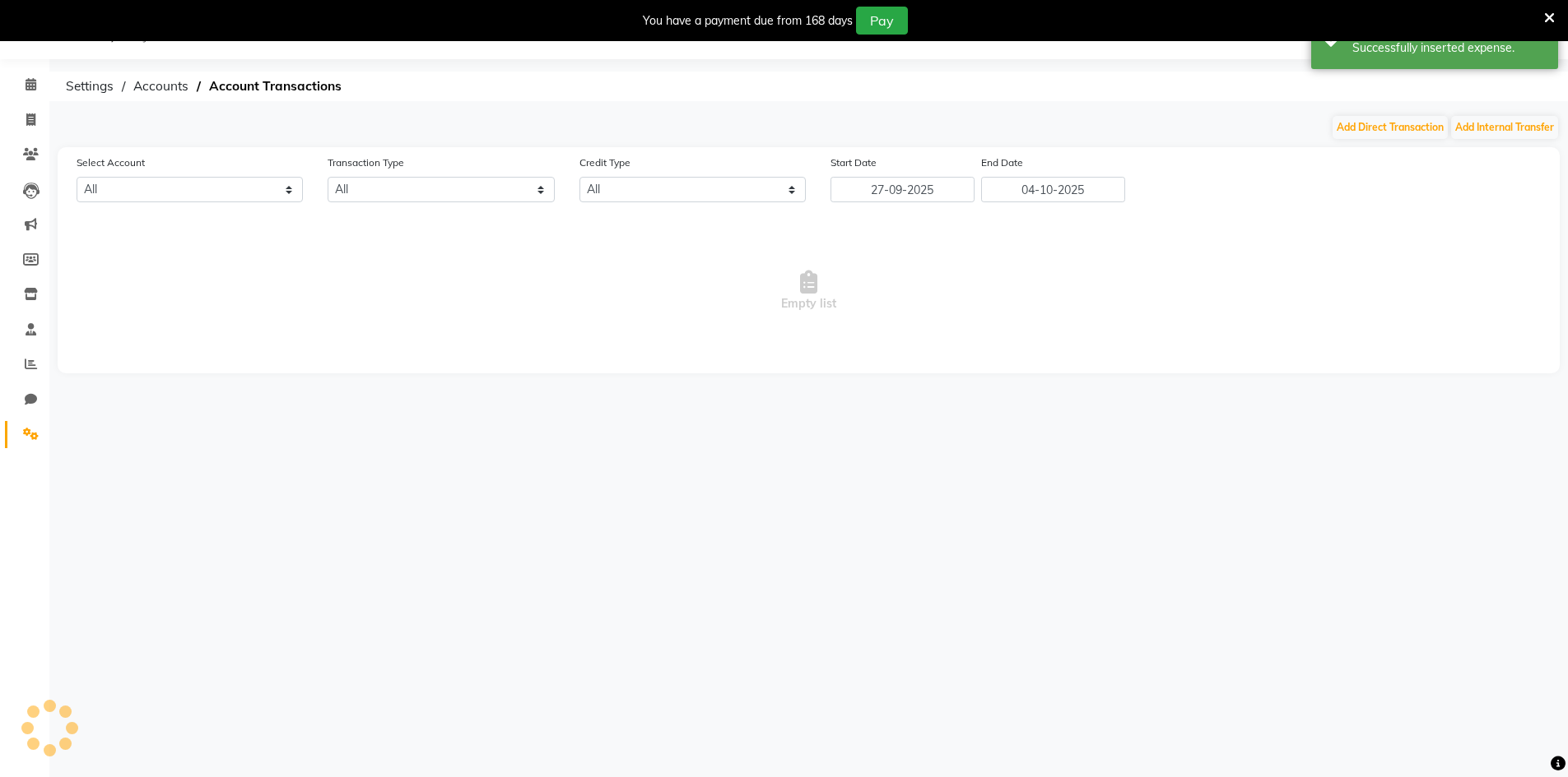
select select "7297"
